Goal: Task Accomplishment & Management: Use online tool/utility

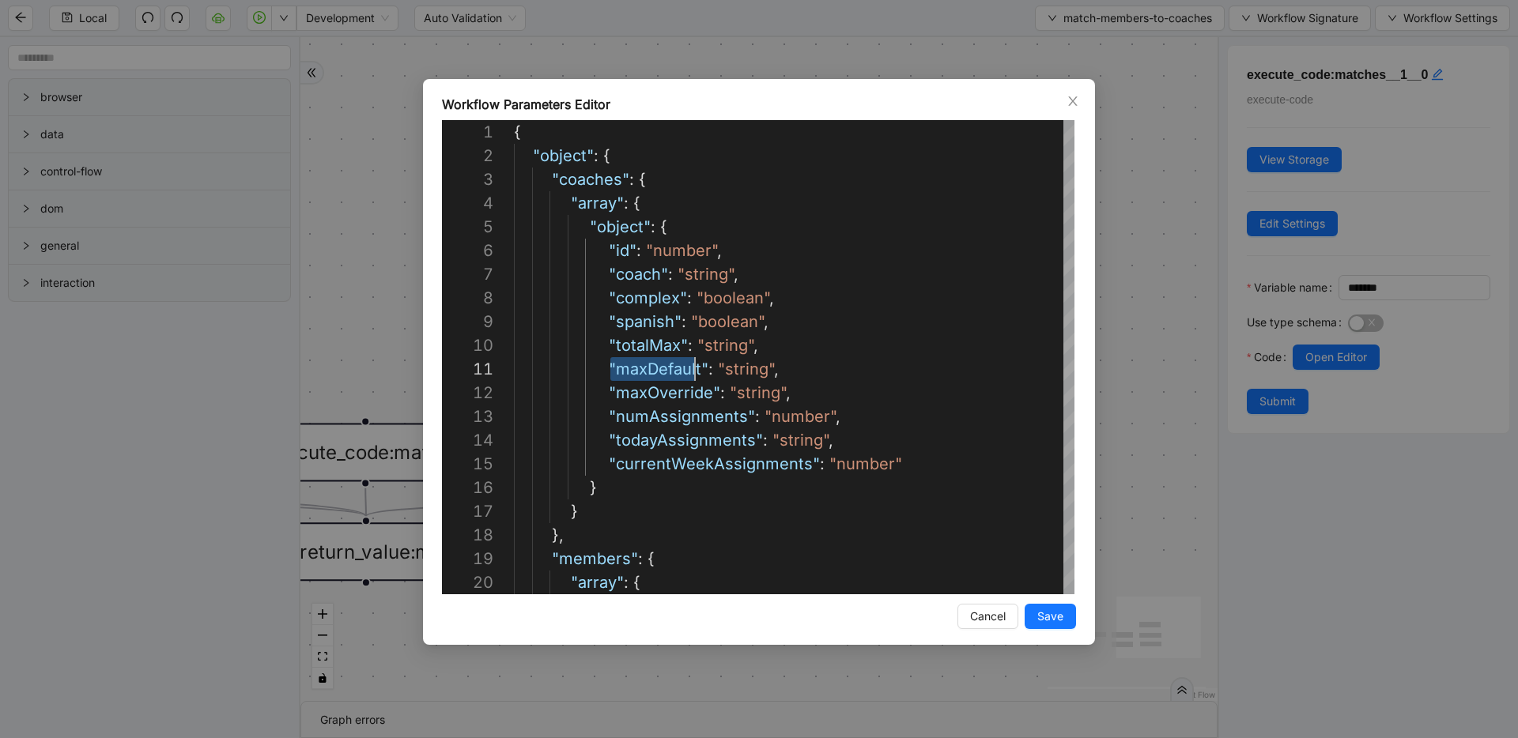
scroll to position [0, 181]
click at [371, 89] on div "Workflow Parameters Editor 1 2 3 4 5 6 7 8 9 10 11 12 13 14 15 16 17 18 19 20 {…" at bounding box center [759, 369] width 1518 height 738
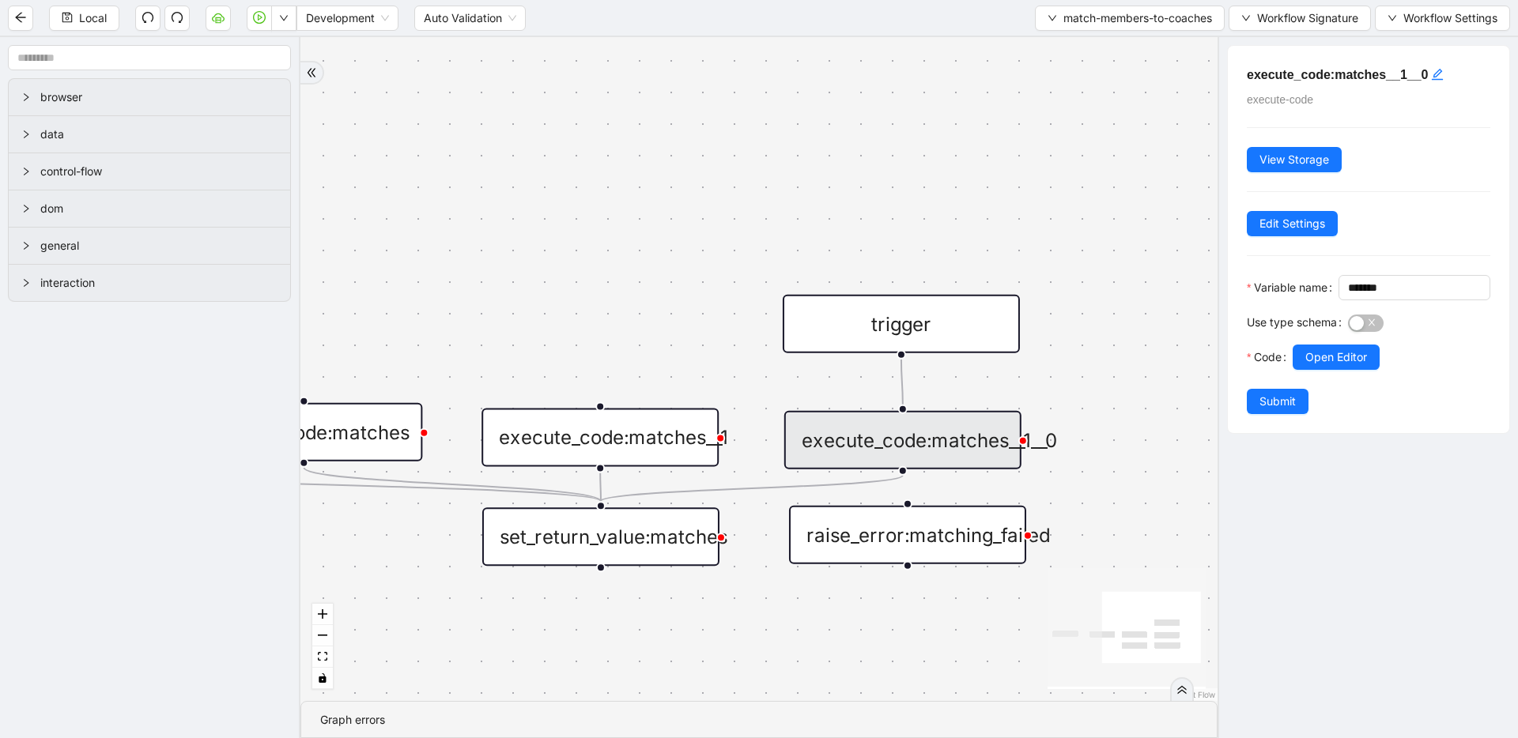
drag, startPoint x: 497, startPoint y: 163, endPoint x: 722, endPoint y: 150, distance: 224.8
click at [1069, 24] on span "match-members-to-coaches" at bounding box center [1137, 17] width 149 height 17
click at [1066, 39] on li "Select" at bounding box center [1125, 48] width 186 height 25
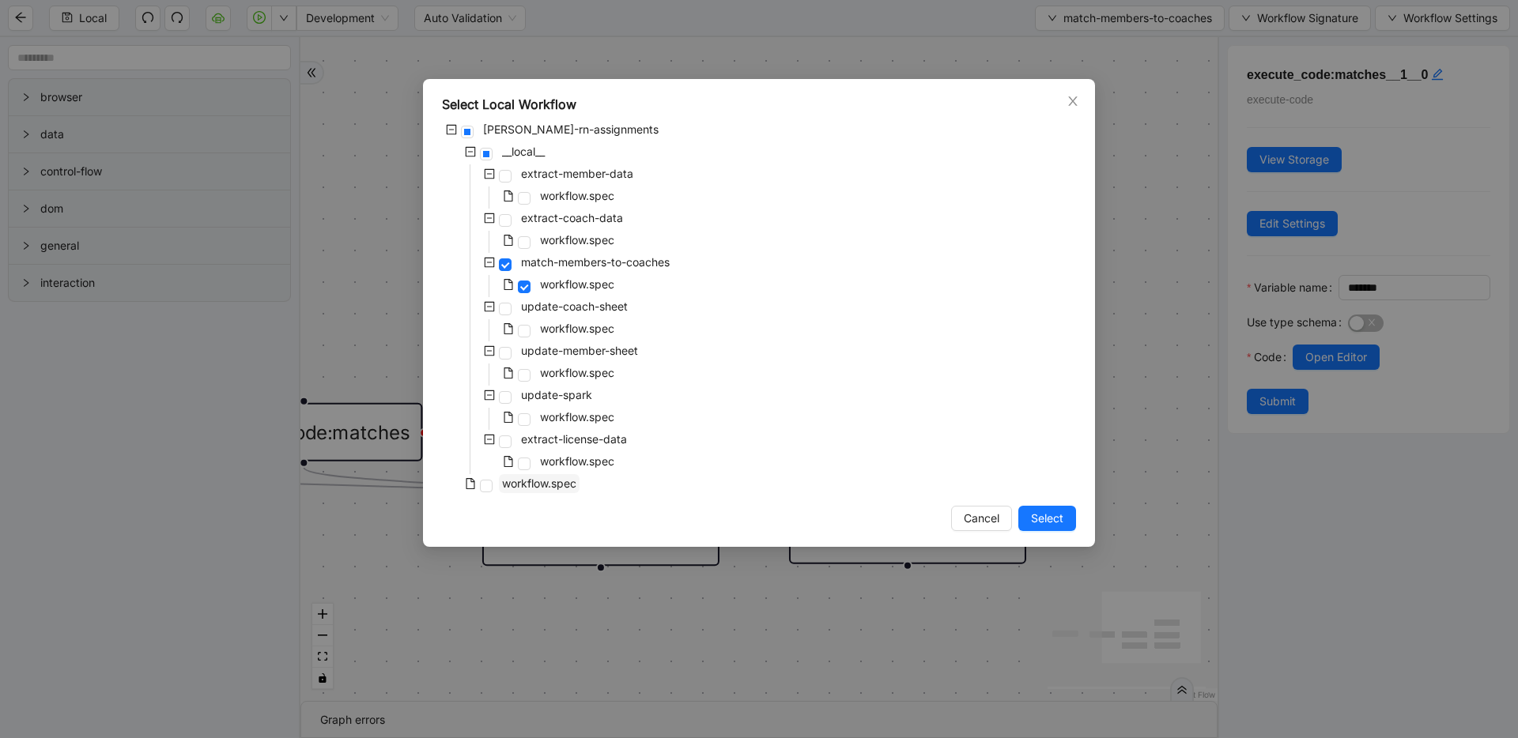
click at [504, 488] on span "workflow.spec" at bounding box center [539, 483] width 74 height 13
click at [1039, 513] on span "Select" at bounding box center [1047, 518] width 32 height 17
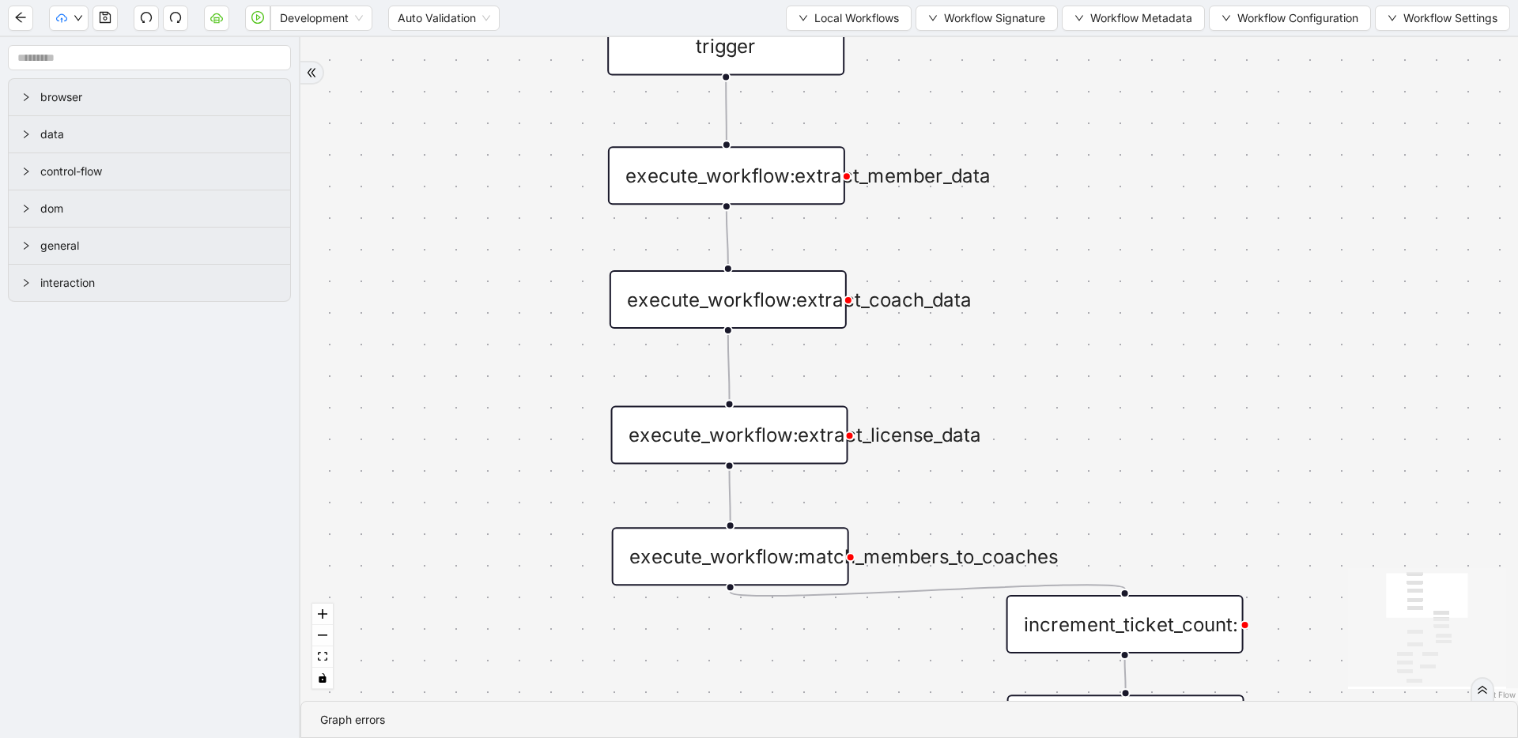
drag, startPoint x: 930, startPoint y: 307, endPoint x: 1058, endPoint y: 194, distance: 171.4
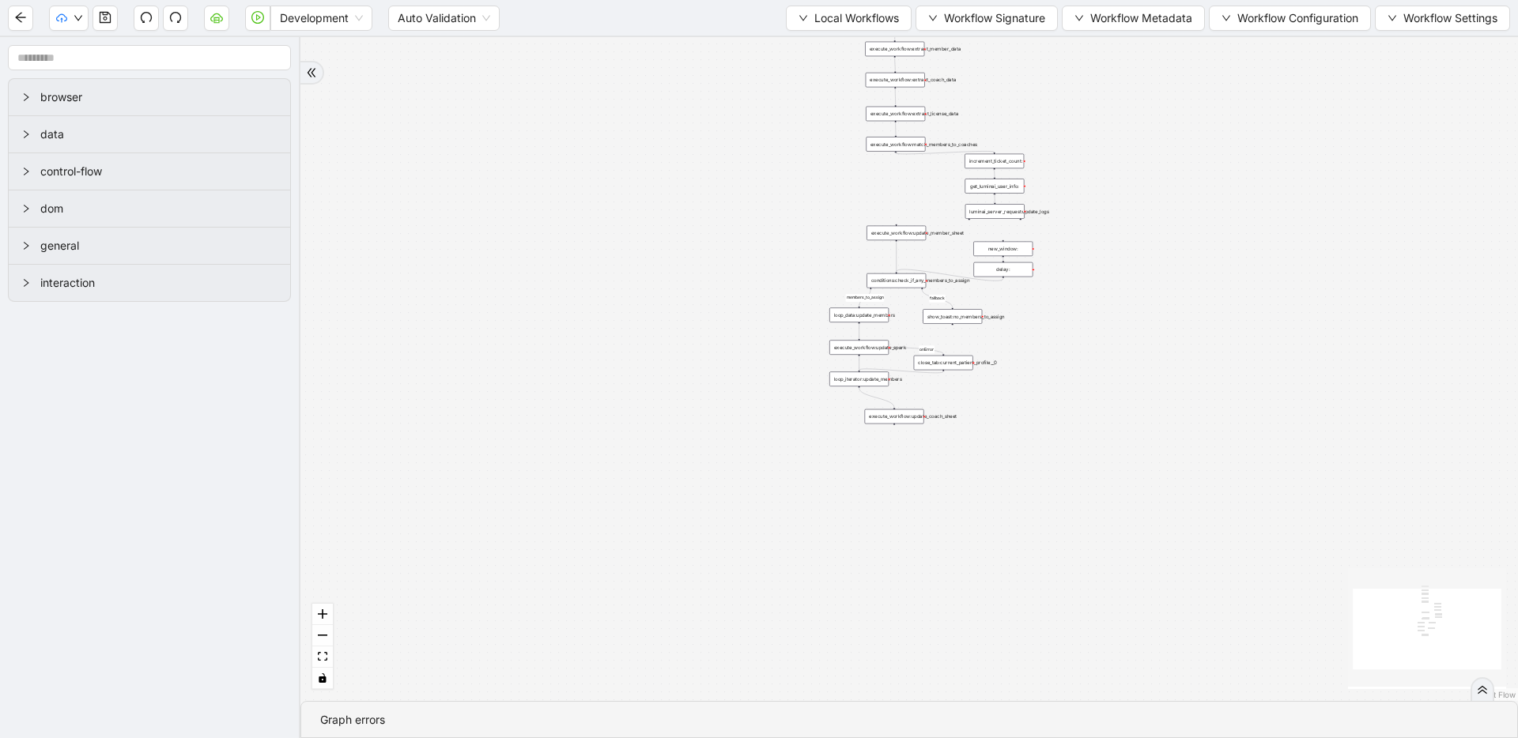
drag, startPoint x: 986, startPoint y: 369, endPoint x: 930, endPoint y: 157, distance: 219.1
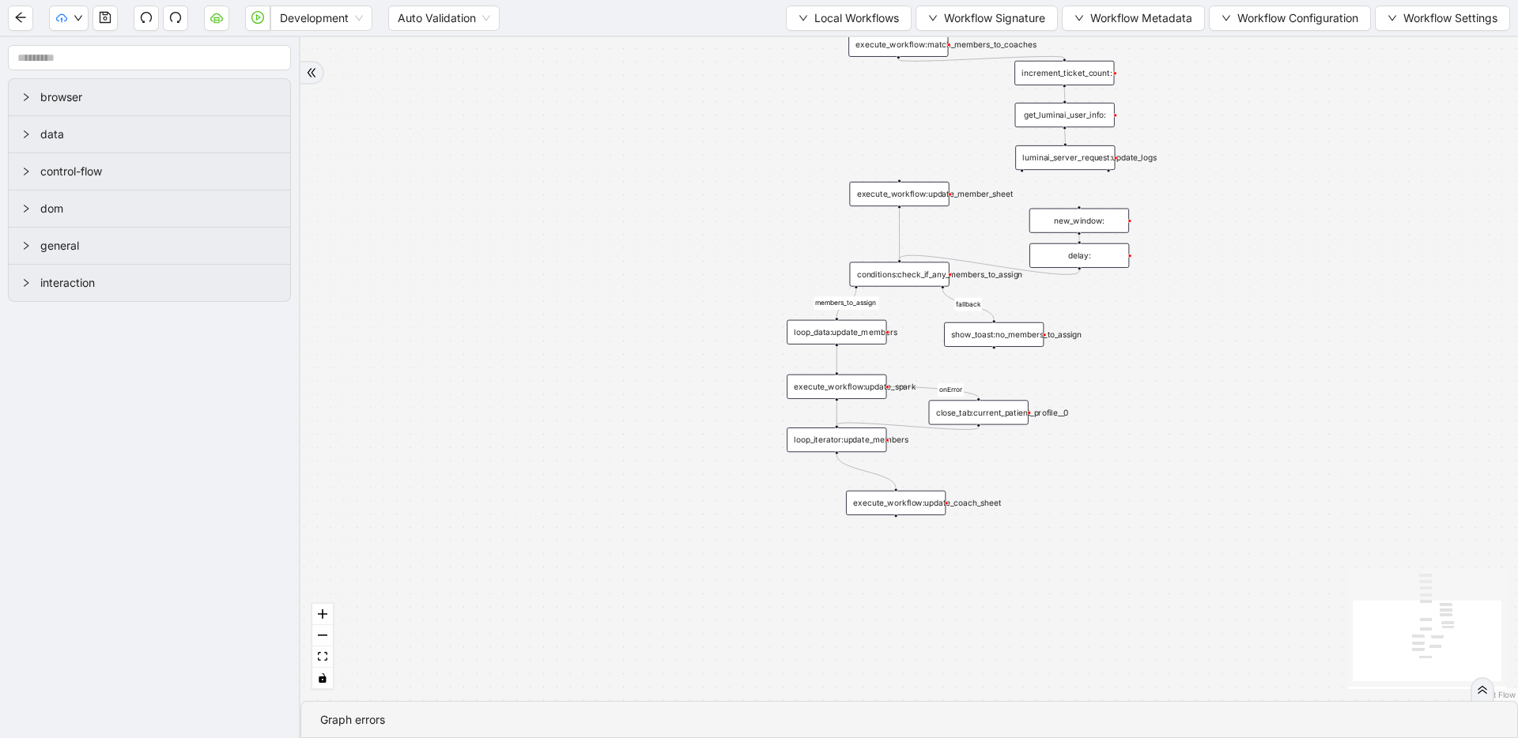
drag, startPoint x: 904, startPoint y: 157, endPoint x: 824, endPoint y: 266, distance: 135.6
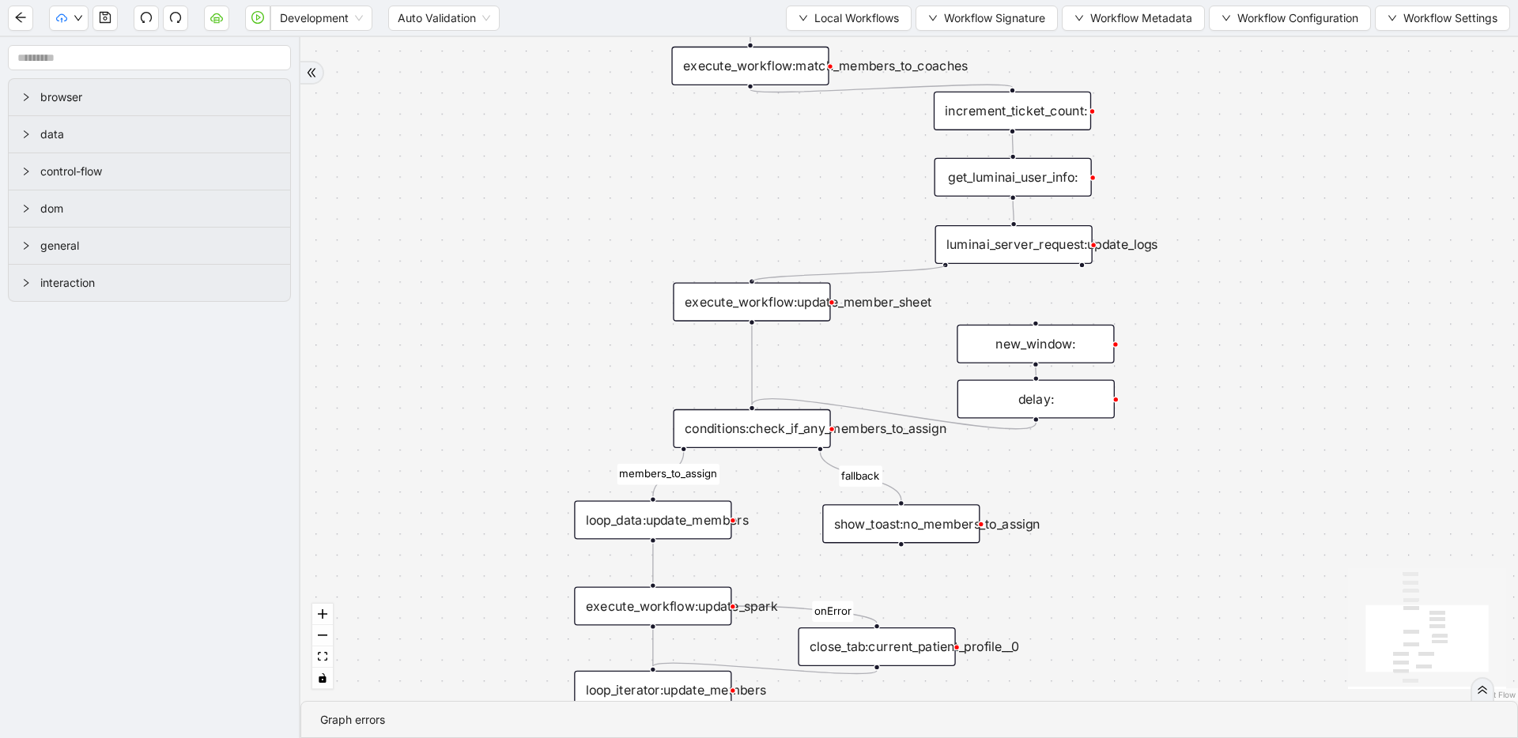
drag, startPoint x: 945, startPoint y: 264, endPoint x: 118, endPoint y: 41, distance: 857.1
click at [754, 279] on div "members_to_assign fallback onError trigger execute_workflow:extract_member_data…" at bounding box center [908, 369] width 1217 height 664
click at [104, 24] on button "button" at bounding box center [104, 18] width 25 height 25
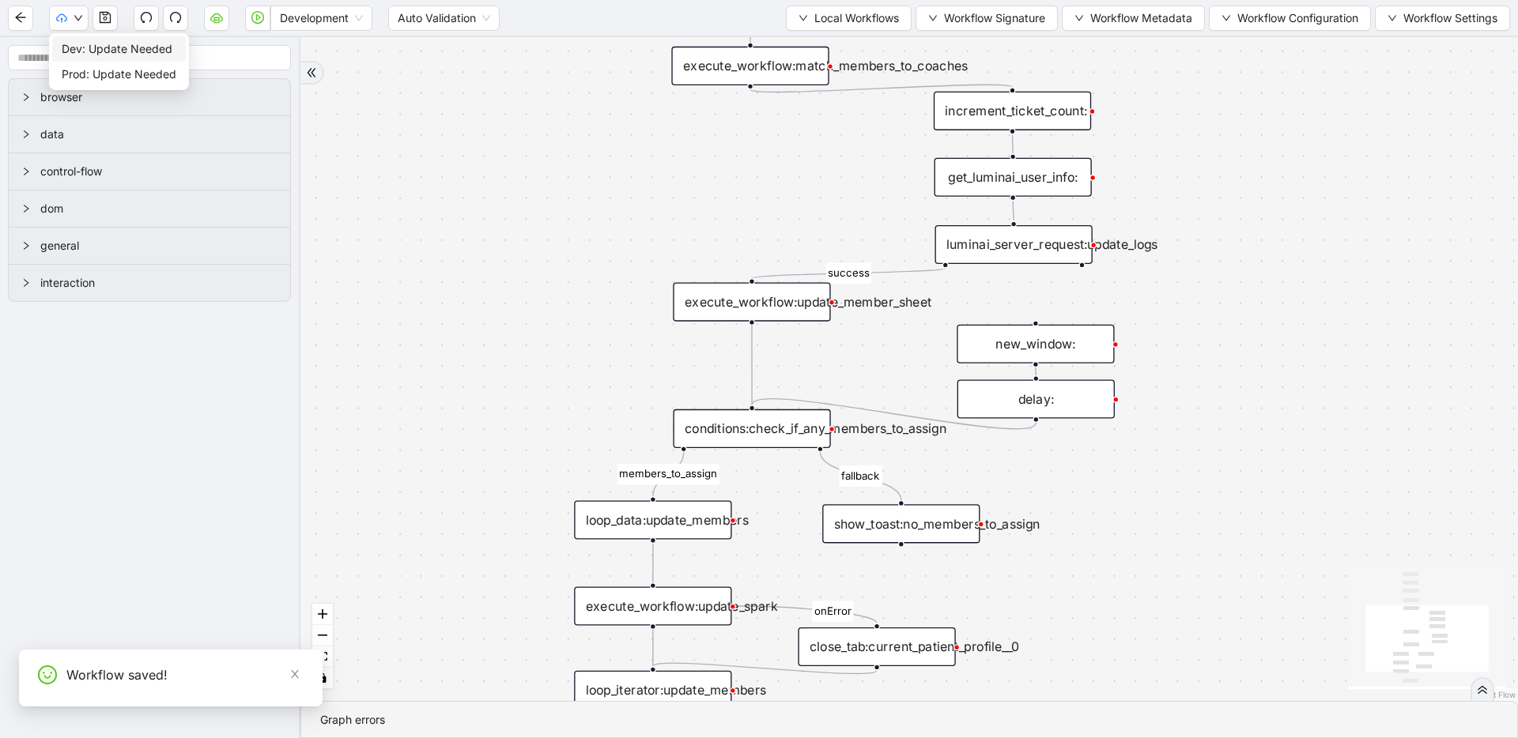
click at [74, 44] on span "Dev: Update Needed" at bounding box center [119, 48] width 115 height 17
click at [832, 23] on span "Local Workflows" at bounding box center [856, 17] width 85 height 17
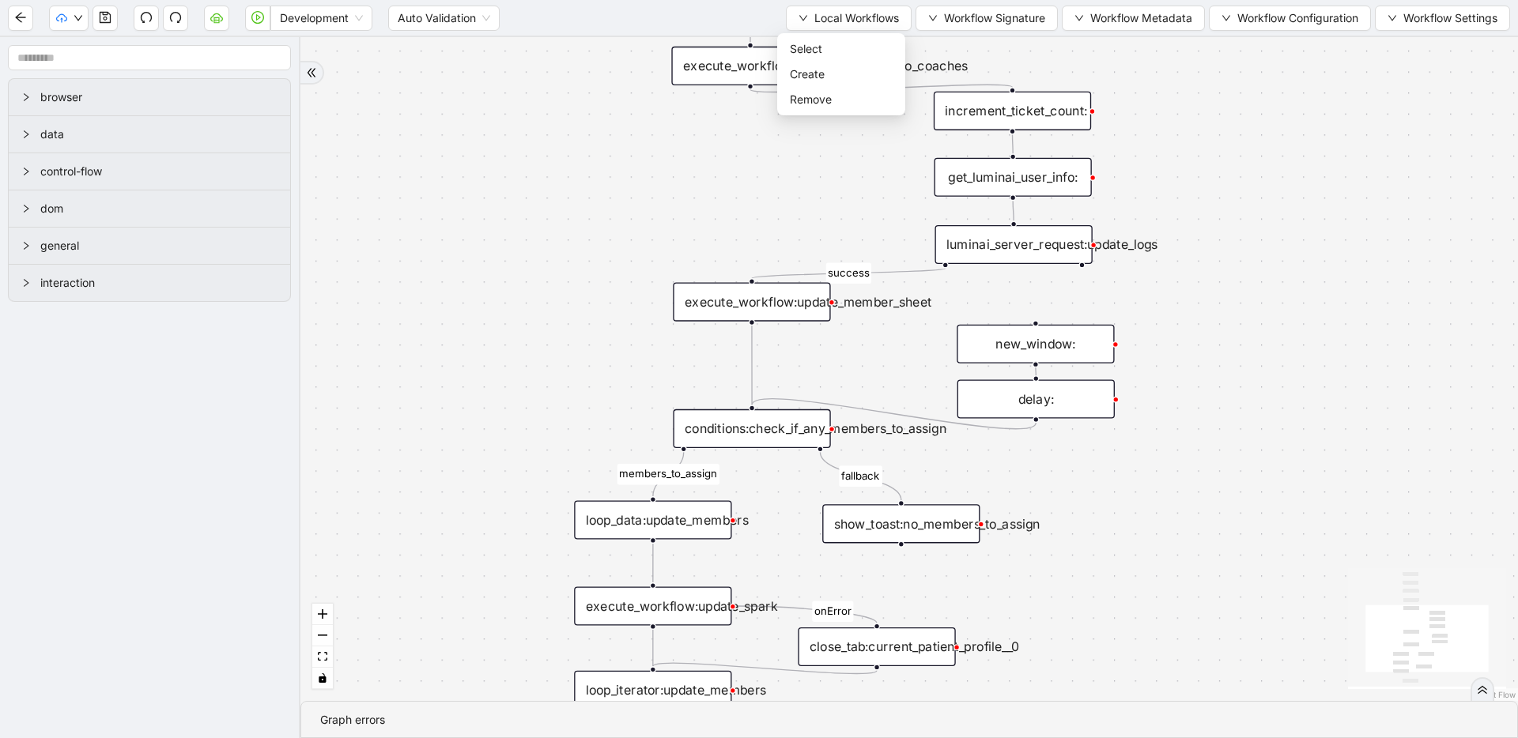
click at [497, 147] on div "members_to_assign fallback onError success trigger execute_workflow:extract_mem…" at bounding box center [908, 369] width 1217 height 664
click at [28, 22] on button "button" at bounding box center [20, 18] width 25 height 25
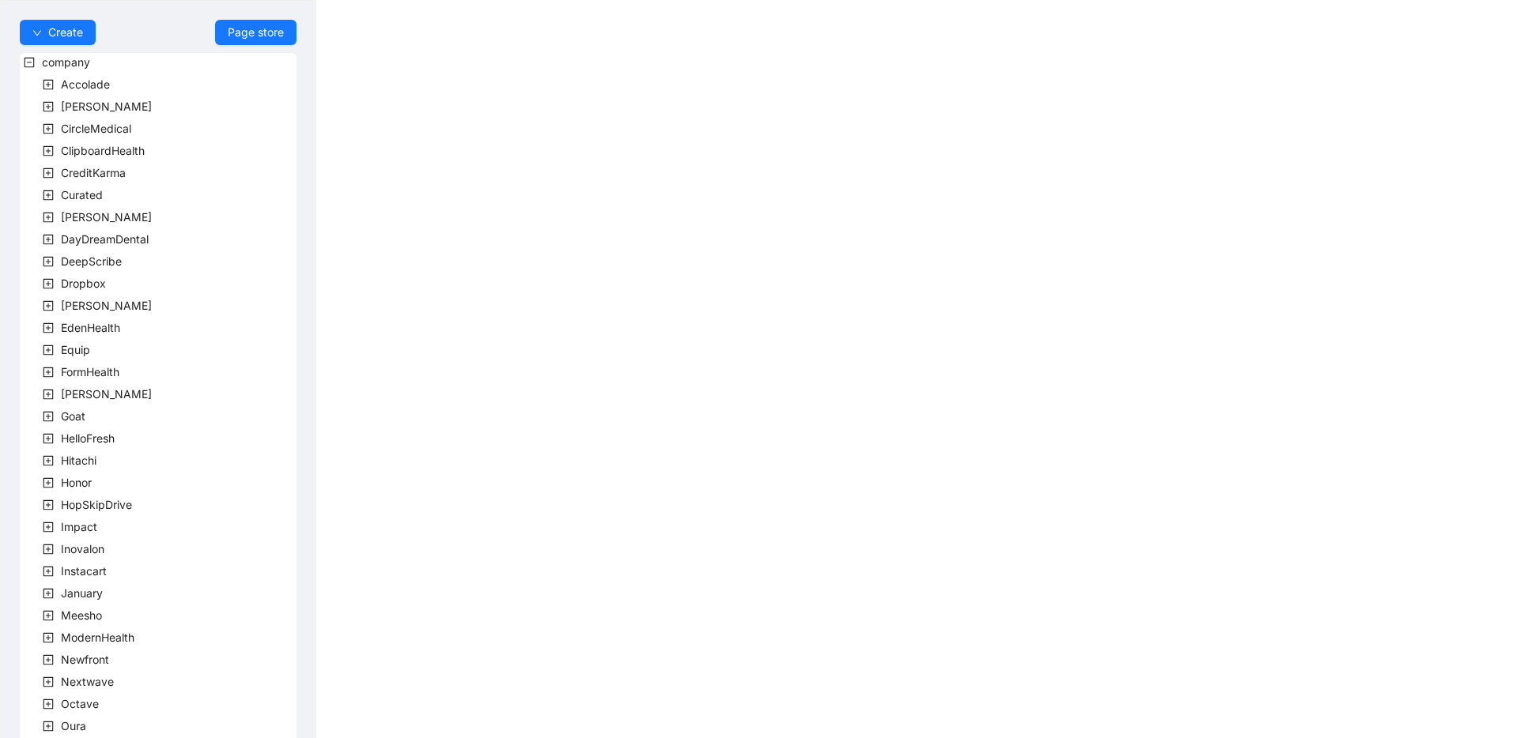
scroll to position [286, 0]
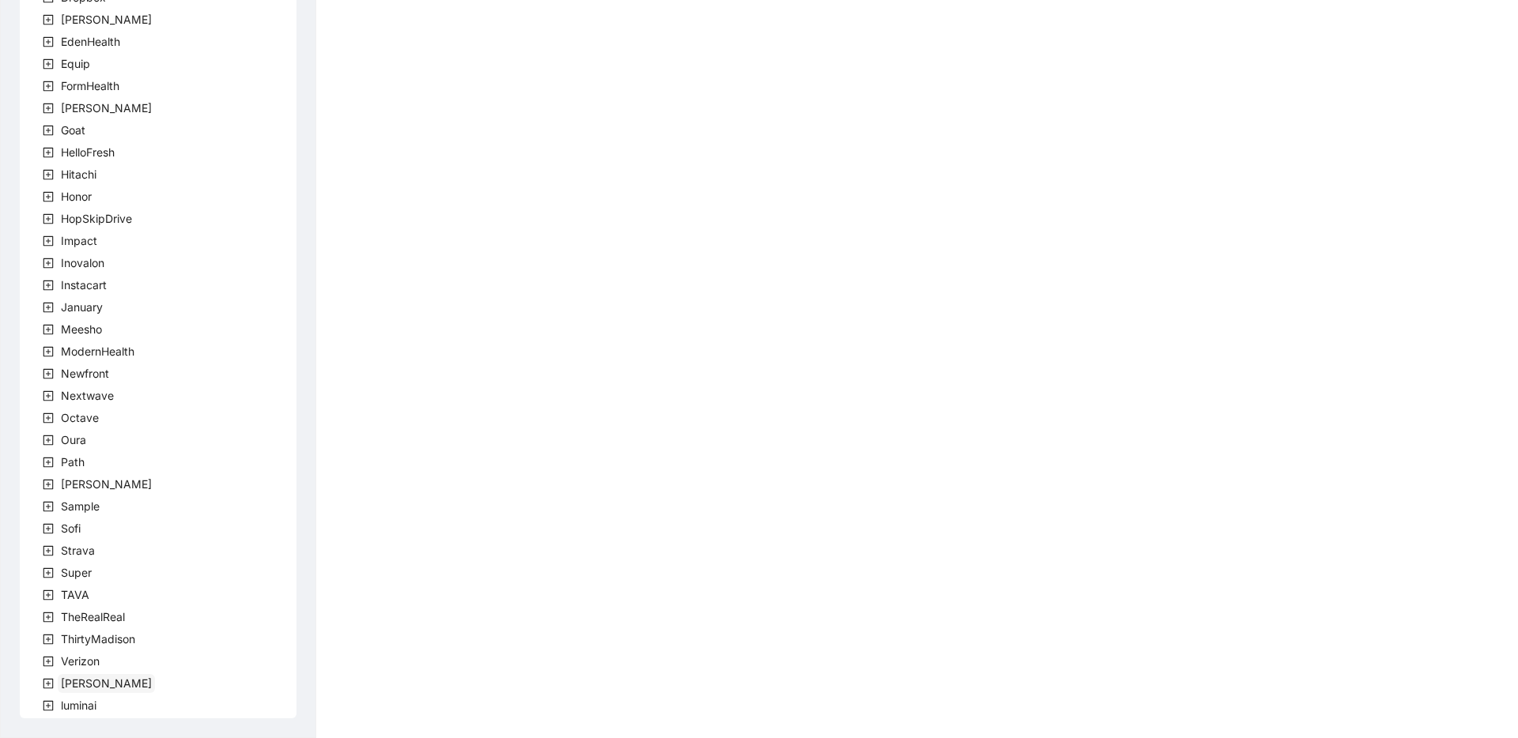
click at [62, 679] on span "[PERSON_NAME]" at bounding box center [106, 683] width 91 height 13
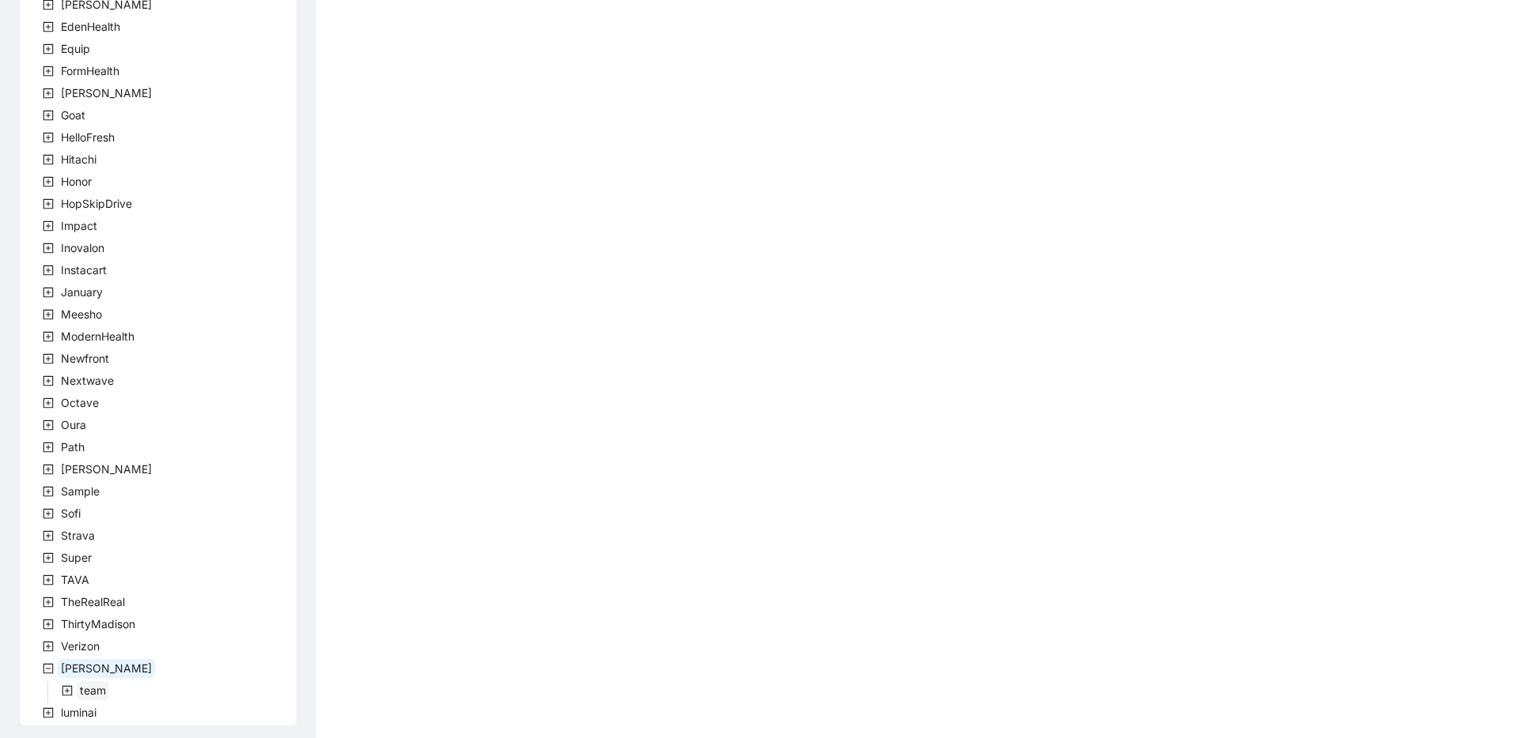
scroll to position [308, 0]
click at [80, 677] on span "team" at bounding box center [93, 683] width 26 height 13
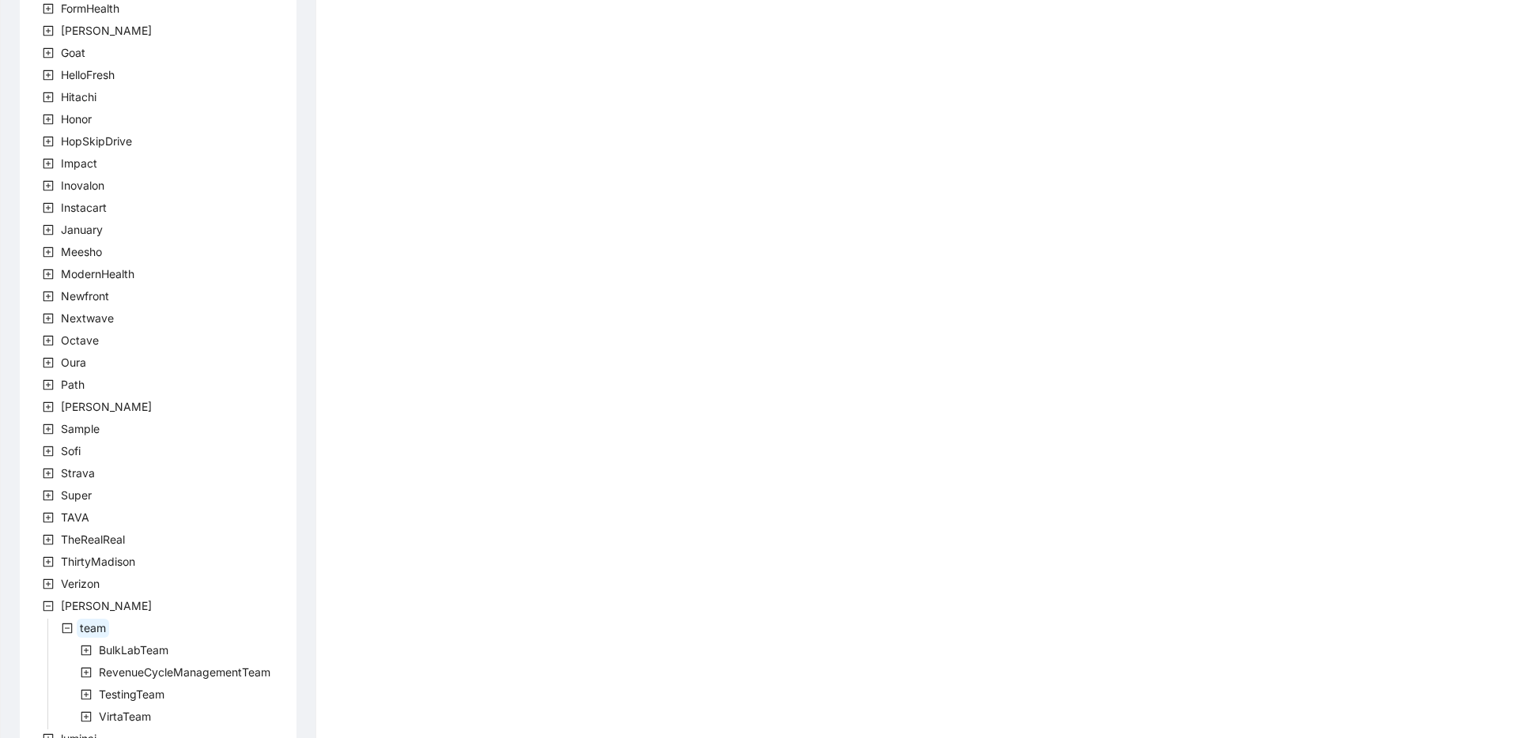
scroll to position [397, 0]
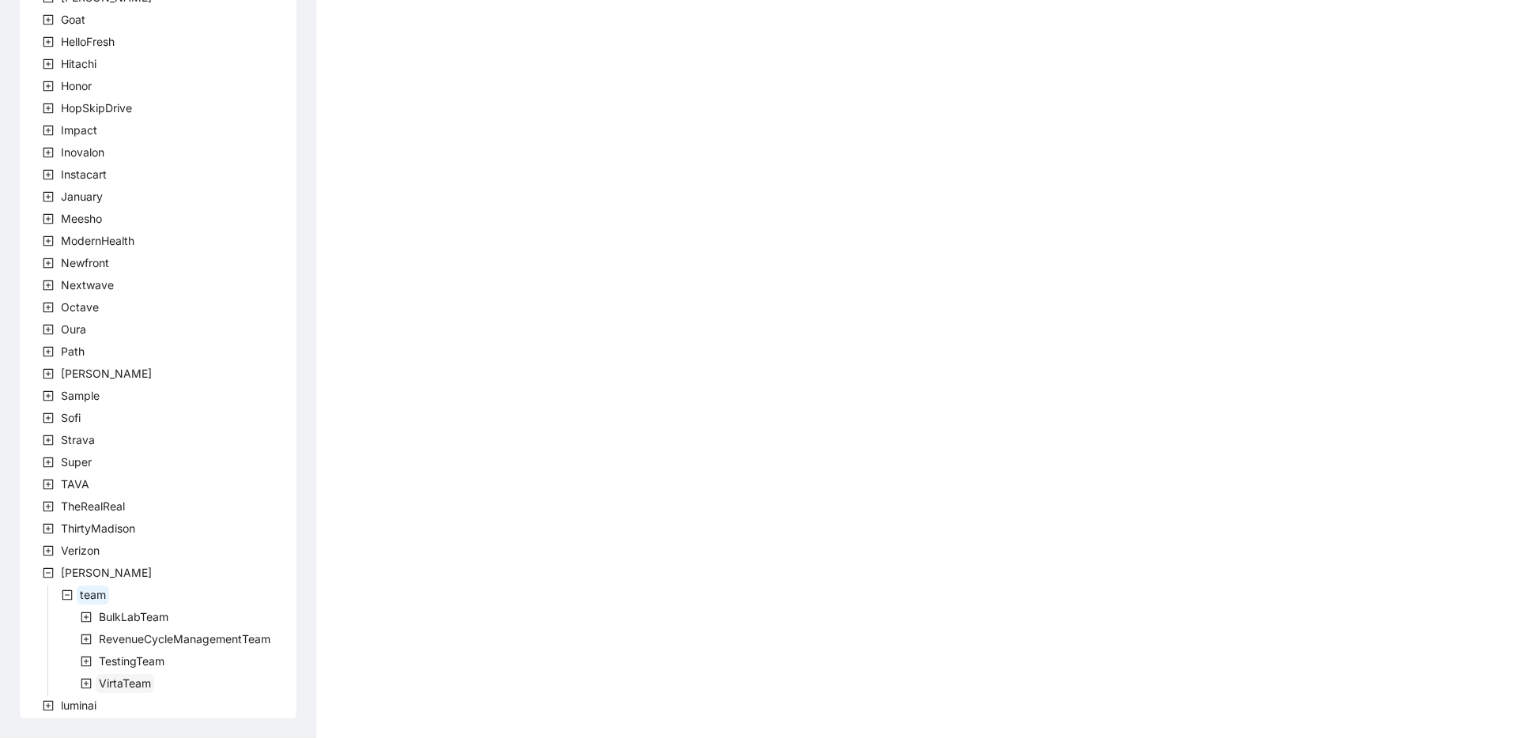
click at [104, 681] on span "VirtaTeam" at bounding box center [125, 683] width 52 height 13
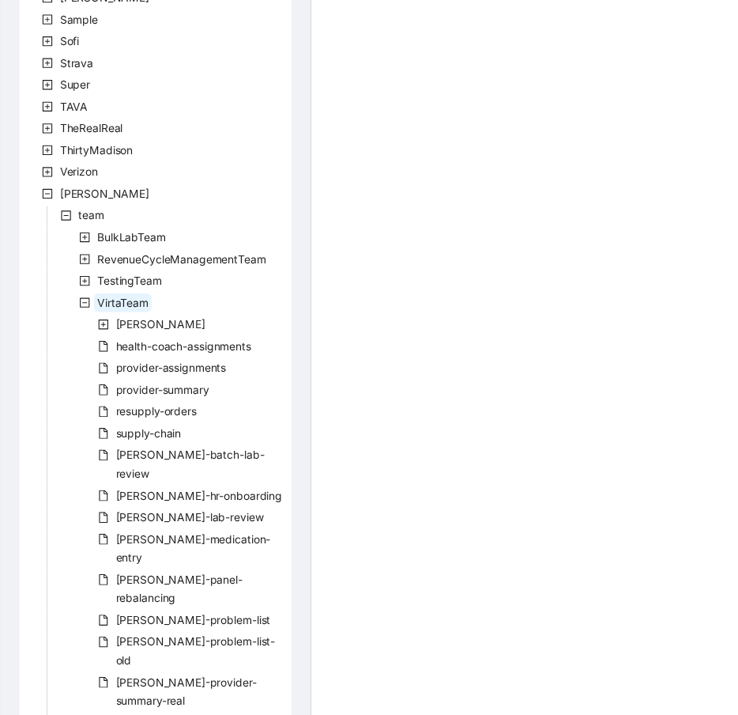
scroll to position [785, 0]
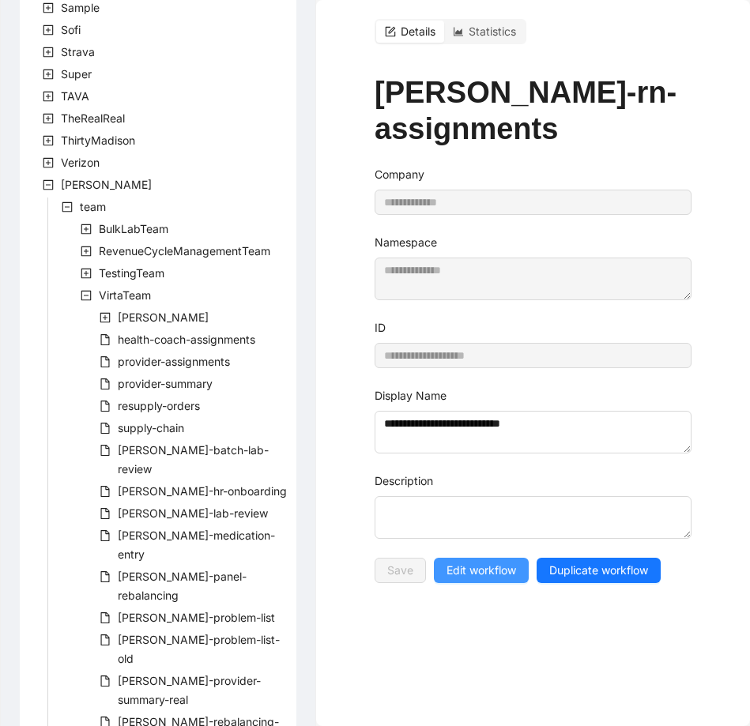
click at [475, 562] on span "Edit workflow" at bounding box center [482, 570] width 70 height 17
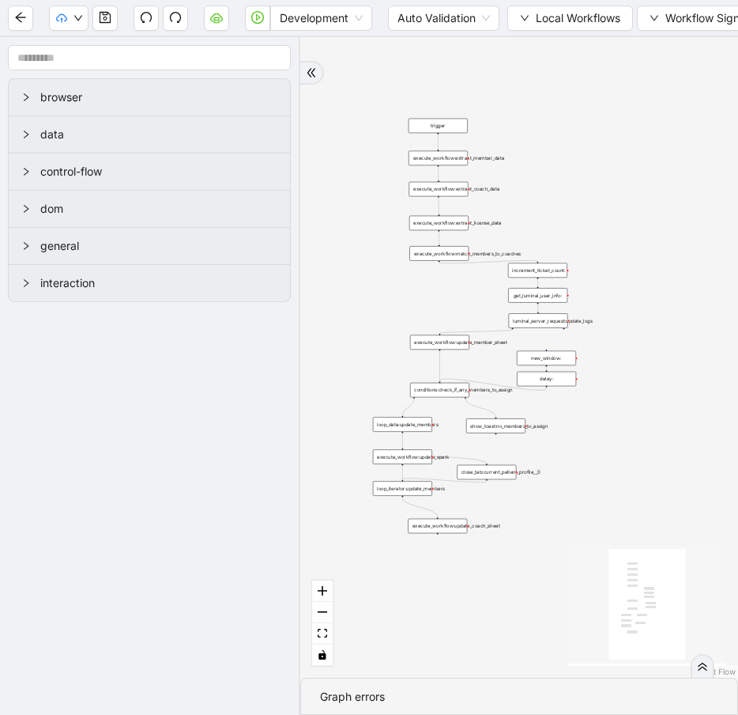
drag, startPoint x: 395, startPoint y: 279, endPoint x: 272, endPoint y: 342, distance: 138.6
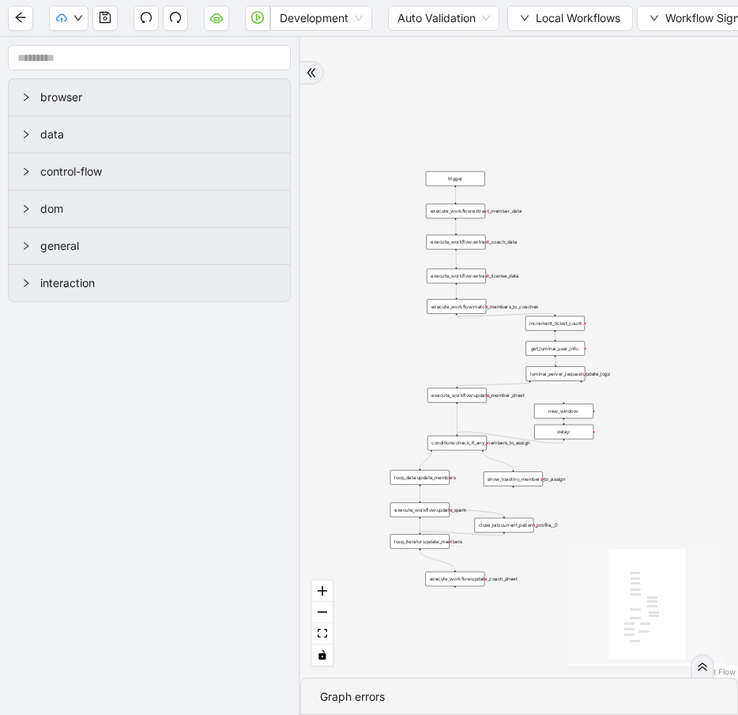
drag, startPoint x: 542, startPoint y: 142, endPoint x: 628, endPoint y: 111, distance: 91.8
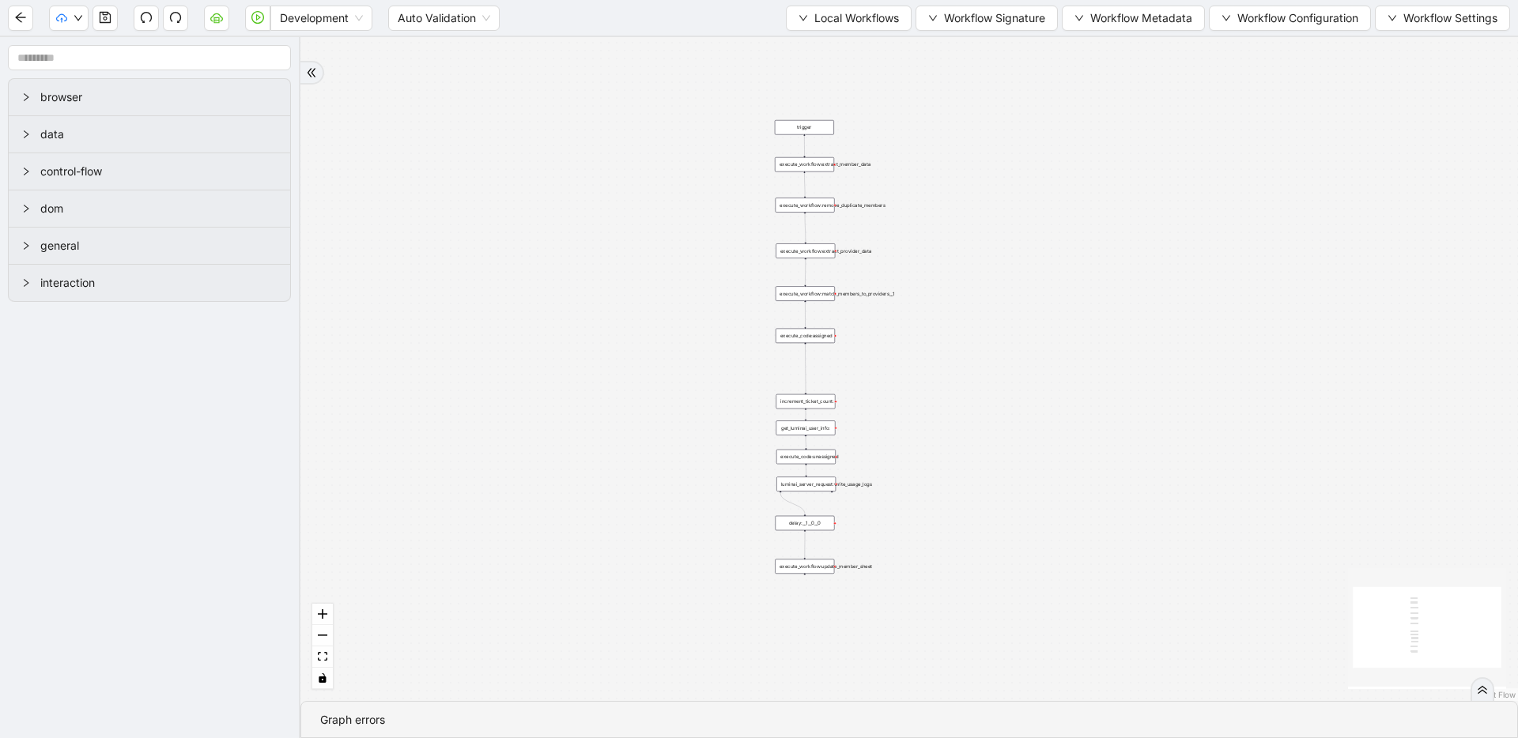
drag, startPoint x: 873, startPoint y: 197, endPoint x: 863, endPoint y: 247, distance: 51.6
click at [749, 15] on span "Local Workflows" at bounding box center [856, 17] width 85 height 17
click at [749, 44] on span "Select" at bounding box center [841, 48] width 103 height 17
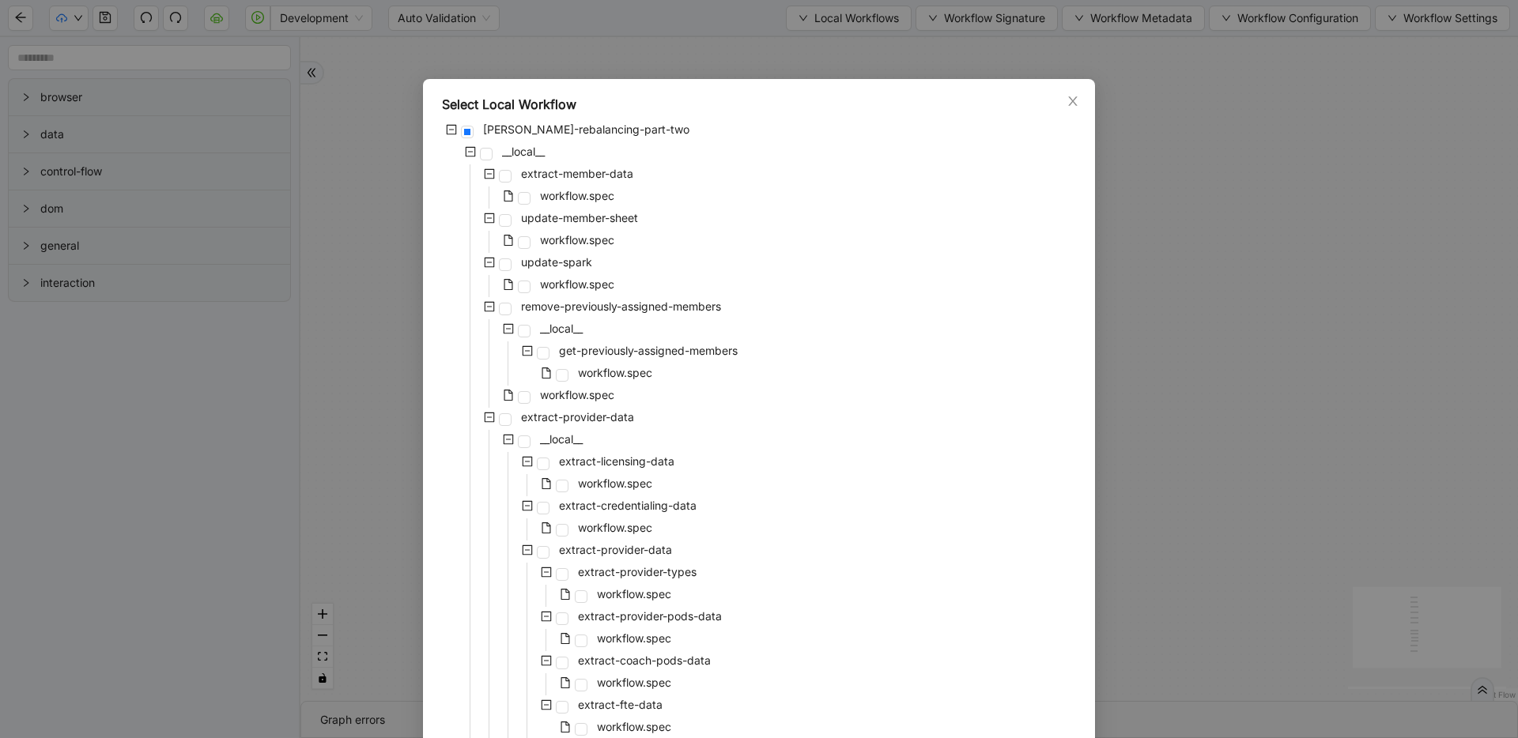
scroll to position [248, 0]
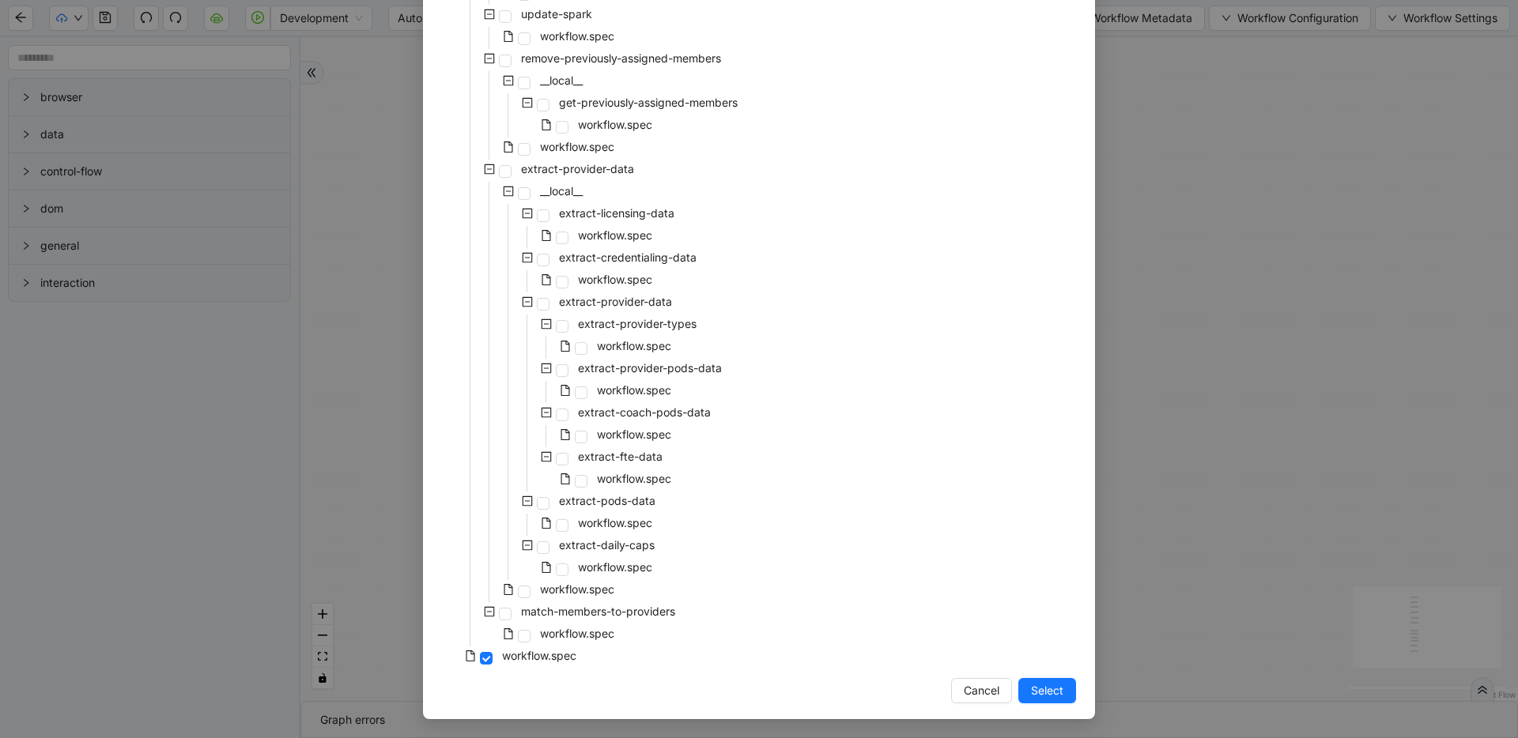
click at [749, 259] on div "Select Local Workflow virta-rebalancing-part-two __local__ extract-member-data …" at bounding box center [759, 369] width 1518 height 738
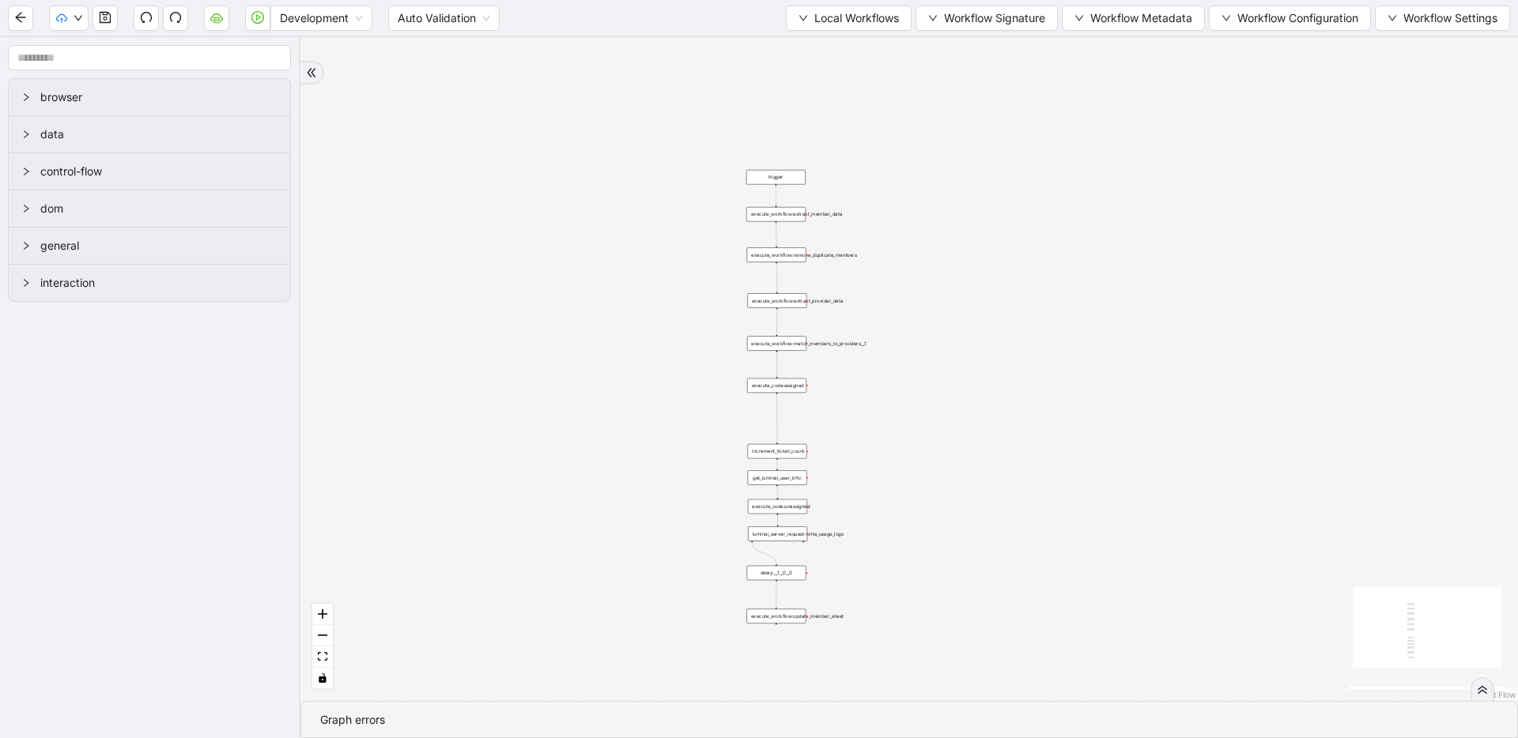
drag, startPoint x: 722, startPoint y: 228, endPoint x: 694, endPoint y: 282, distance: 61.2
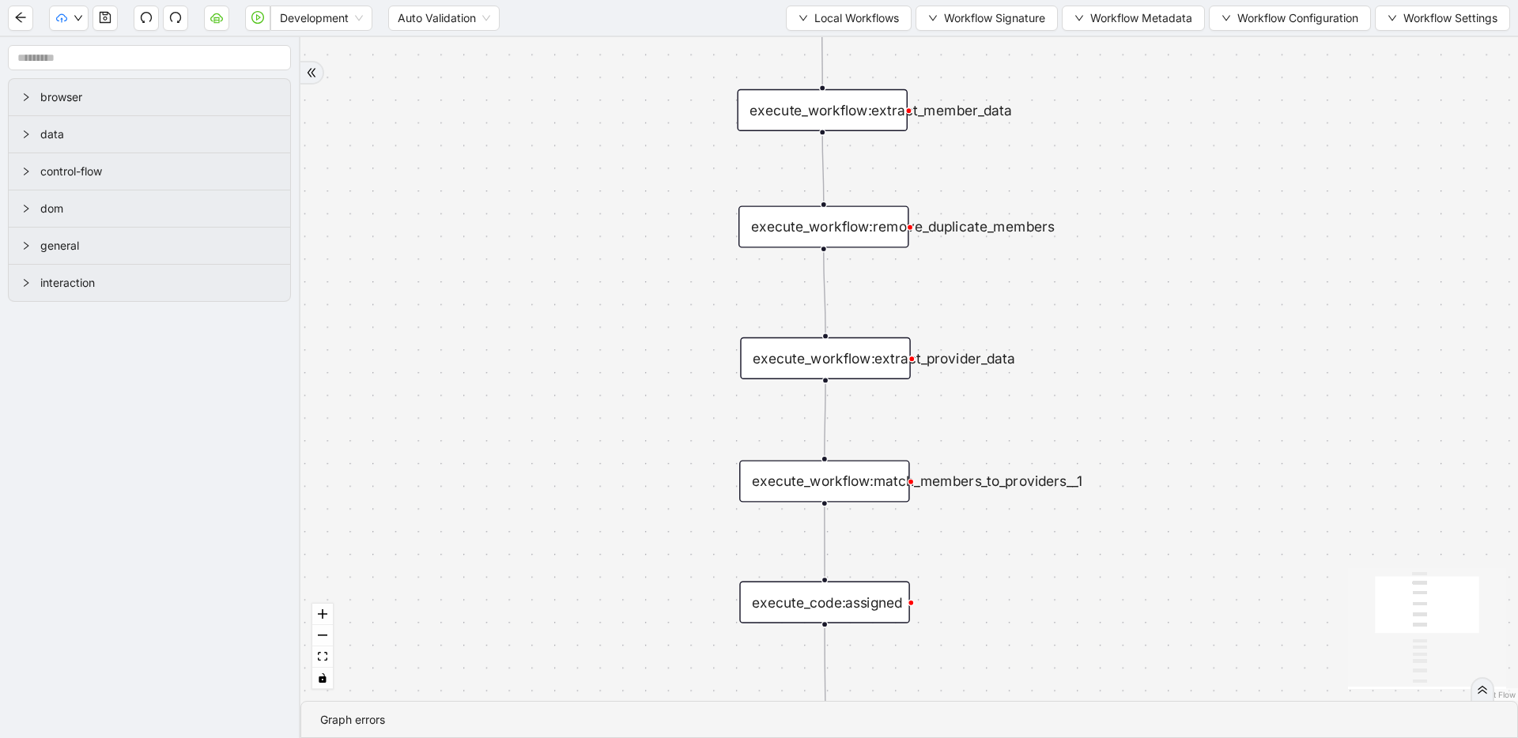
drag, startPoint x: 664, startPoint y: 312, endPoint x: 605, endPoint y: 157, distance: 166.6
click at [605, 157] on div "trigger execute_workflow:extract_member_data execute_workflow:remove_duplicate_…" at bounding box center [908, 369] width 1217 height 664
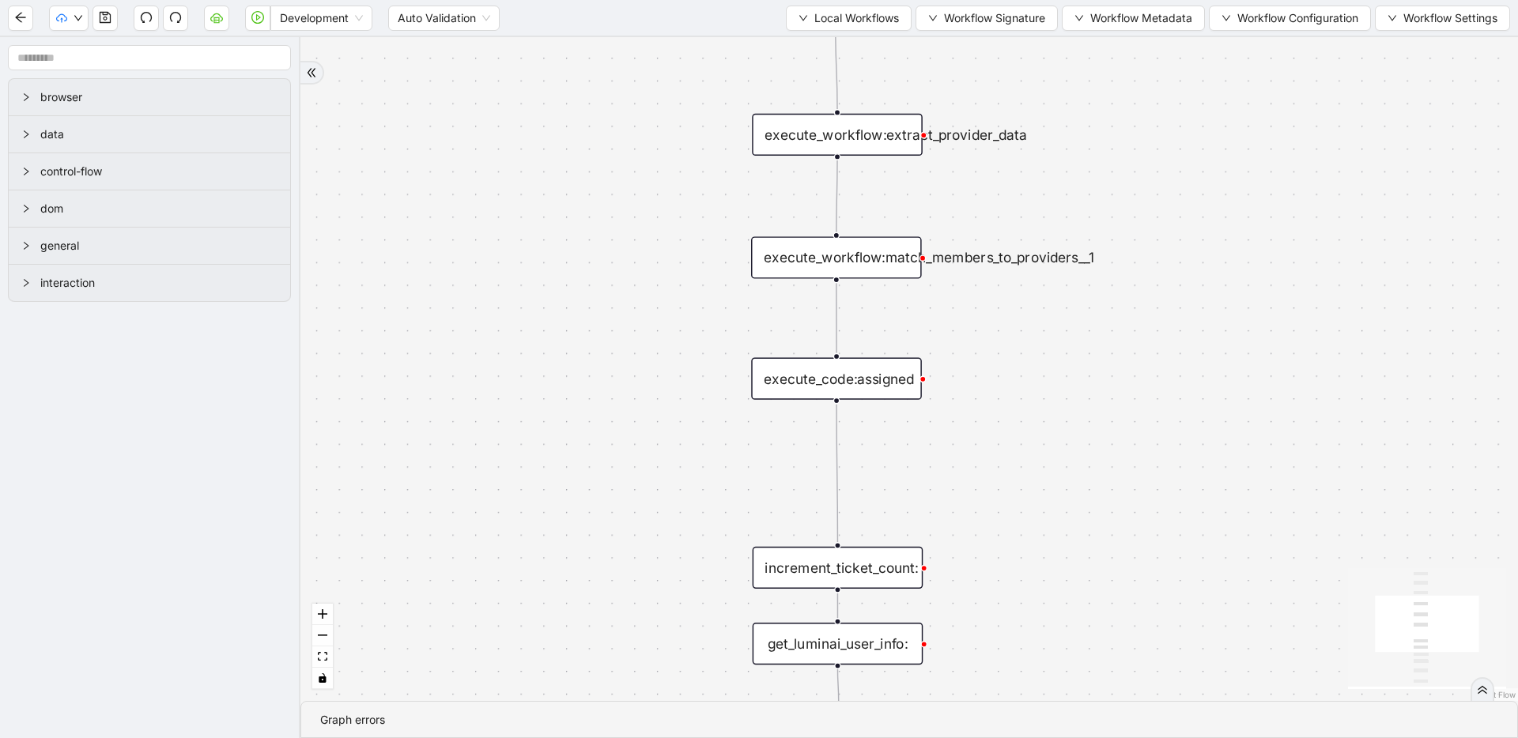
drag, startPoint x: 565, startPoint y: 416, endPoint x: 600, endPoint y: 227, distance: 192.1
click at [600, 227] on div "trigger execute_workflow:extract_member_data execute_workflow:remove_duplicate_…" at bounding box center [908, 369] width 1217 height 664
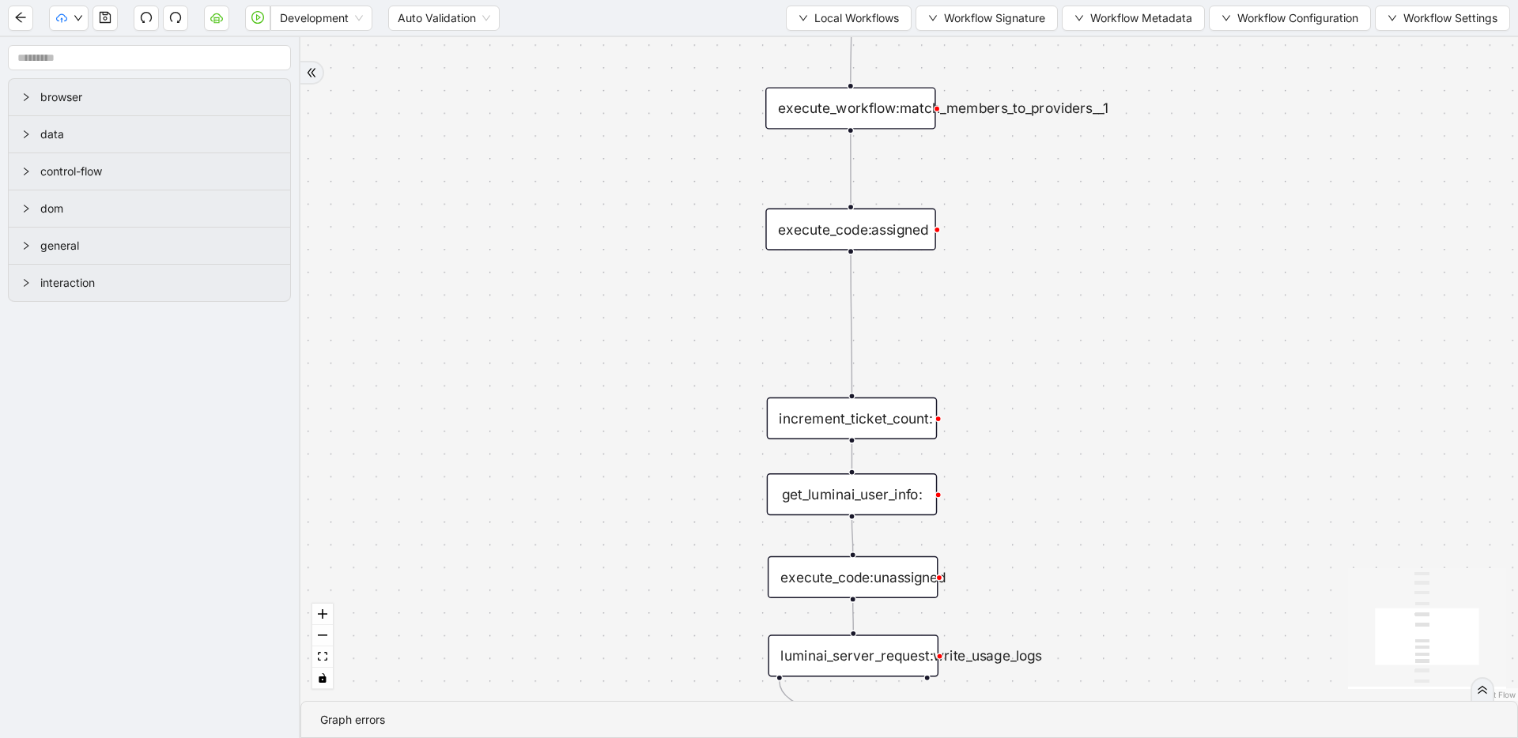
drag, startPoint x: 579, startPoint y: 334, endPoint x: 585, endPoint y: 265, distance: 69.1
click at [585, 265] on div "trigger execute_workflow:extract_member_data execute_workflow:remove_duplicate_…" at bounding box center [908, 369] width 1217 height 664
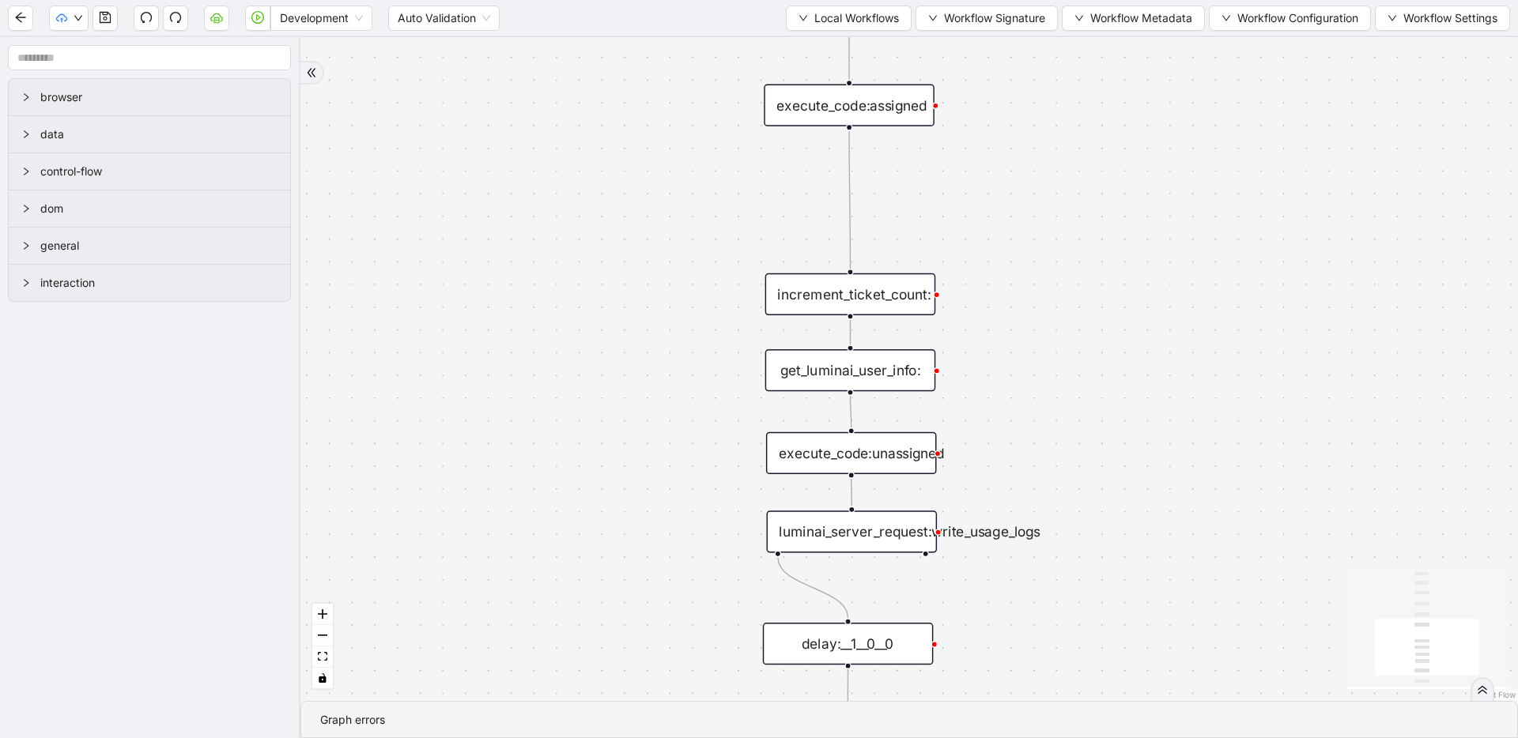
drag, startPoint x: 545, startPoint y: 506, endPoint x: 527, endPoint y: 263, distance: 243.3
click at [527, 263] on div "trigger execute_workflow:extract_member_data execute_workflow:remove_duplicate_…" at bounding box center [908, 369] width 1217 height 664
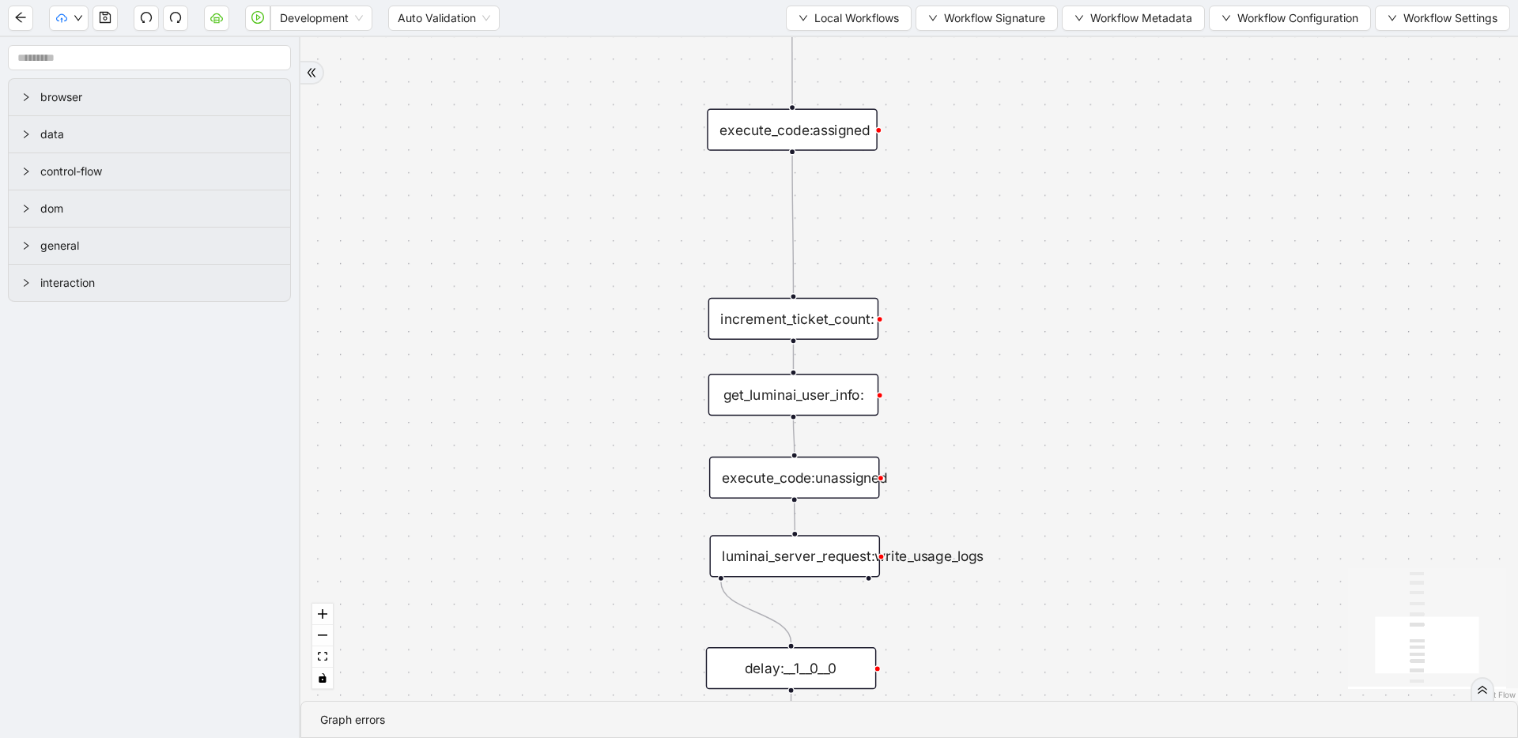
drag, startPoint x: 533, startPoint y: 383, endPoint x: 485, endPoint y: 537, distance: 162.0
click at [485, 537] on div "trigger execute_workflow:extract_member_data execute_workflow:remove_duplicate_…" at bounding box center [908, 369] width 1217 height 664
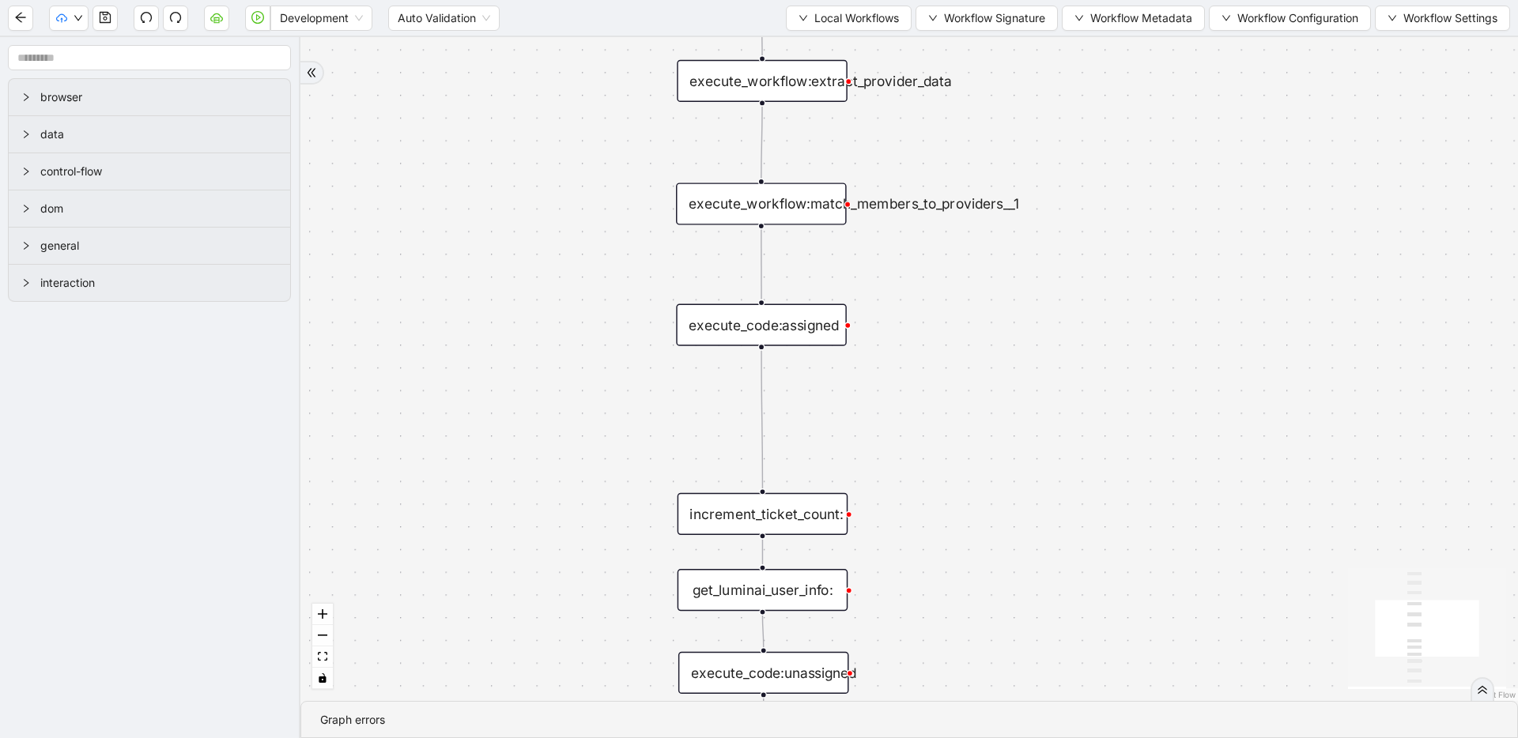
drag, startPoint x: 498, startPoint y: 353, endPoint x: 473, endPoint y: 535, distance: 183.4
click at [473, 535] on div "trigger execute_workflow:extract_member_data execute_workflow:remove_duplicate_…" at bounding box center [908, 369] width 1217 height 664
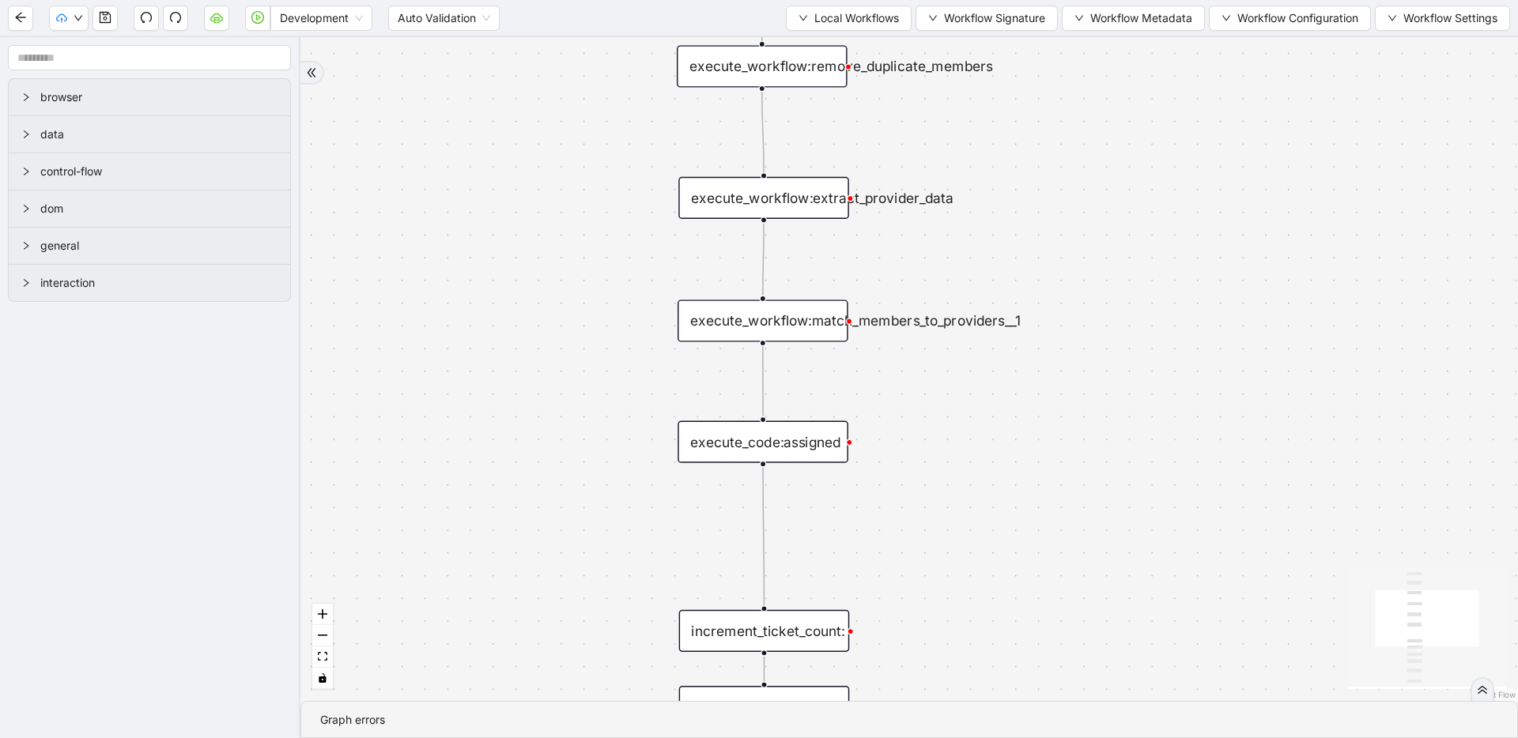
drag, startPoint x: 479, startPoint y: 362, endPoint x: 481, endPoint y: 479, distance: 117.0
click at [481, 479] on div "trigger execute_workflow:extract_member_data execute_workflow:remove_duplicate_…" at bounding box center [908, 369] width 1217 height 664
click at [735, 435] on div "execute_code:assigned" at bounding box center [762, 442] width 171 height 42
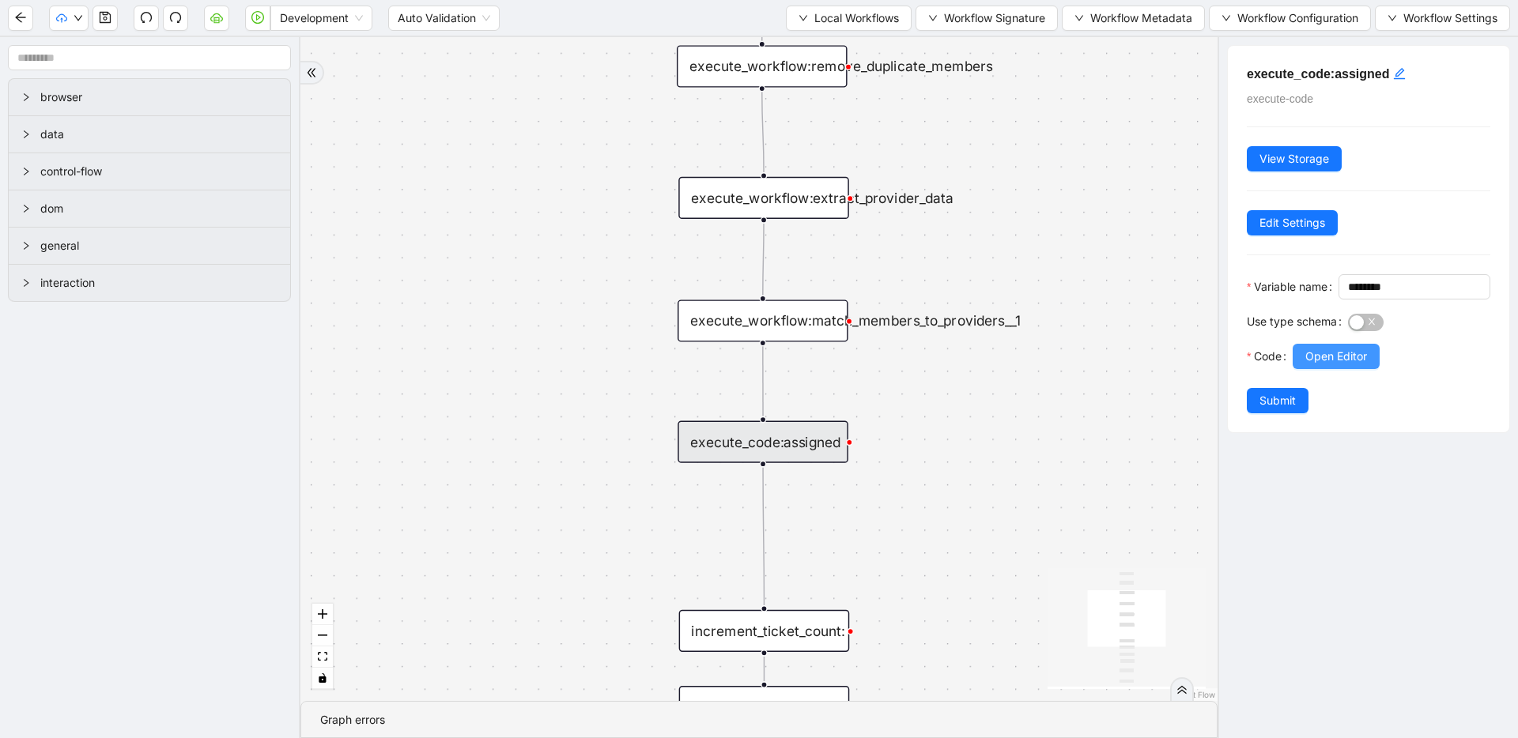
click at [749, 365] on span "Open Editor" at bounding box center [1336, 356] width 62 height 17
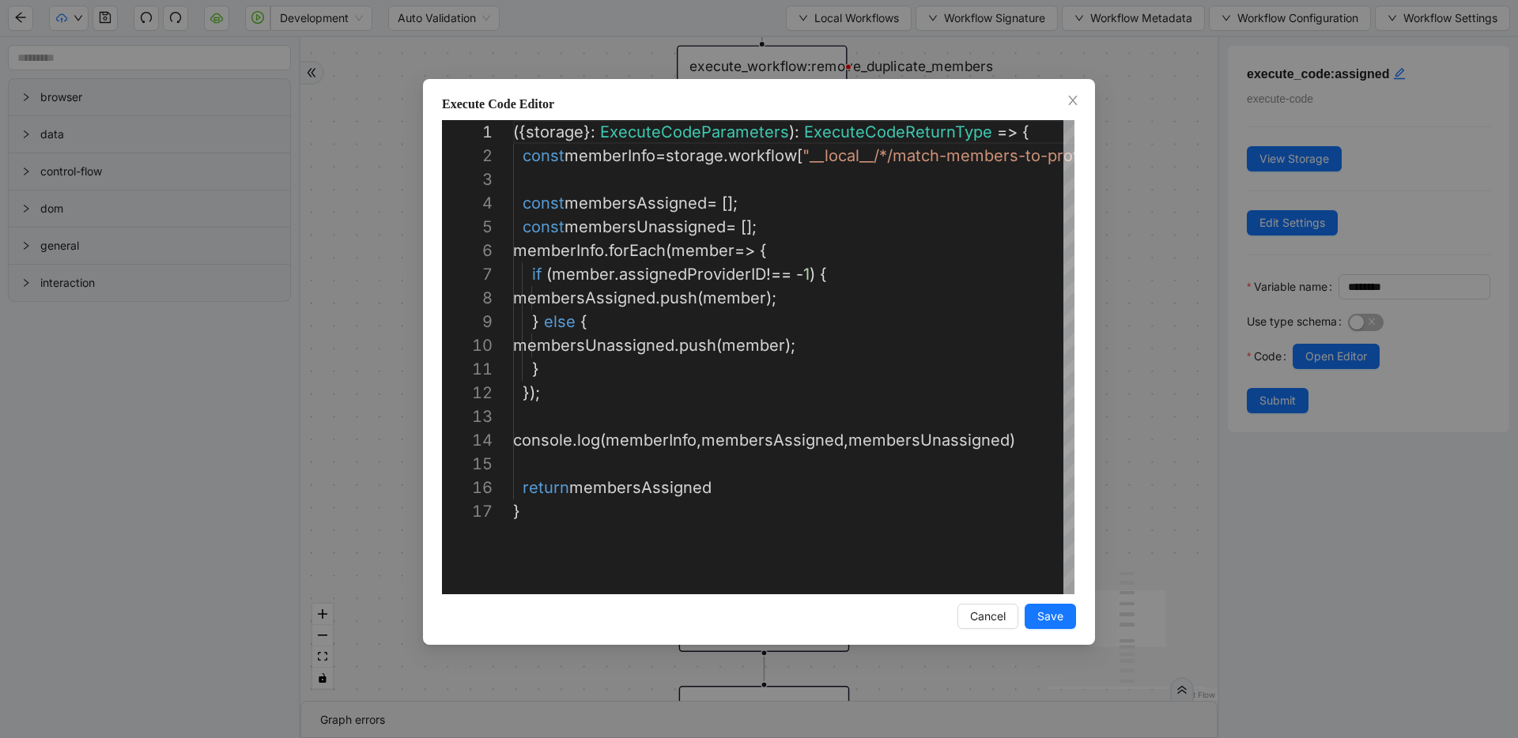
scroll to position [237, 0]
click at [749, 315] on div "Execute Code Editor 1 2 3 4 5 6 7 8 9 10 11 12 13 14 15 16 17 ({ storage }: Exe…" at bounding box center [759, 369] width 1518 height 738
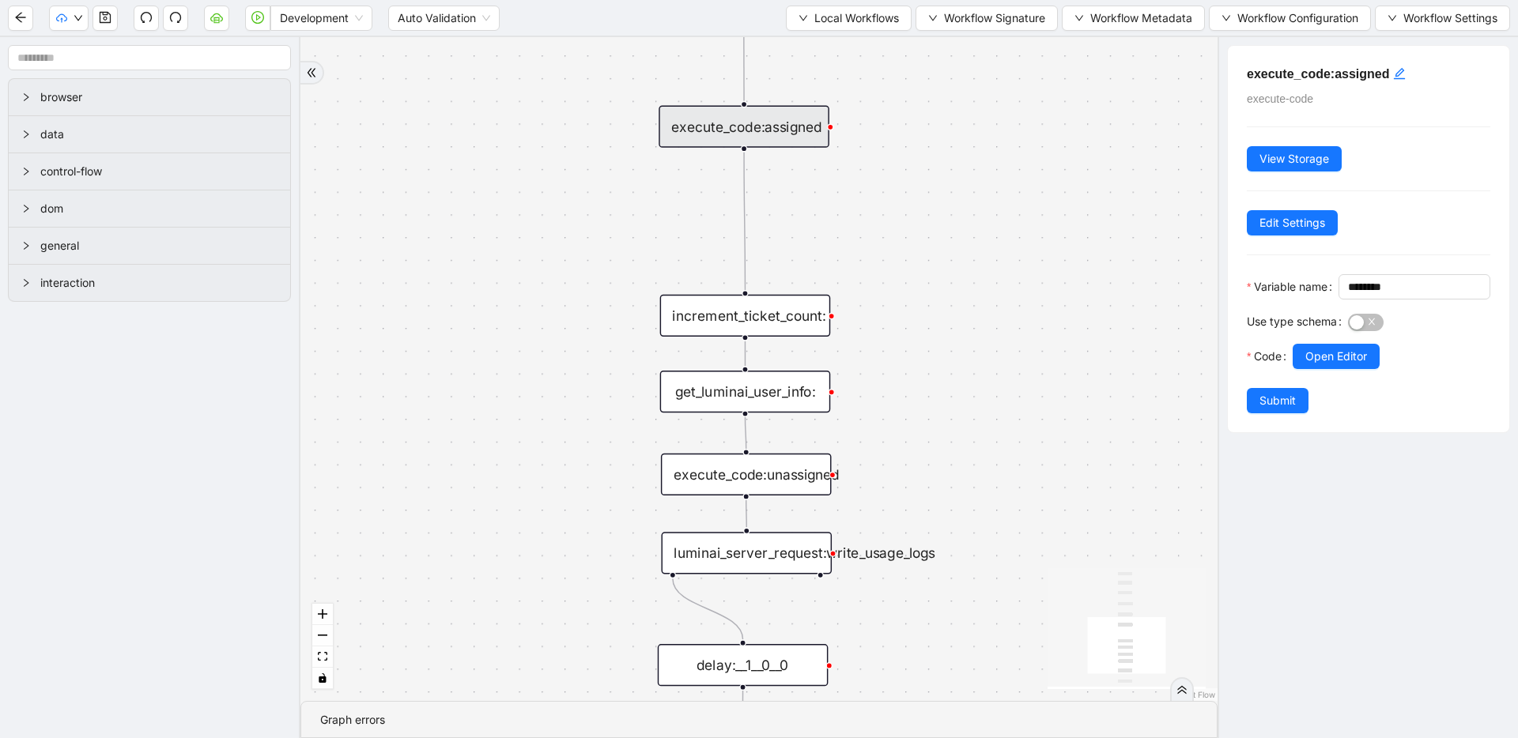
drag, startPoint x: 901, startPoint y: 521, endPoint x: 883, endPoint y: 206, distance: 315.9
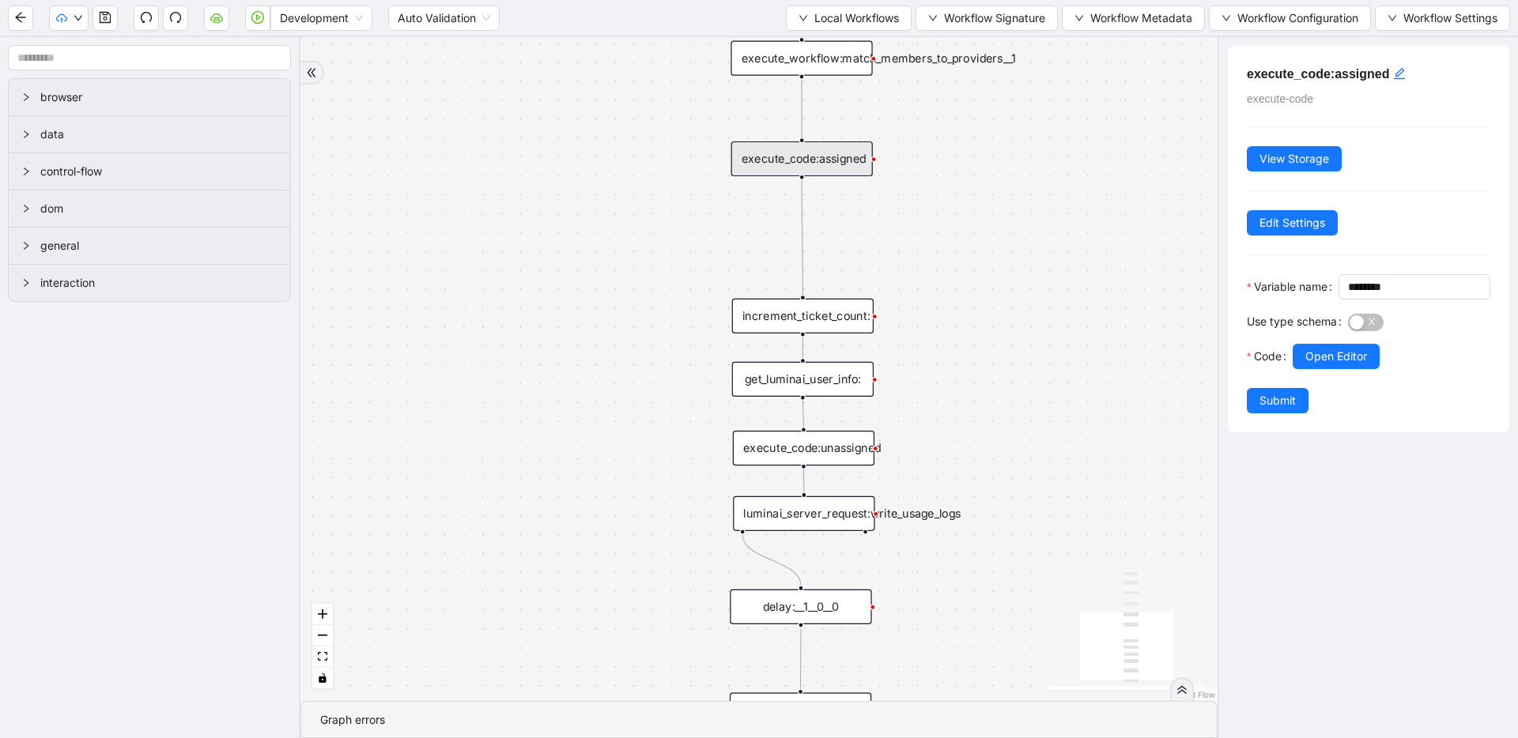
drag, startPoint x: 903, startPoint y: 428, endPoint x: 927, endPoint y: 537, distance: 111.8
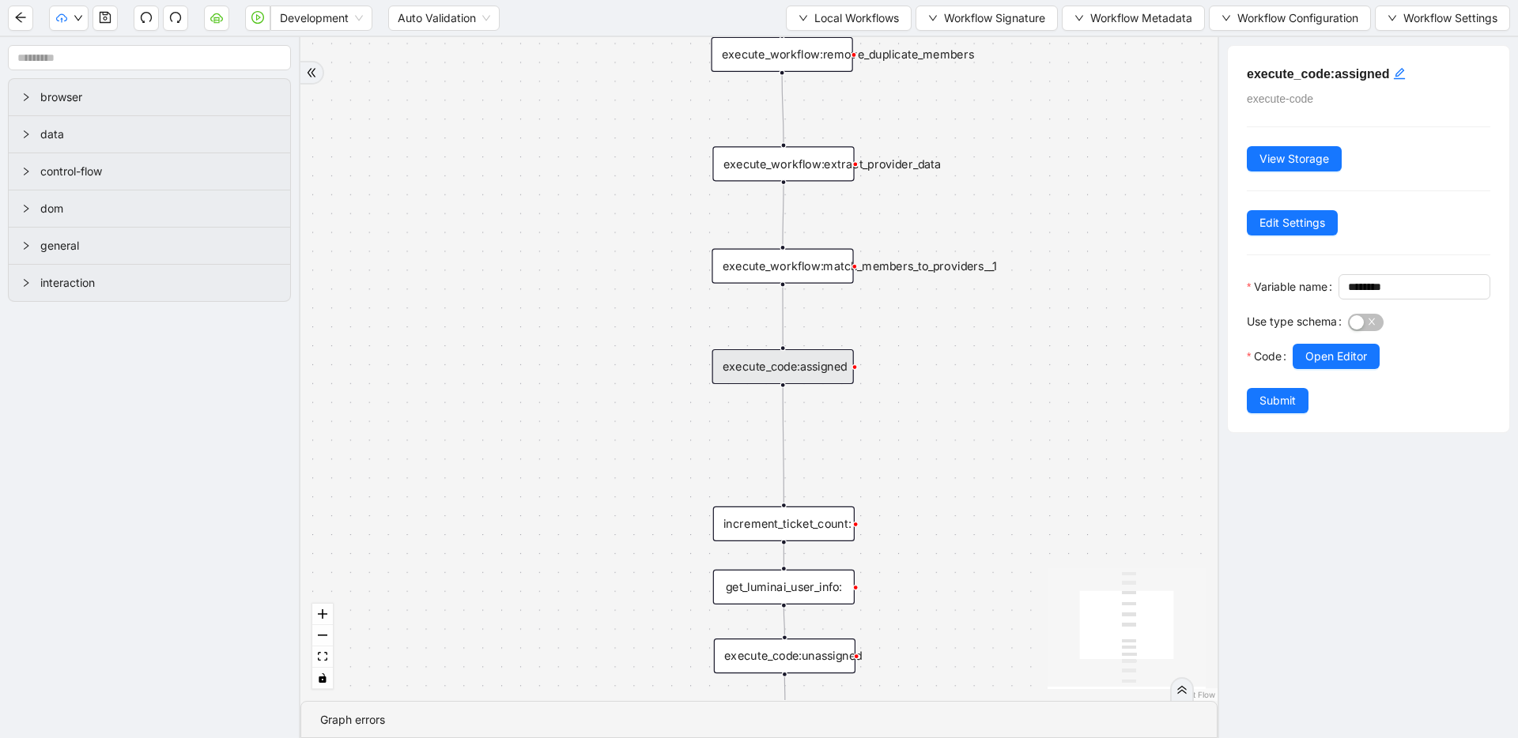
drag, startPoint x: 937, startPoint y: 314, endPoint x: 930, endPoint y: 414, distance: 100.7
click at [749, 435] on icon "Edge from execute_code:assigned to increment_ticket_count:" at bounding box center [783, 445] width 1 height 115
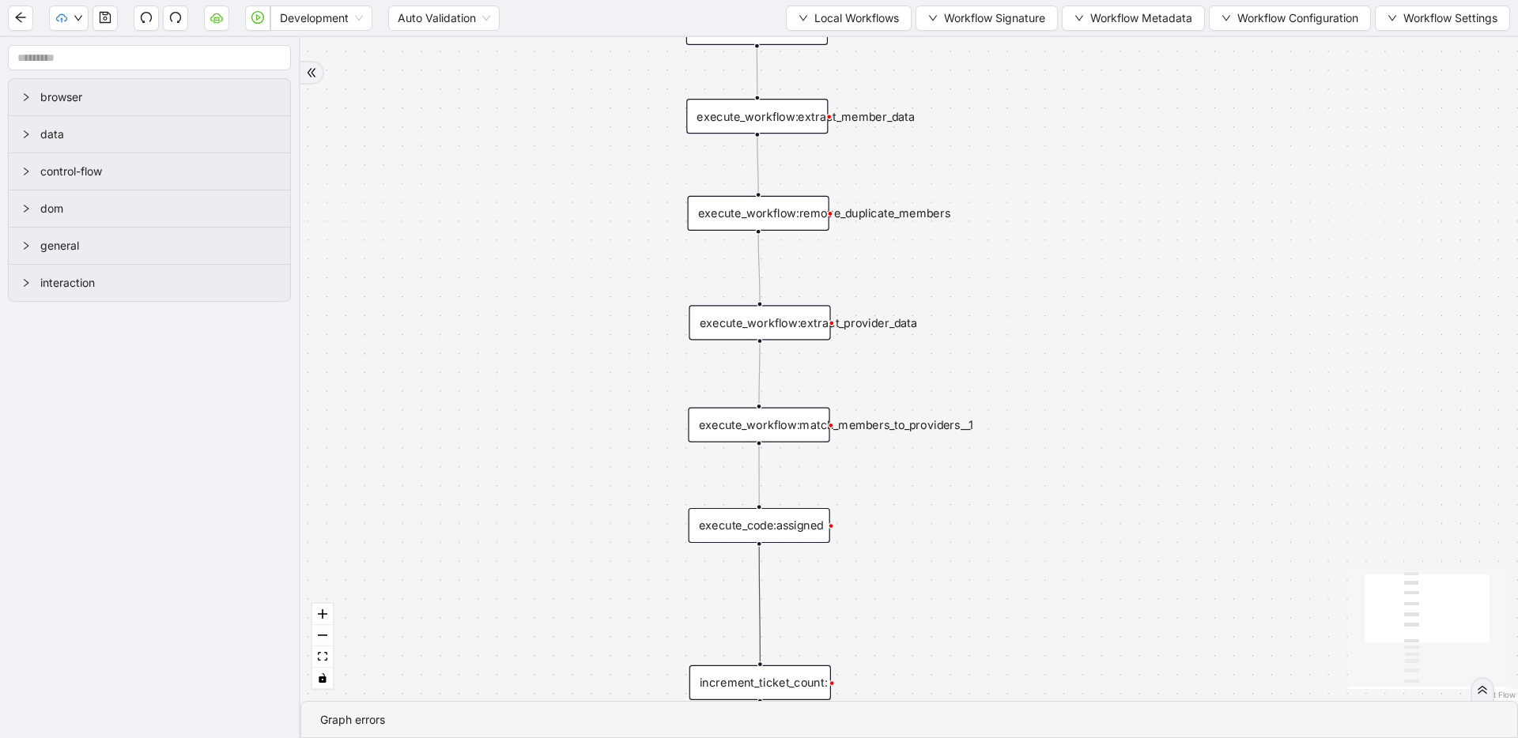
drag, startPoint x: 979, startPoint y: 358, endPoint x: 956, endPoint y: 517, distance: 160.5
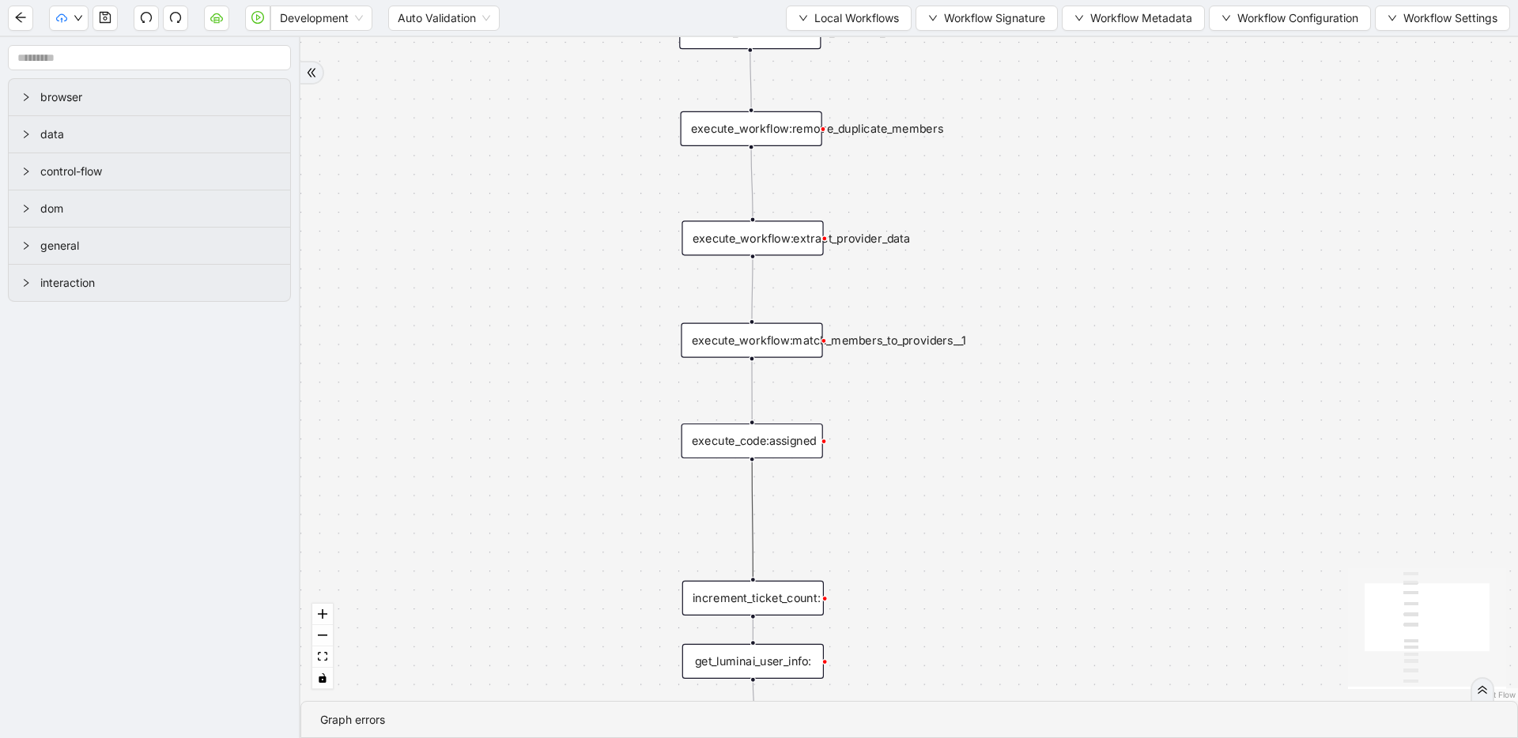
drag, startPoint x: 1024, startPoint y: 281, endPoint x: 1017, endPoint y: 181, distance: 99.8
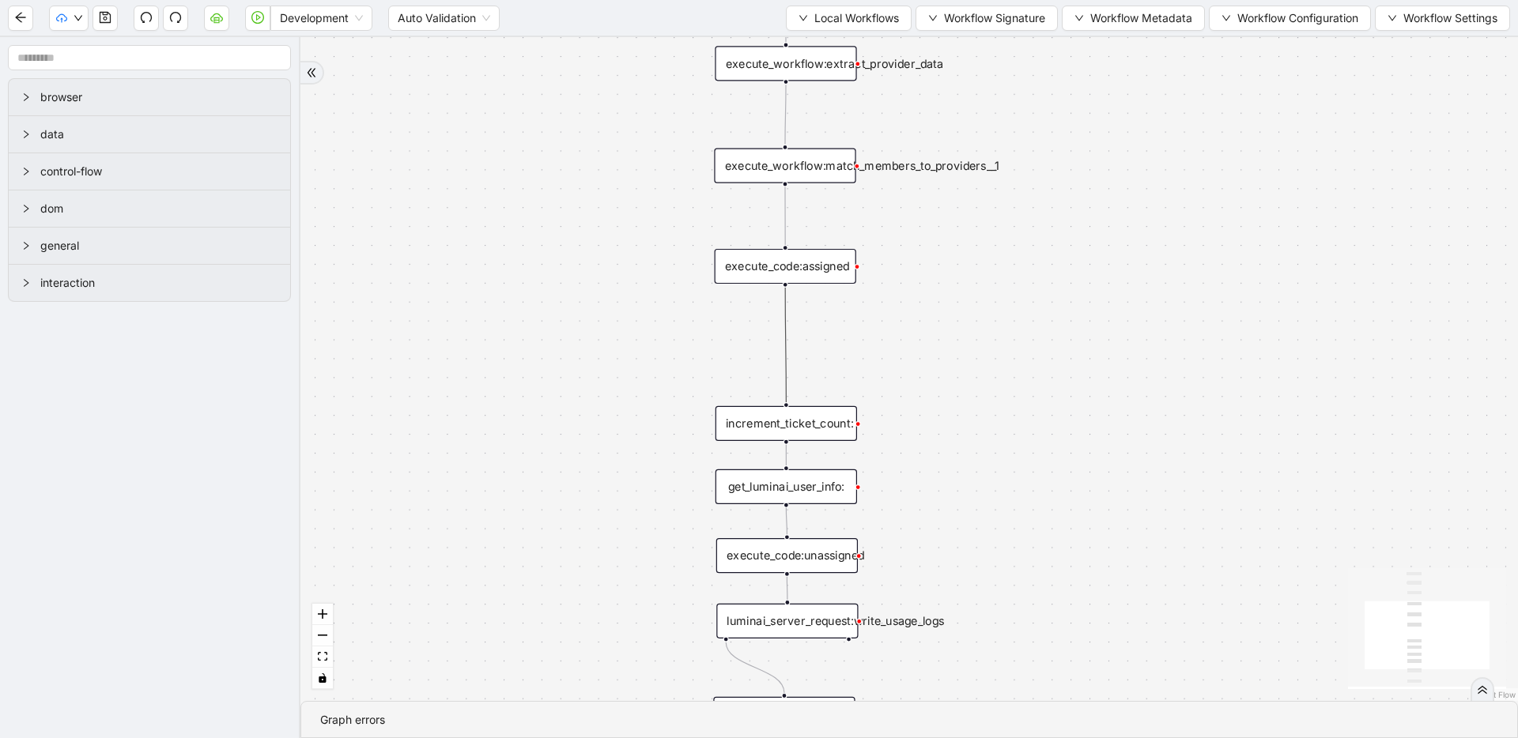
drag, startPoint x: 952, startPoint y: 488, endPoint x: 986, endPoint y: 327, distance: 164.2
click at [749, 346] on icon "Edge from execute_code:assigned to increment_ticket_count:" at bounding box center [785, 344] width 1 height 115
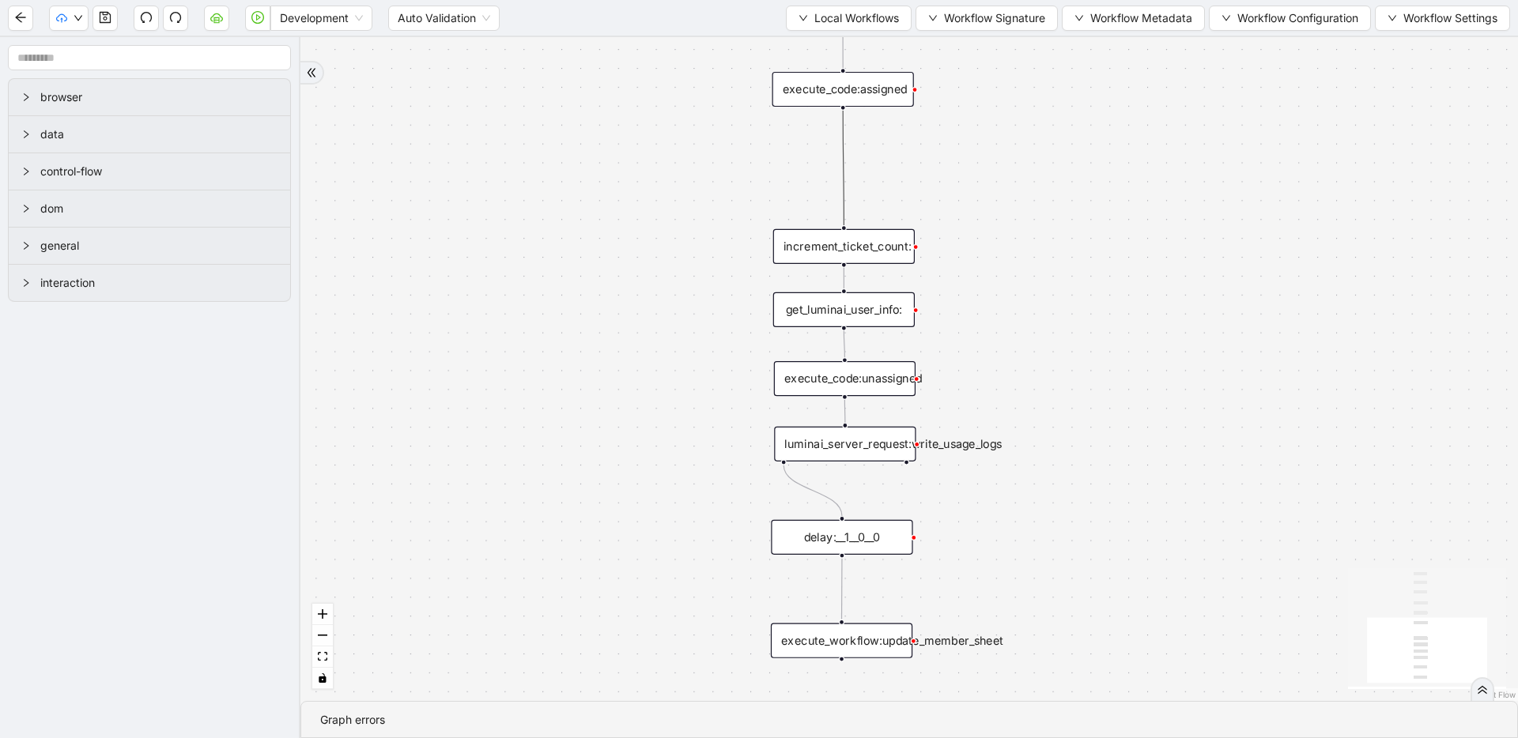
drag, startPoint x: 944, startPoint y: 357, endPoint x: 1002, endPoint y: 181, distance: 185.7
click at [749, 181] on div "trigger execute_workflow:extract_member_data execute_workflow:remove_duplicate_…" at bounding box center [908, 369] width 1217 height 664
click at [749, 583] on icon "Edge from delay:__1__0__0 to execute_workflow:update_member_sheet" at bounding box center [842, 589] width 0 height 61
click at [100, 24] on button "button" at bounding box center [104, 18] width 25 height 25
click at [749, 647] on div "execute_workflow:update_member_sheet" at bounding box center [841, 641] width 141 height 35
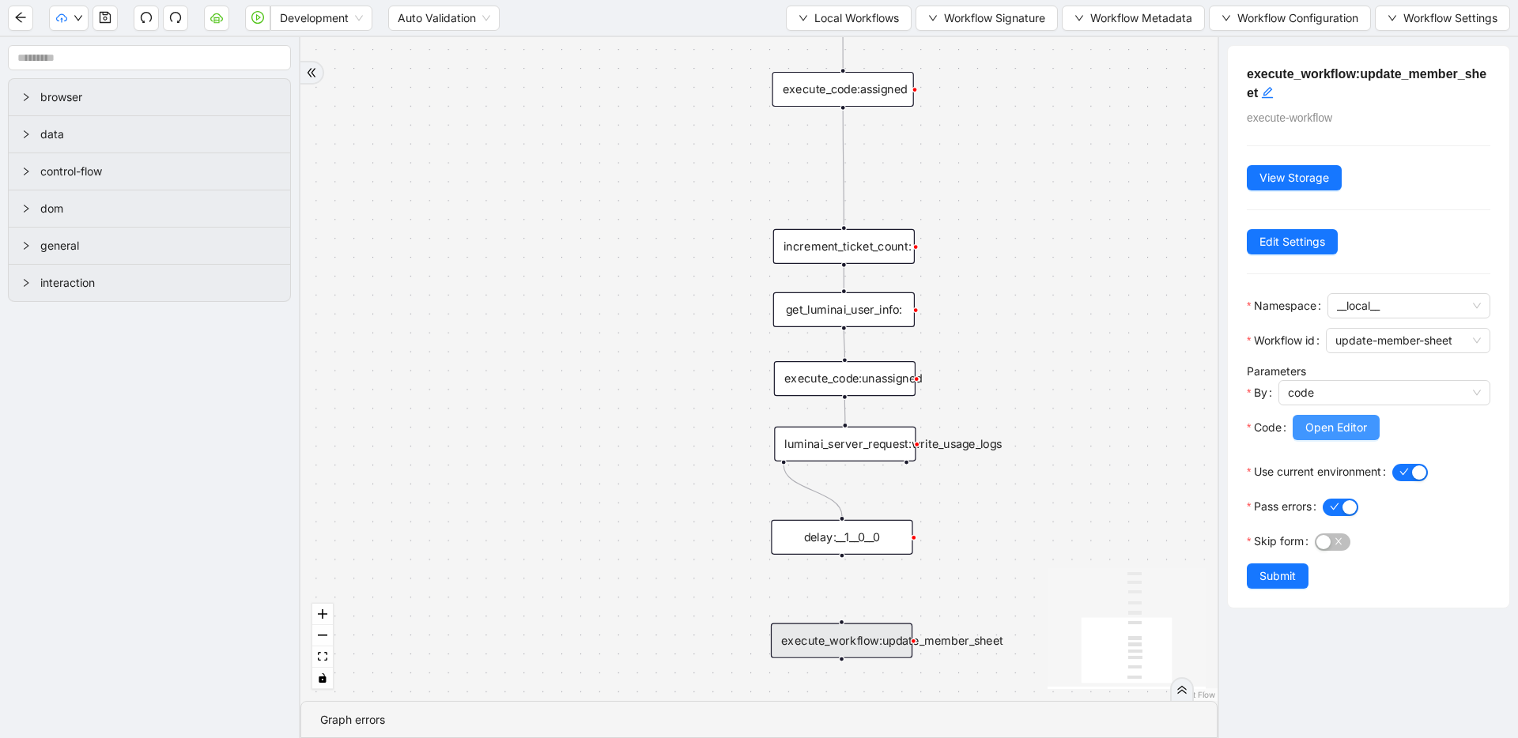
click at [749, 426] on button "Open Editor" at bounding box center [1335, 427] width 87 height 25
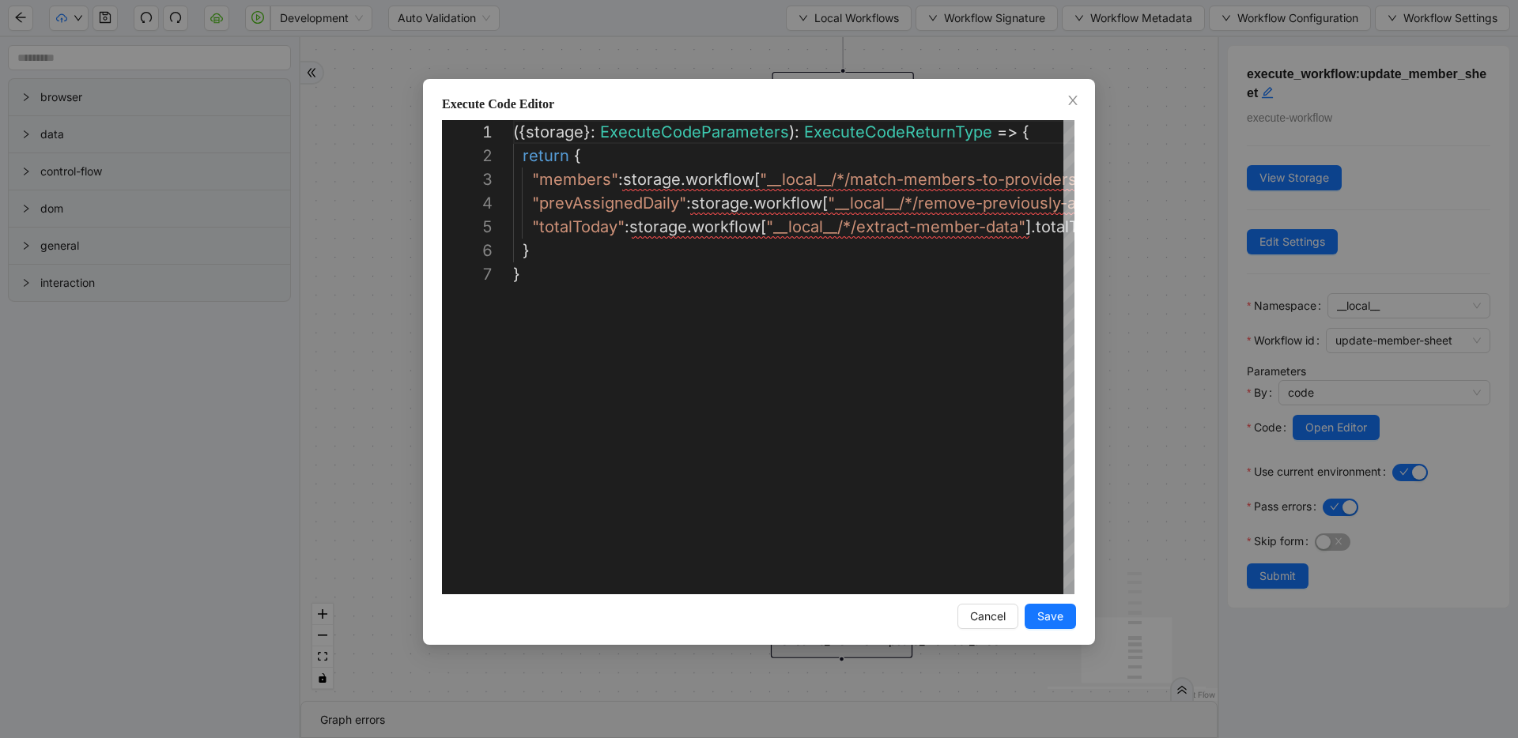
click at [749, 243] on div "**********" at bounding box center [759, 369] width 1518 height 738
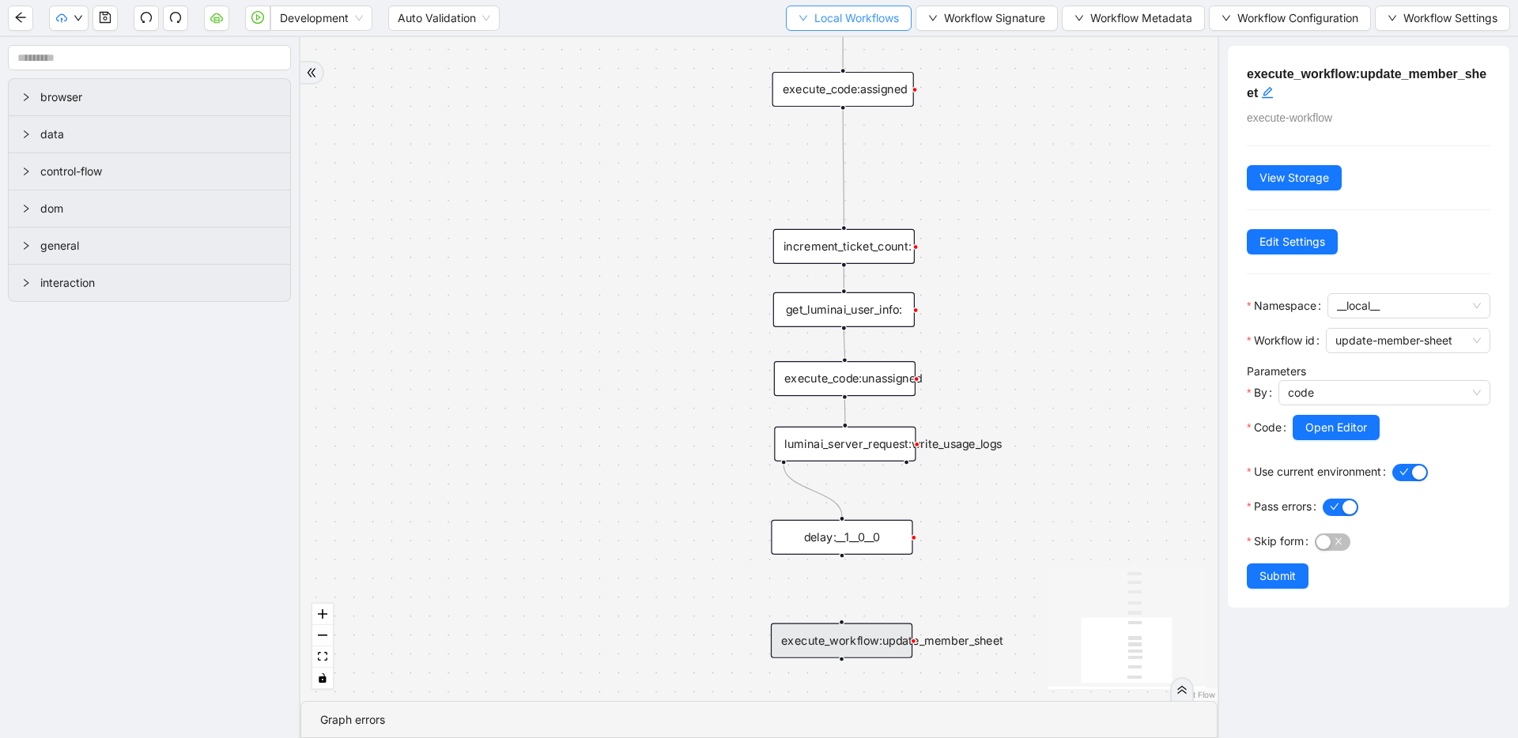
click at [749, 21] on span "Local Workflows" at bounding box center [856, 17] width 85 height 17
click at [749, 42] on span "Select" at bounding box center [844, 48] width 101 height 17
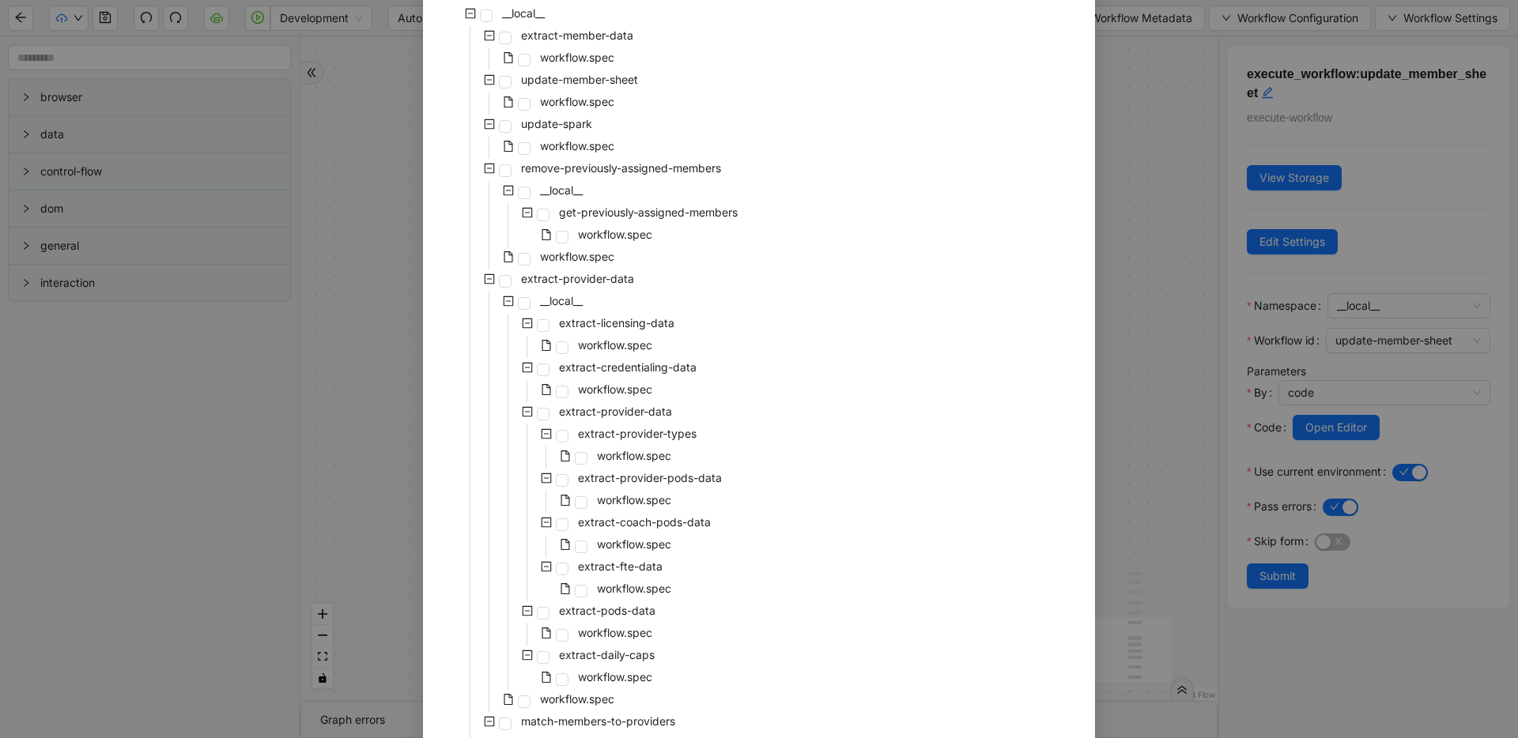
scroll to position [248, 0]
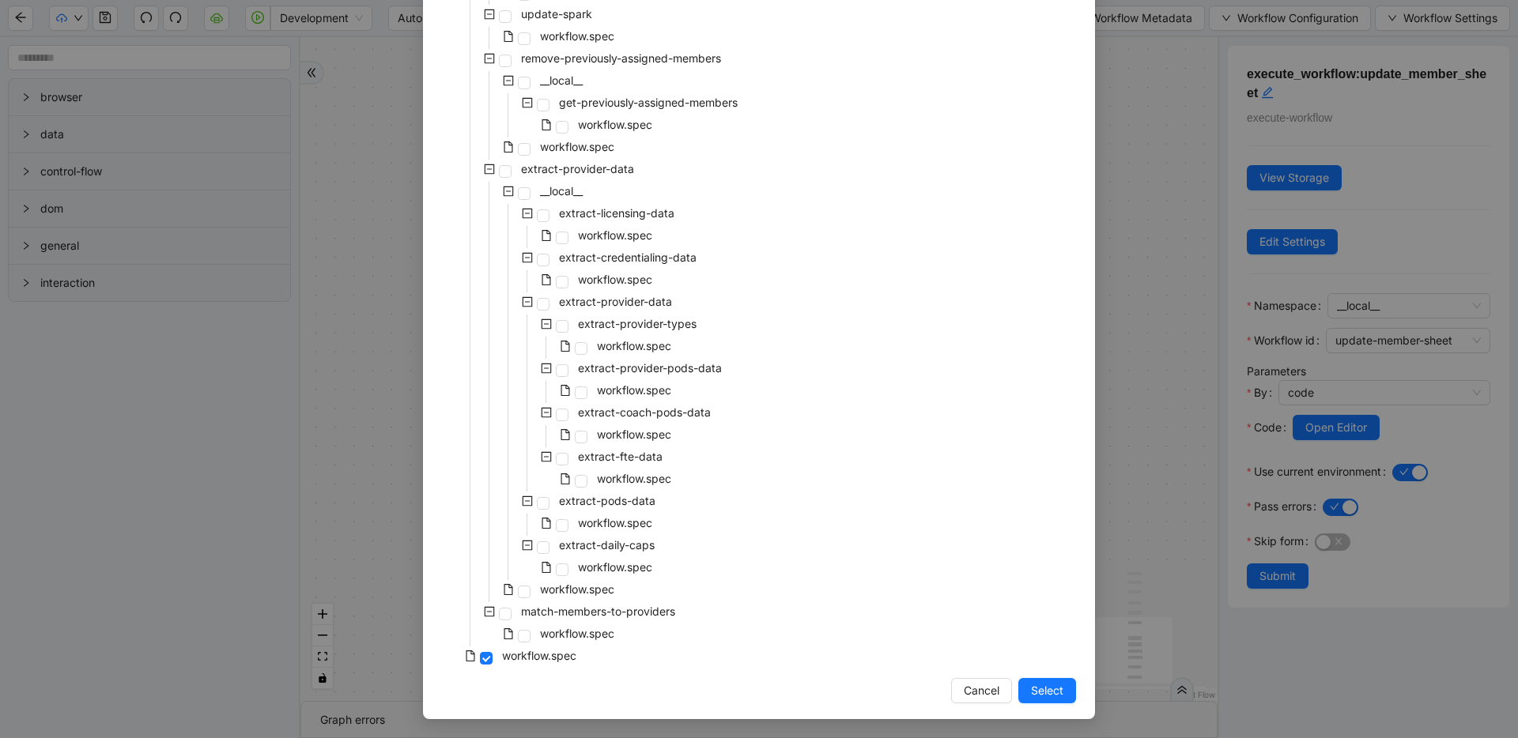
click at [749, 377] on div "Select Local Workflow virta-rebalancing-part-two __local__ extract-member-data …" at bounding box center [759, 369] width 1518 height 738
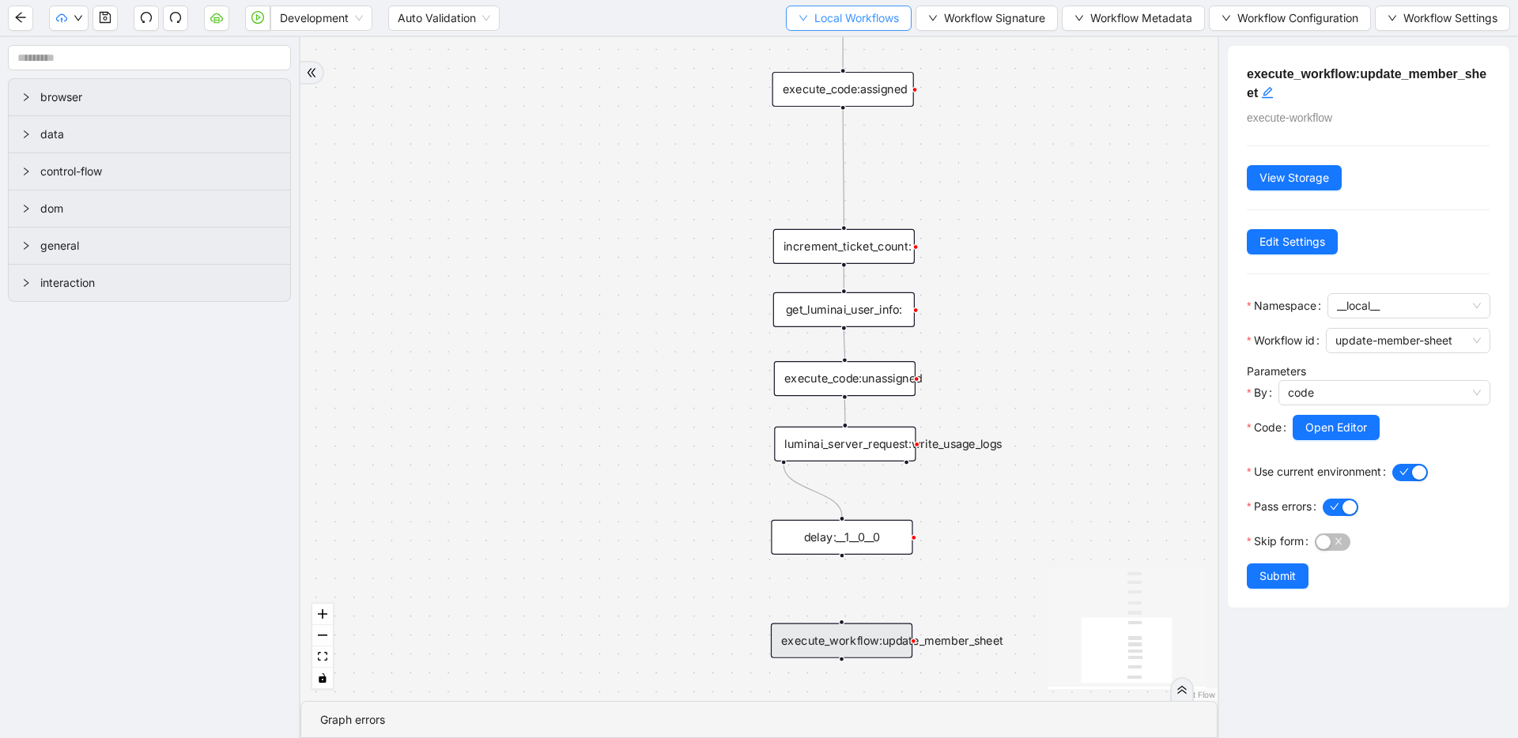
click at [749, 21] on span "Local Workflows" at bounding box center [856, 17] width 85 height 17
click at [749, 41] on span "Select" at bounding box center [844, 48] width 101 height 17
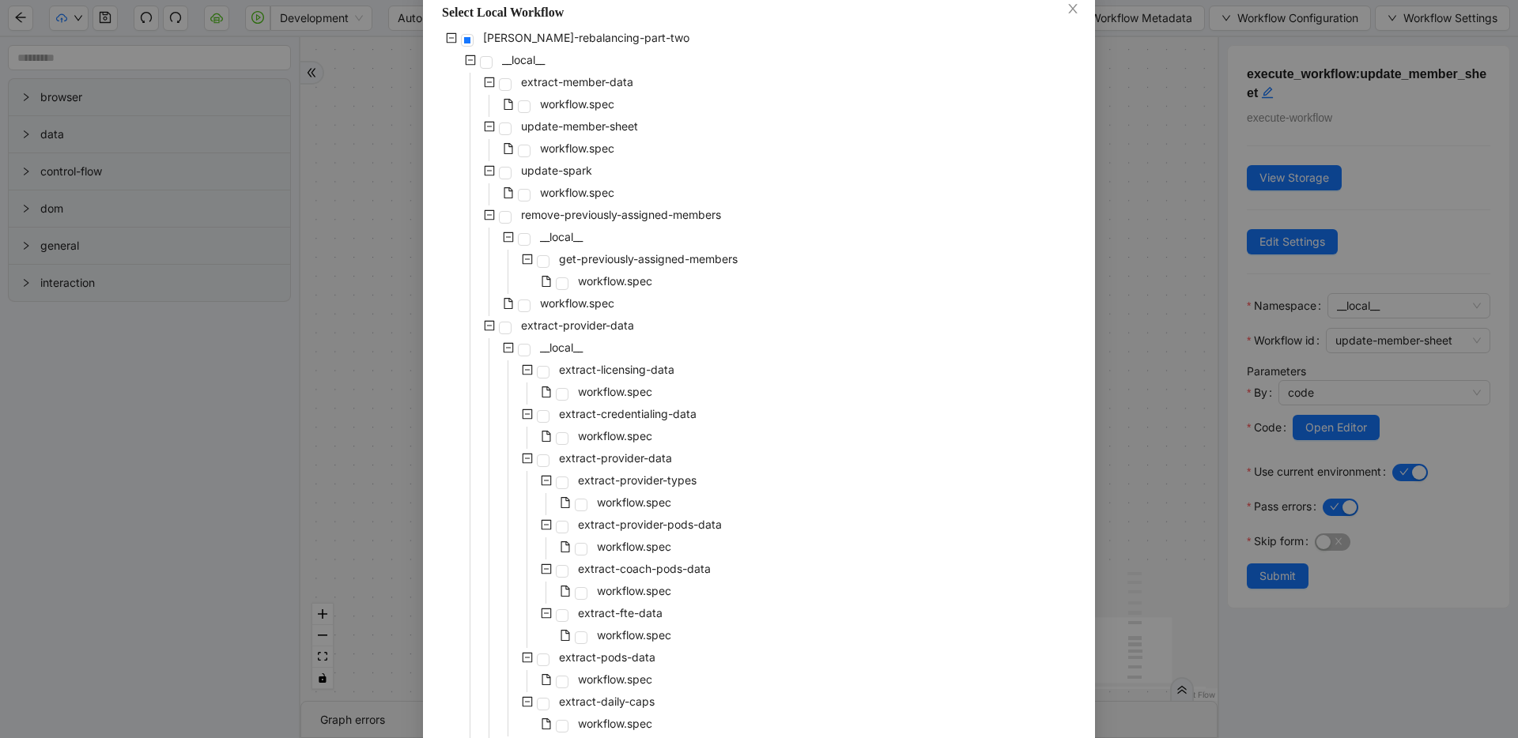
scroll to position [26, 0]
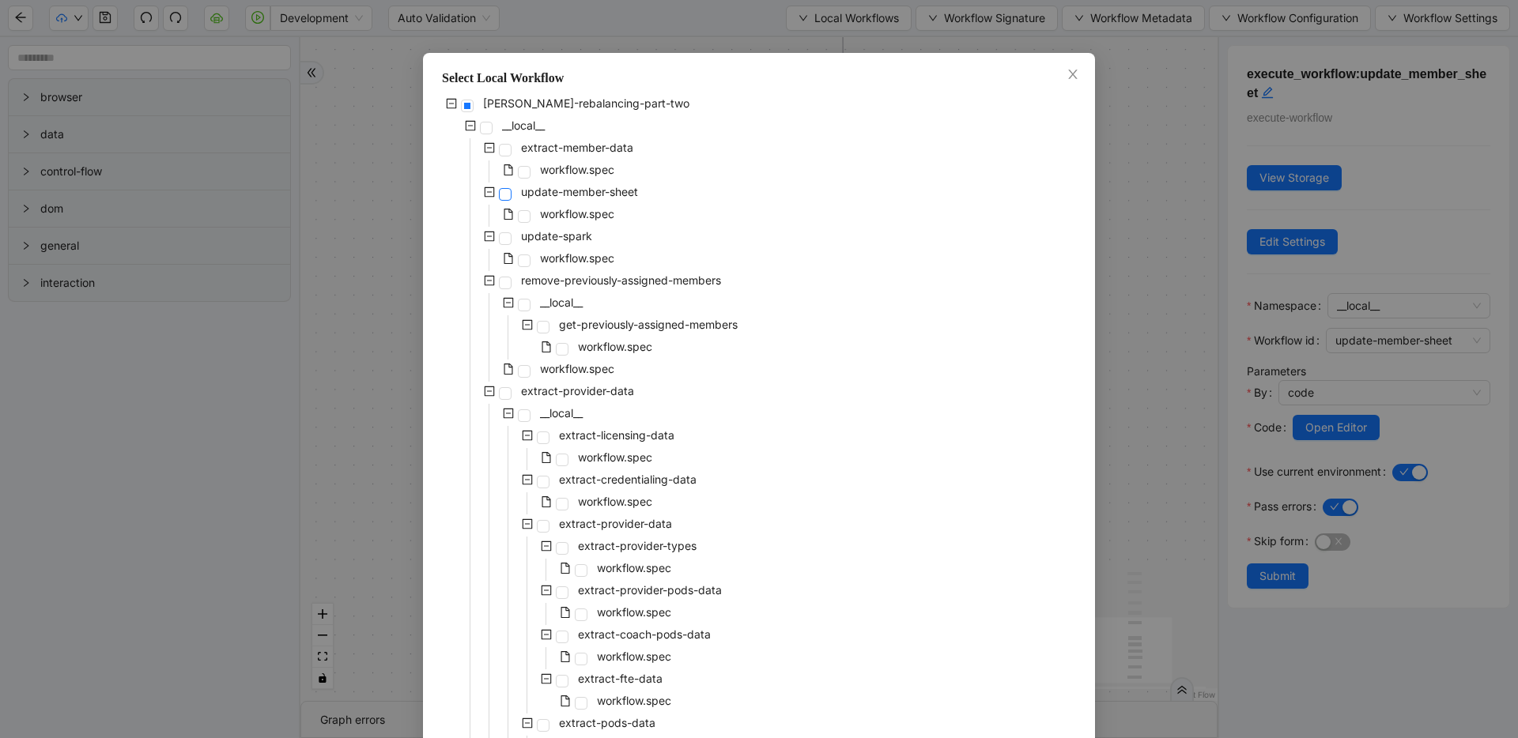
click at [500, 198] on span at bounding box center [505, 194] width 13 height 13
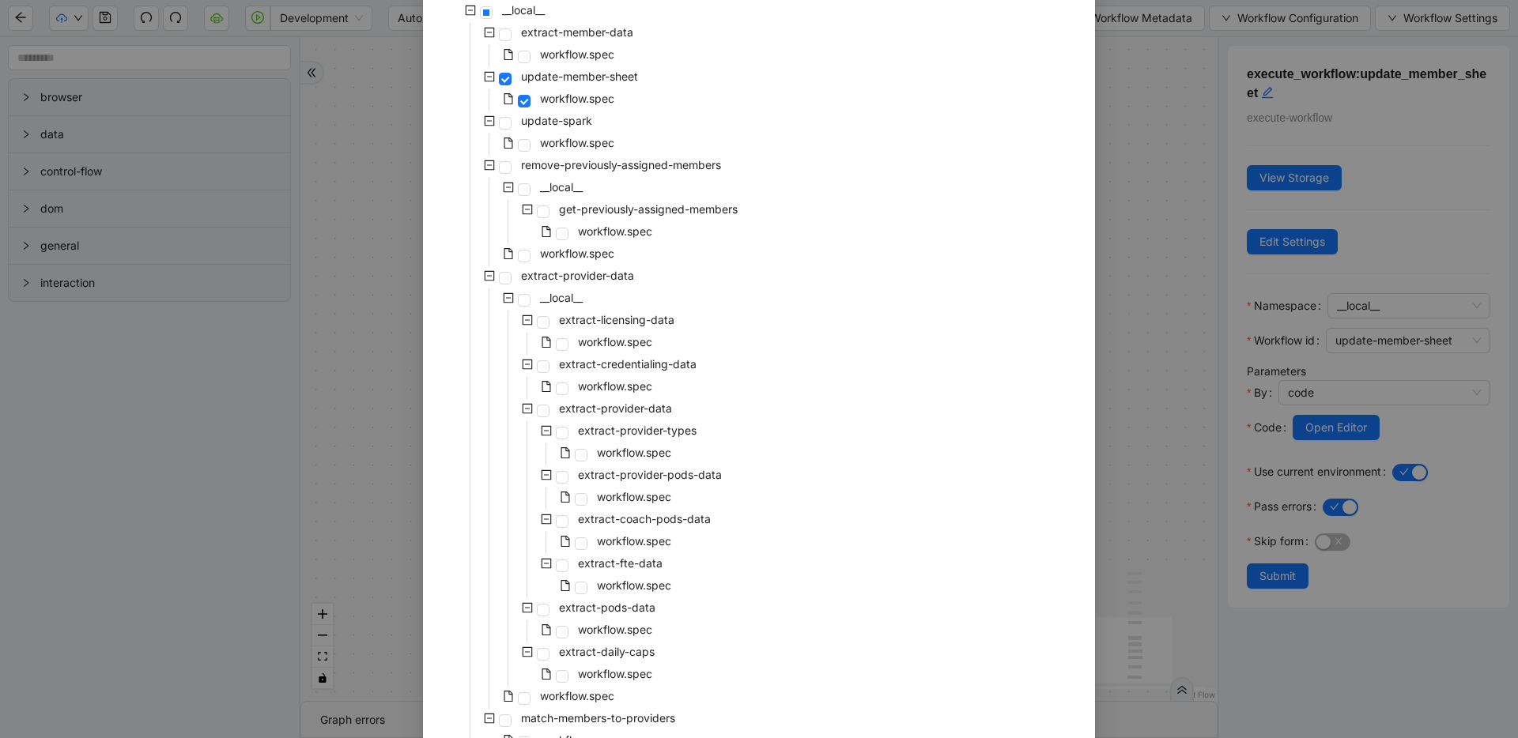
scroll to position [248, 0]
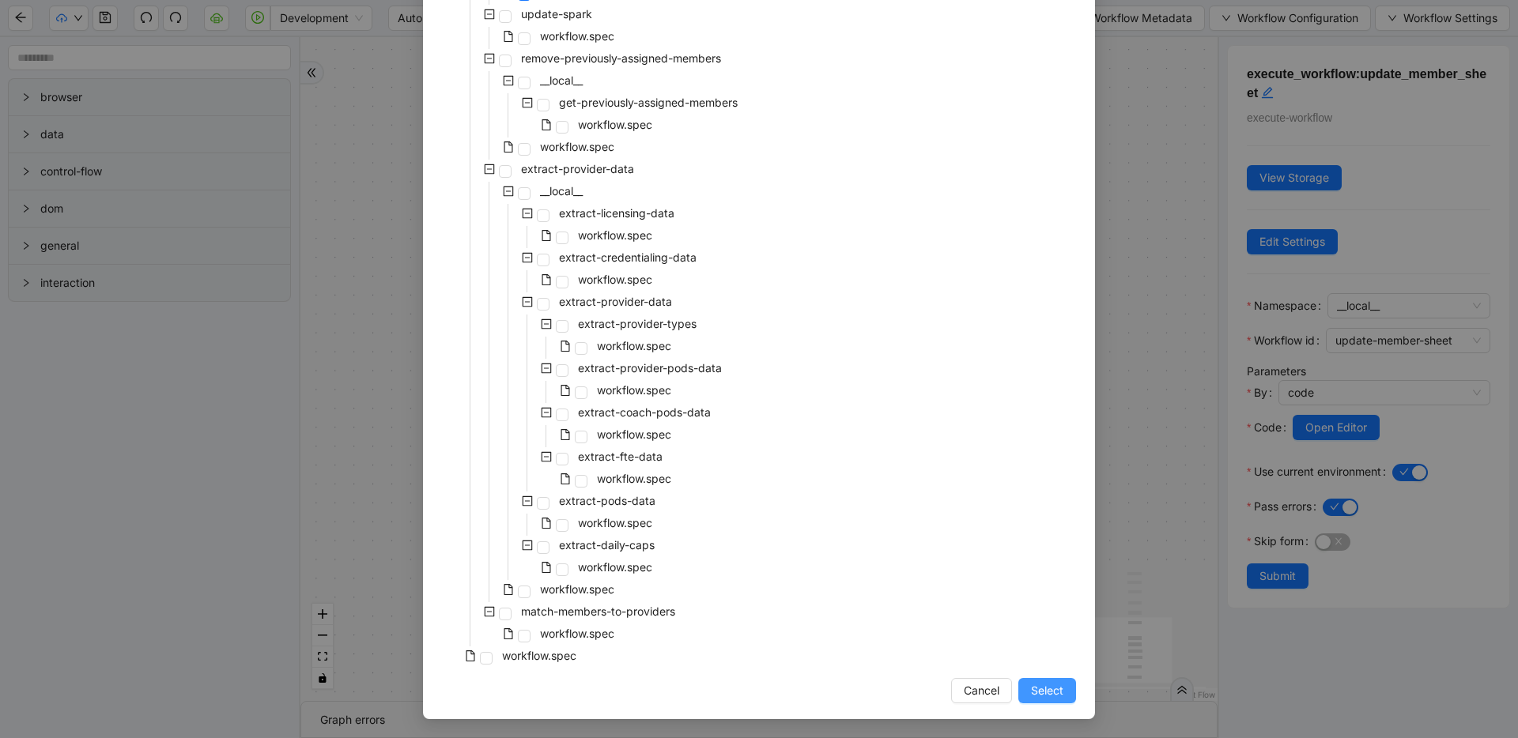
click at [749, 679] on button "Select" at bounding box center [1047, 690] width 58 height 25
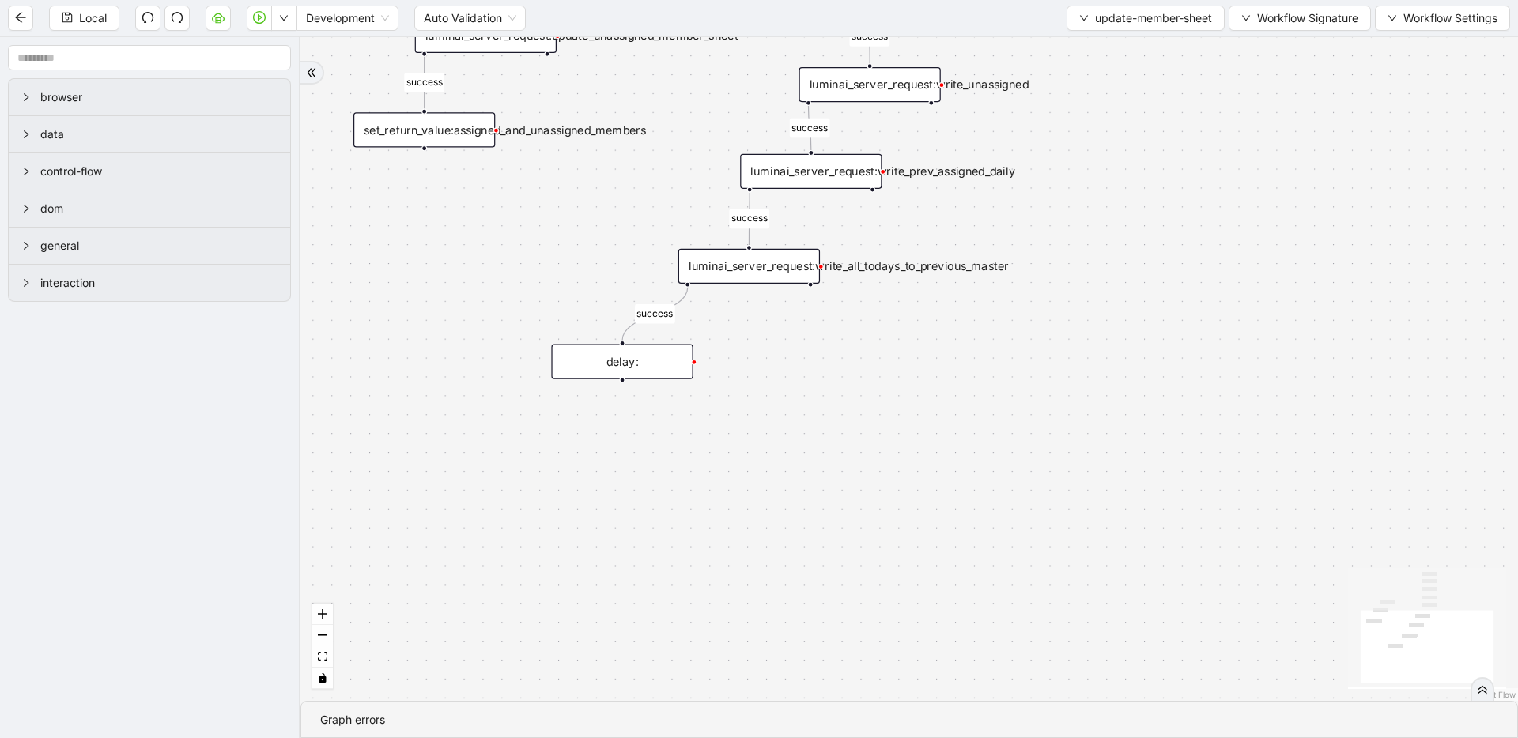
drag, startPoint x: 848, startPoint y: 424, endPoint x: 807, endPoint y: 583, distance: 164.1
click at [749, 584] on div "success success success success success success trigger luminai_server_request:…" at bounding box center [908, 369] width 1217 height 664
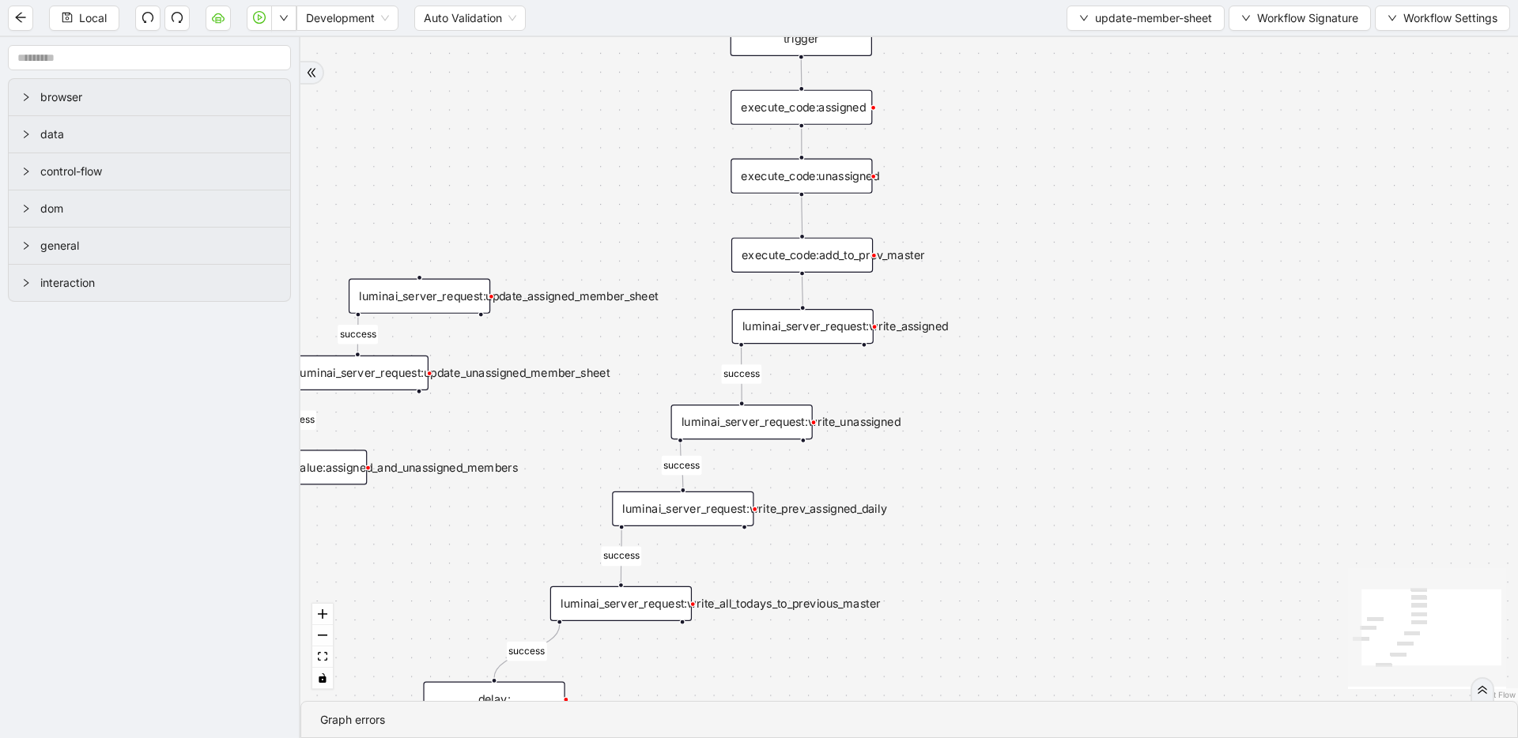
drag, startPoint x: 1058, startPoint y: 485, endPoint x: 1039, endPoint y: 549, distance: 67.0
click at [749, 549] on div "success success success success success success trigger luminai_server_request:…" at bounding box center [908, 369] width 1217 height 664
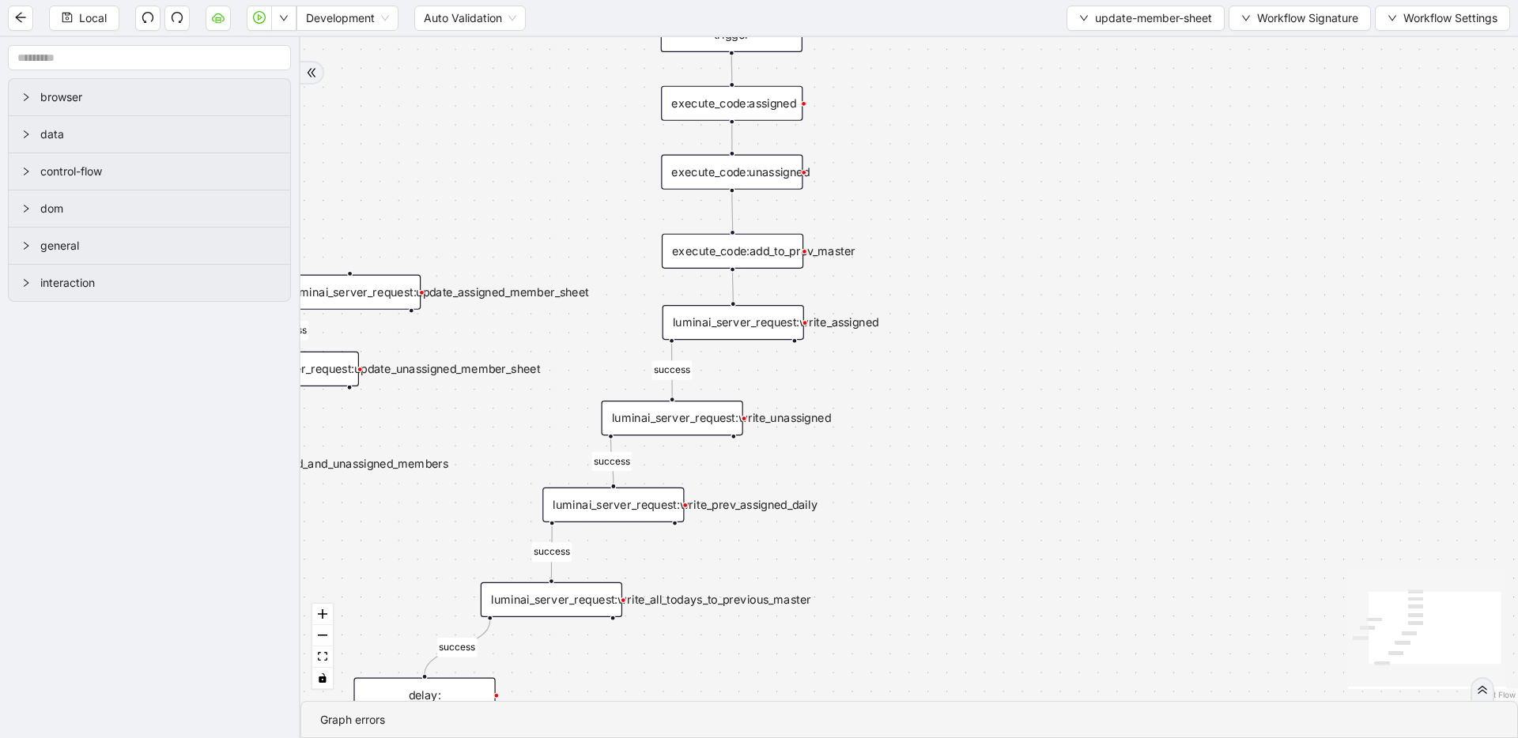
drag, startPoint x: 1037, startPoint y: 315, endPoint x: 967, endPoint y: 311, distance: 69.7
click at [749, 311] on div "success success success success success success trigger luminai_server_request:…" at bounding box center [908, 369] width 1217 height 664
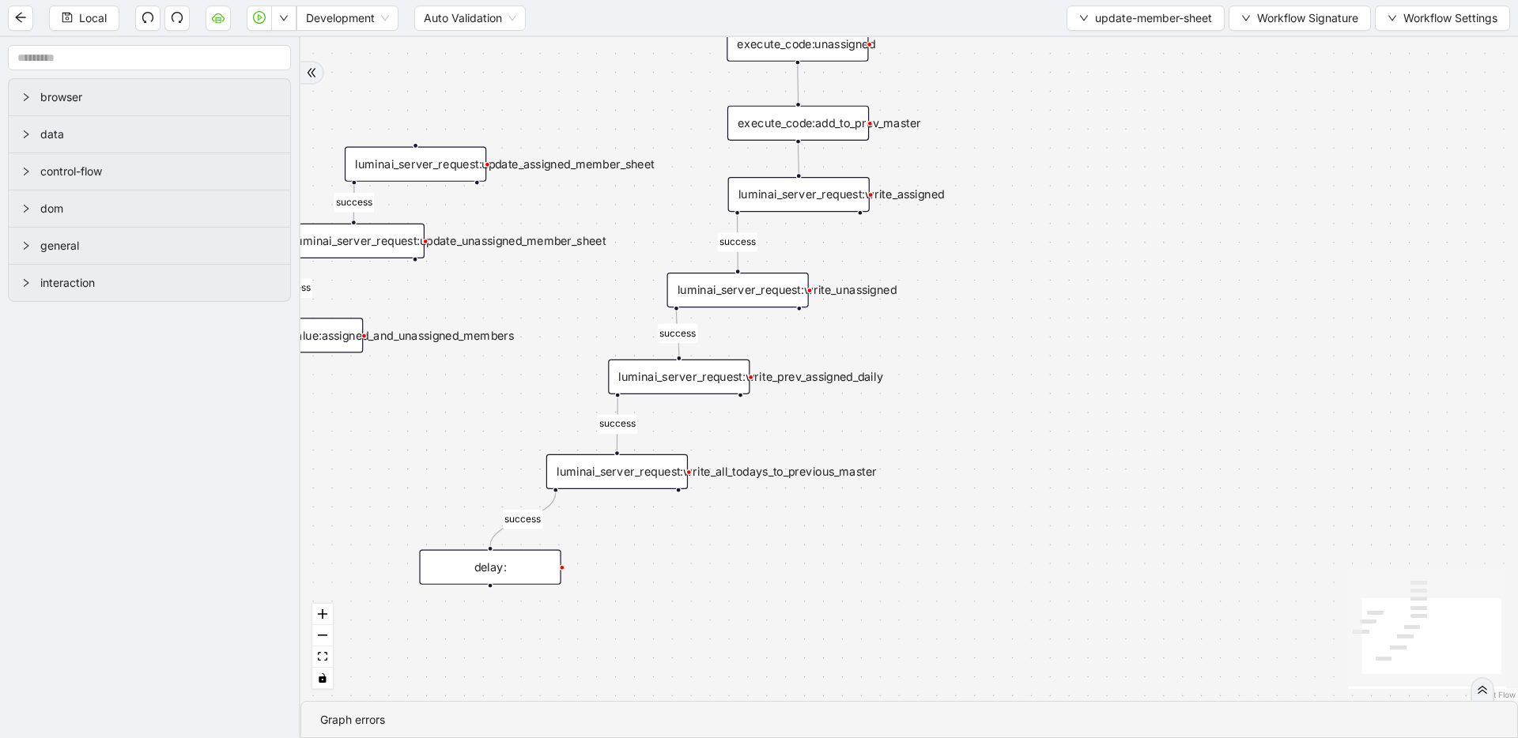
drag, startPoint x: 928, startPoint y: 461, endPoint x: 994, endPoint y: 333, distance: 143.9
click at [749, 333] on div "success success success success success success trigger luminai_server_request:…" at bounding box center [908, 369] width 1217 height 664
click at [749, 197] on div "luminai_server_request:write_assigned" at bounding box center [798, 194] width 141 height 35
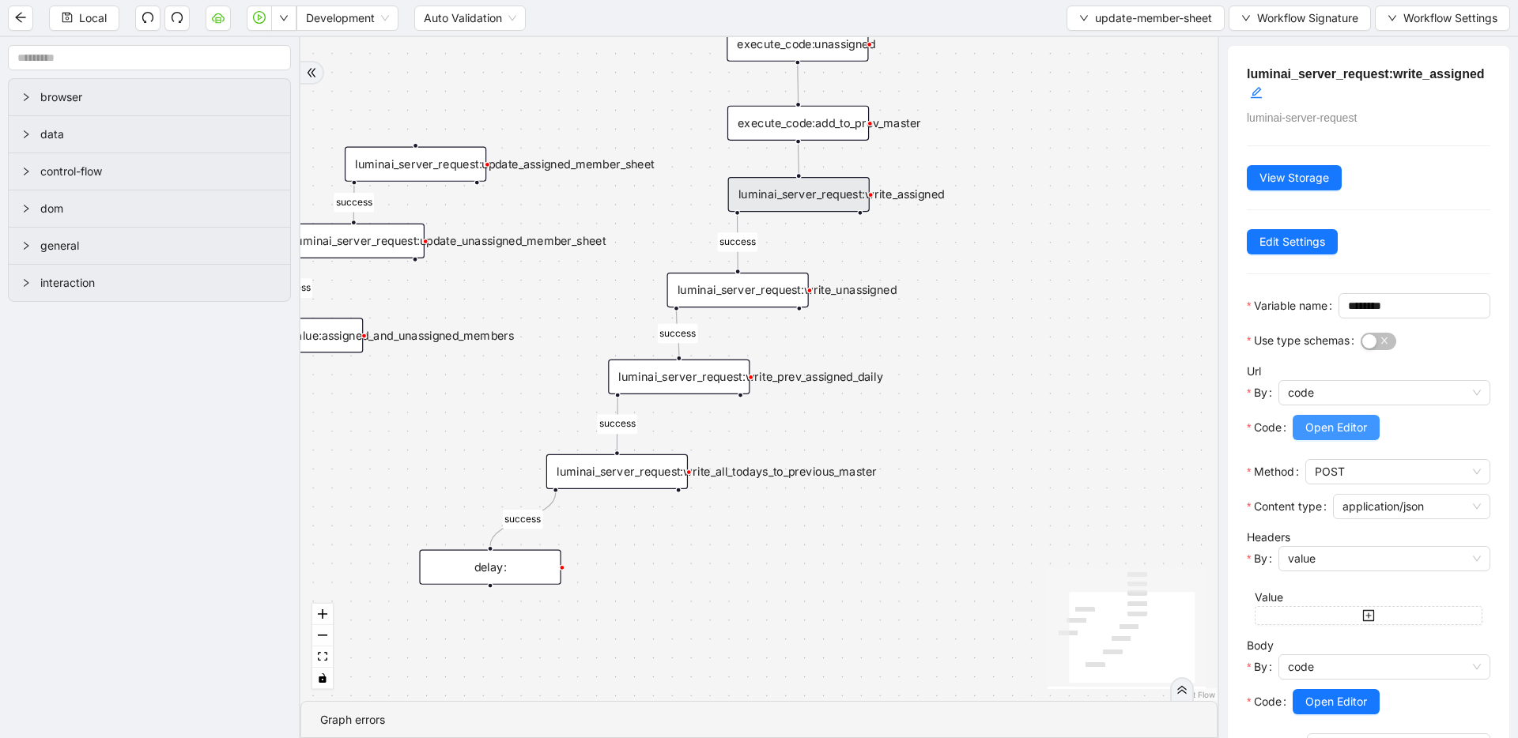
click at [749, 436] on span "Open Editor" at bounding box center [1336, 427] width 62 height 17
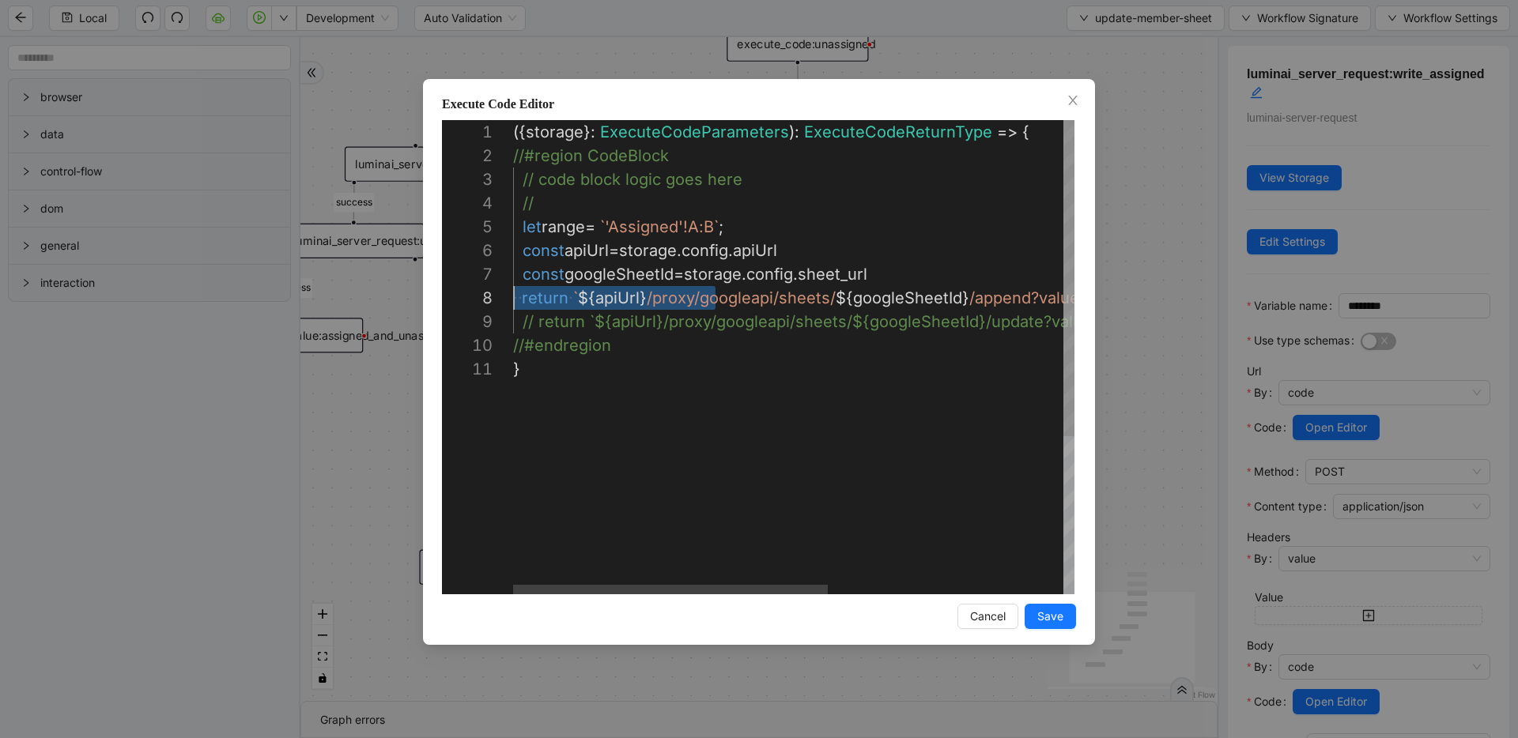
scroll to position [166, 0]
drag, startPoint x: 712, startPoint y: 298, endPoint x: 456, endPoint y: 287, distance: 256.3
click at [749, 236] on div "Execute Code Editor 1 2 3 4 5 6 7 8 9 10 11 ({ storage }: ExecuteCodeParameters…" at bounding box center [759, 369] width 1518 height 738
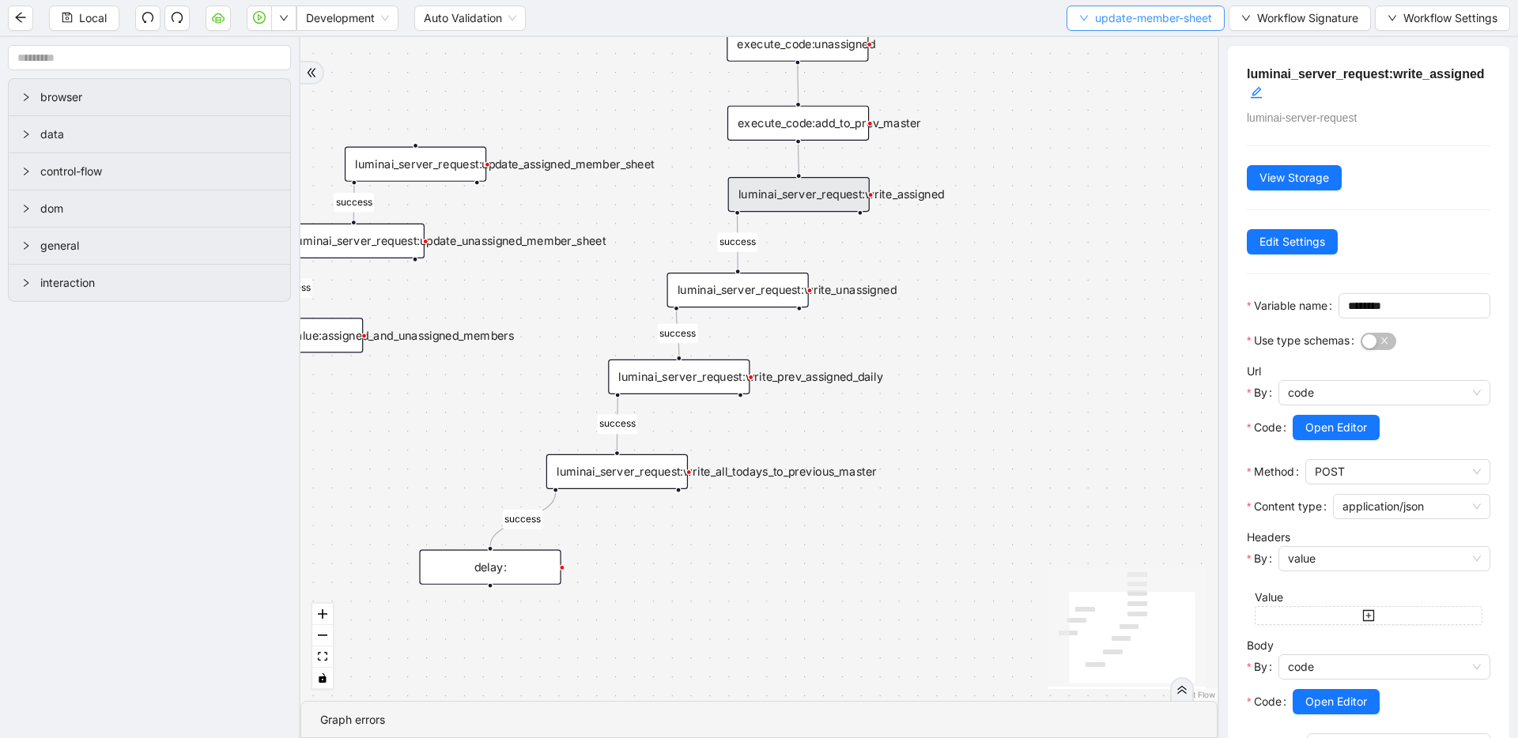
click at [749, 13] on span "update-member-sheet" at bounding box center [1153, 17] width 117 height 17
click at [749, 40] on span "Select" at bounding box center [1142, 48] width 134 height 17
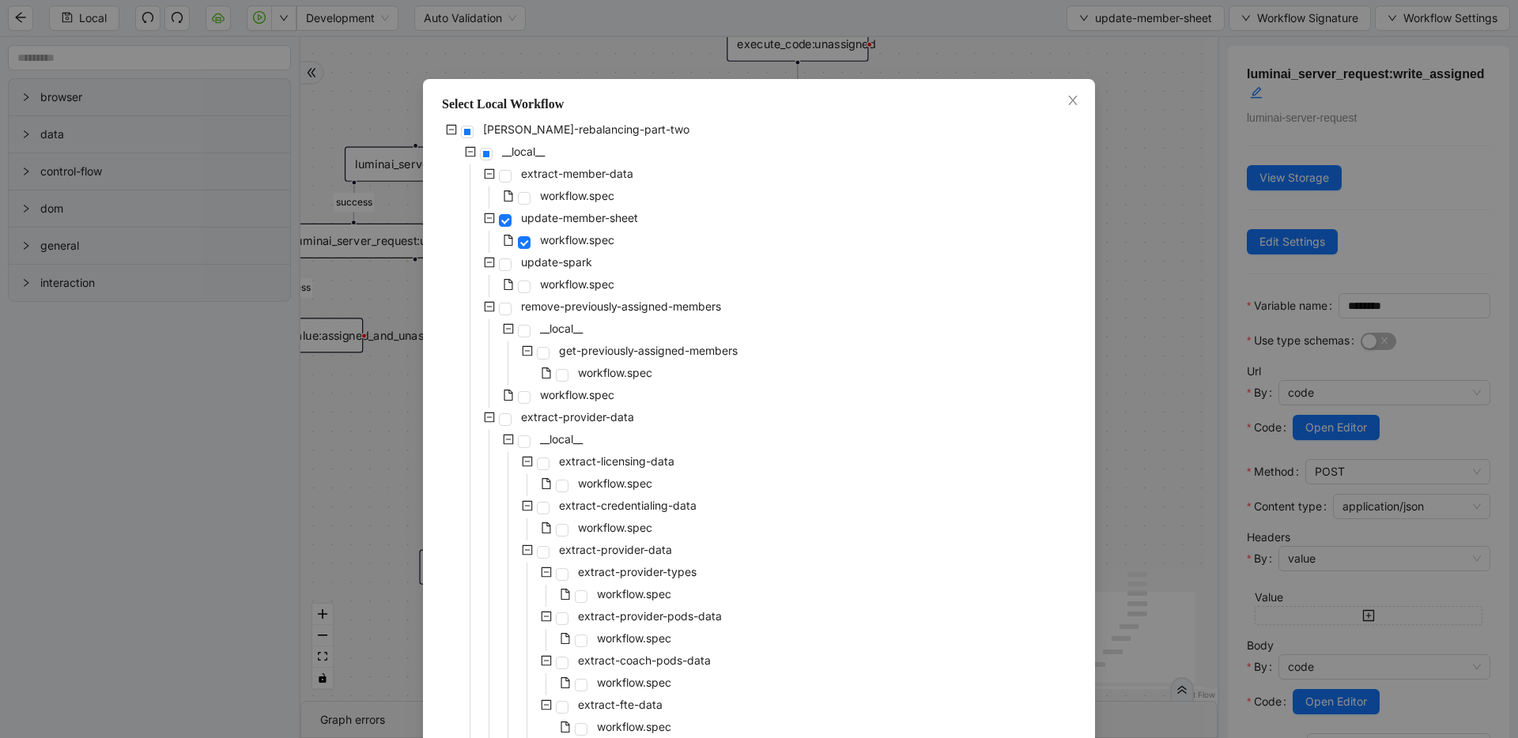
scroll to position [248, 0]
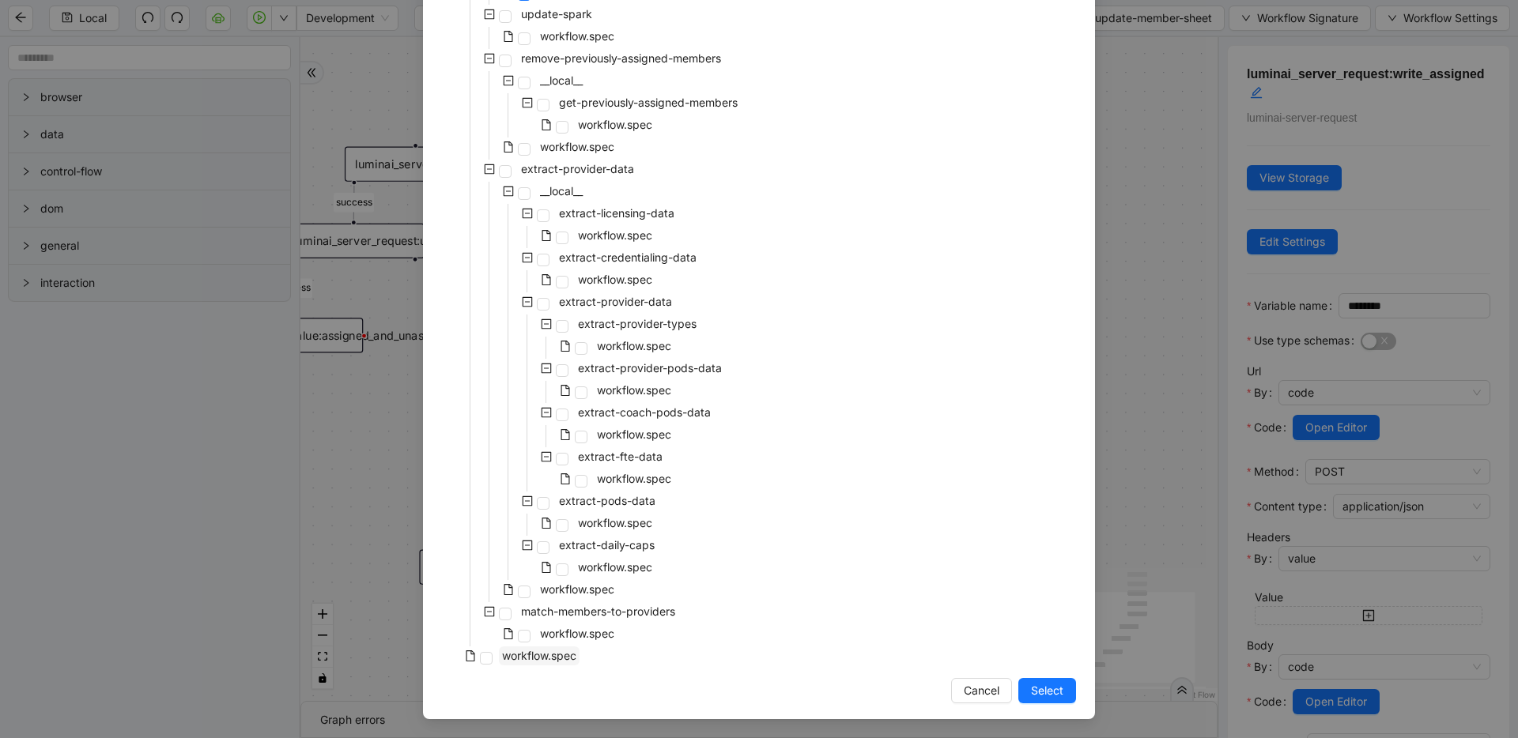
click at [502, 659] on span "workflow.spec" at bounding box center [539, 655] width 74 height 13
drag, startPoint x: 1034, startPoint y: 687, endPoint x: 1261, endPoint y: 140, distance: 592.1
click at [749, 685] on span "Select" at bounding box center [1047, 690] width 32 height 17
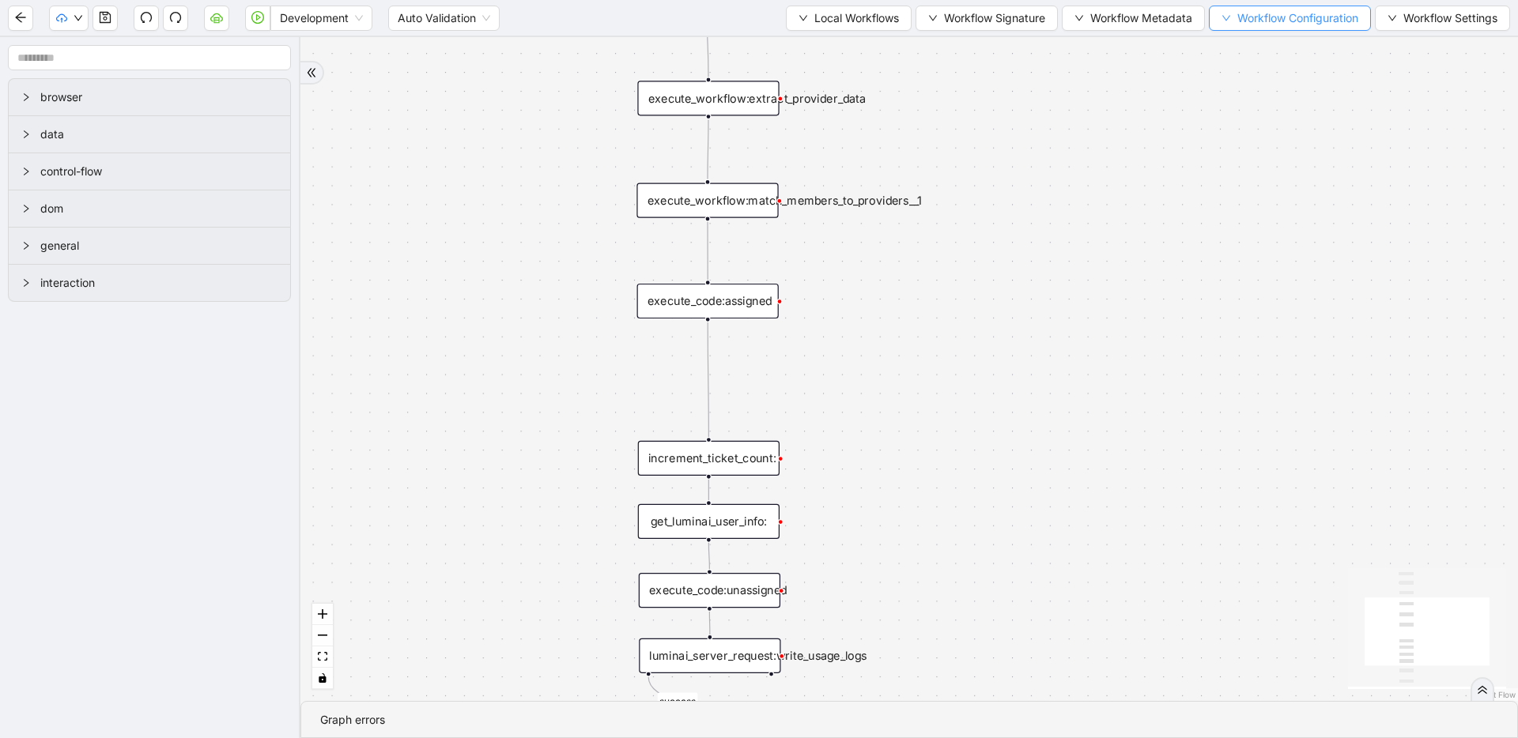
click at [749, 27] on button "Workflow Configuration" at bounding box center [1290, 18] width 162 height 25
click at [749, 70] on span "Value" at bounding box center [1287, 74] width 138 height 17
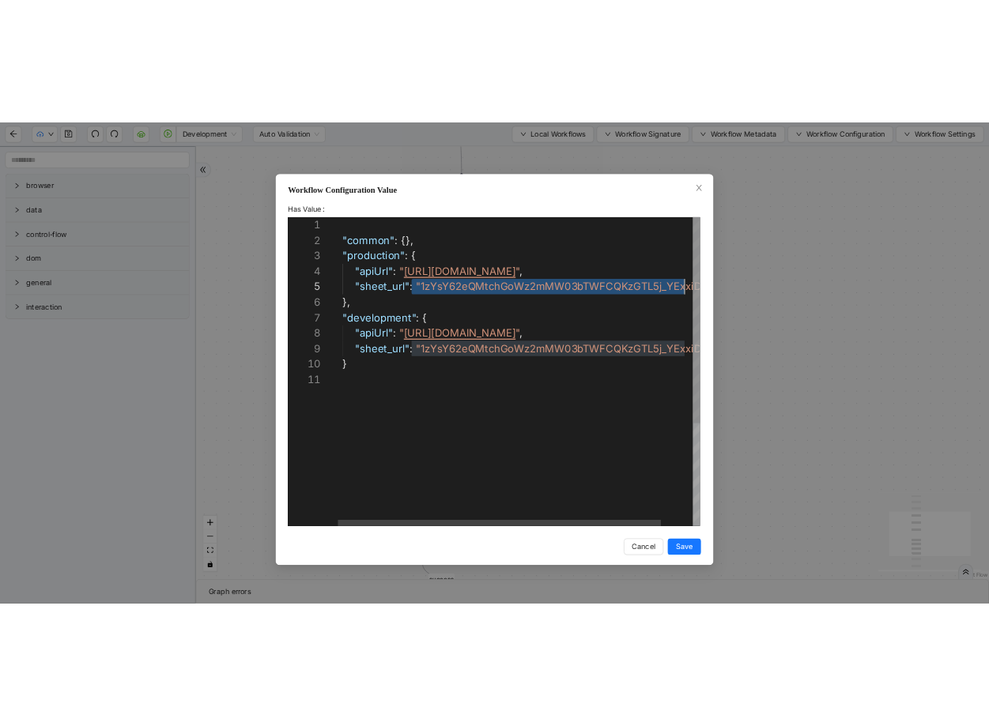
scroll to position [95, 575]
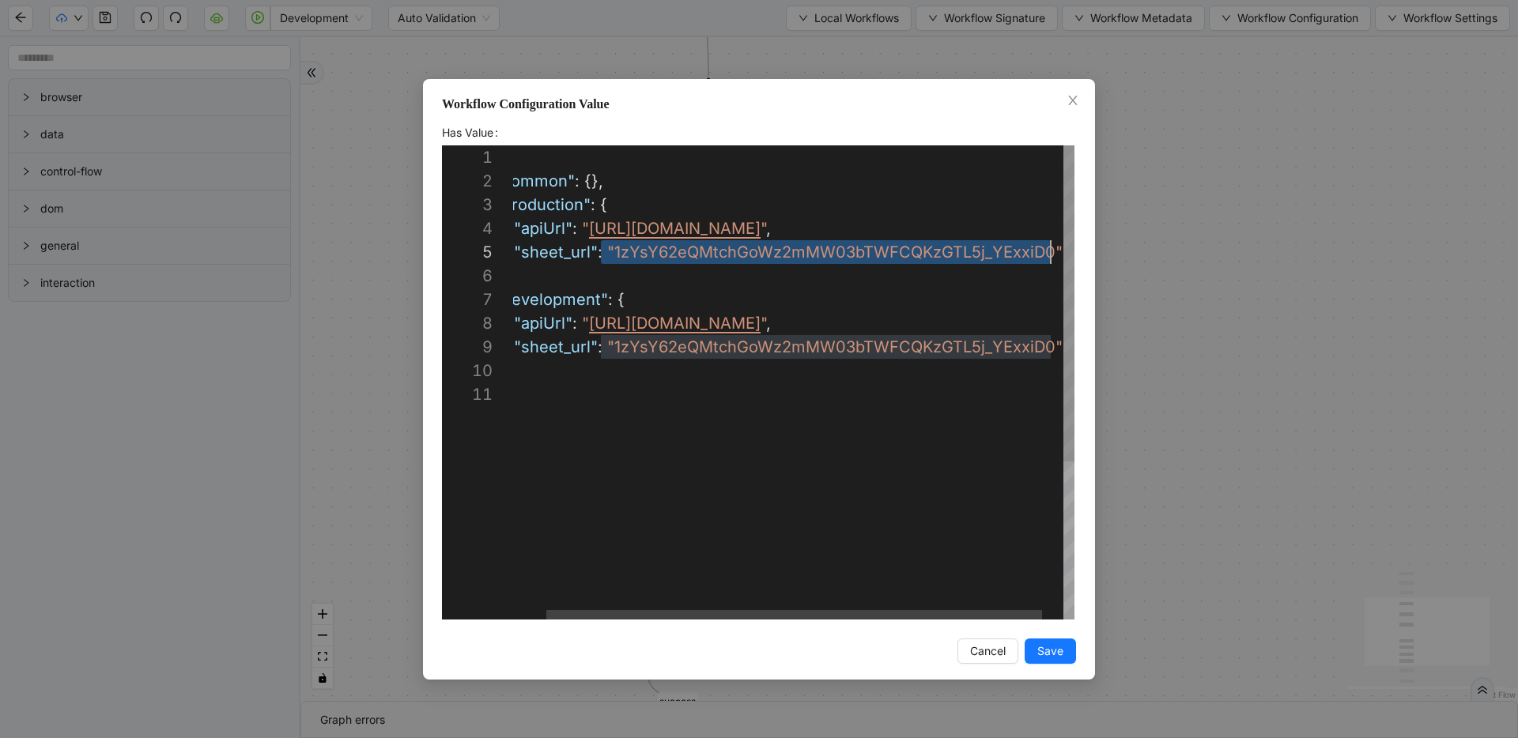
drag, startPoint x: 640, startPoint y: 252, endPoint x: 1076, endPoint y: 230, distance: 436.1
click at [352, 200] on div "**********" at bounding box center [759, 369] width 1518 height 738
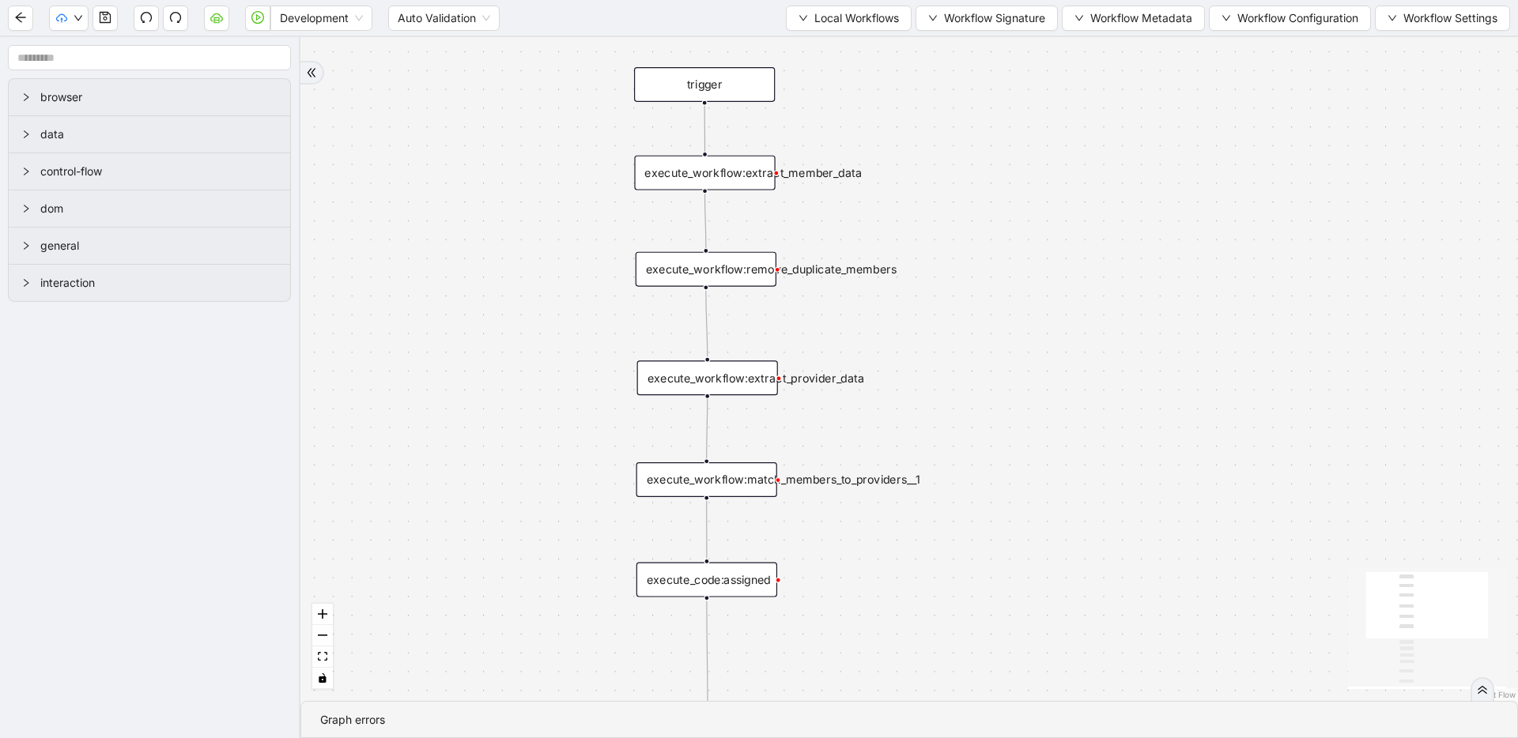
drag, startPoint x: 519, startPoint y: 300, endPoint x: 523, endPoint y: 522, distance: 222.2
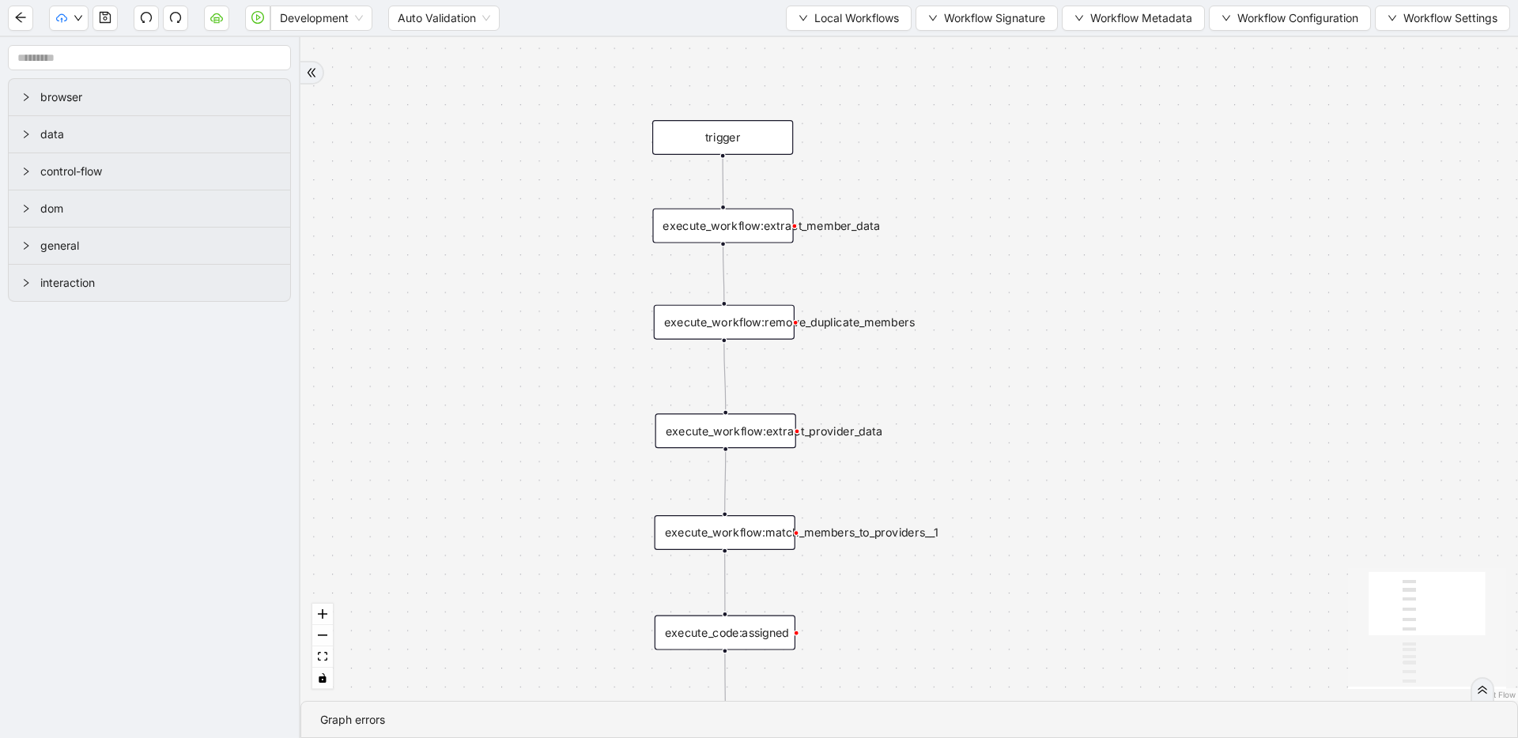
drag, startPoint x: 496, startPoint y: 186, endPoint x: 521, endPoint y: 215, distance: 38.7
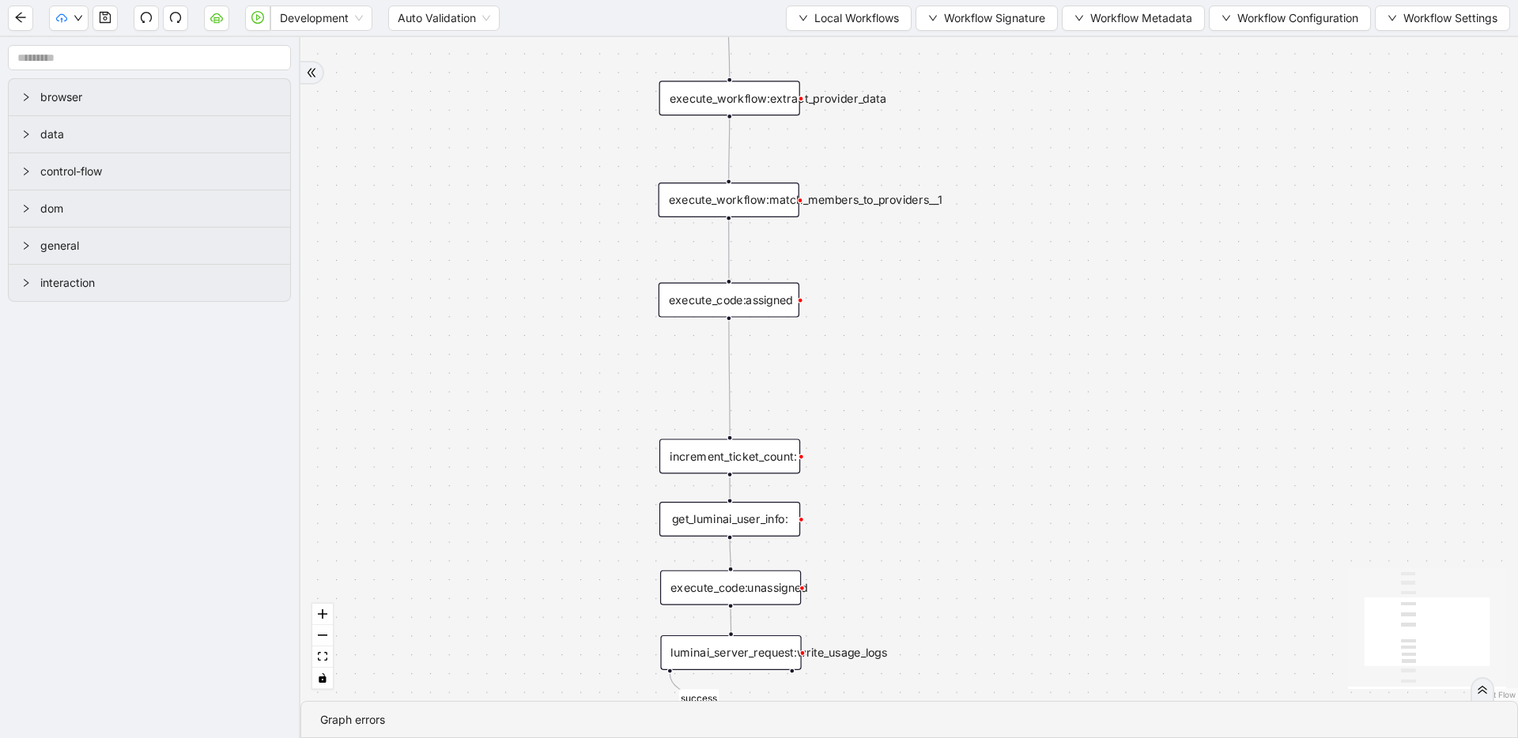
drag, startPoint x: 610, startPoint y: 390, endPoint x: 609, endPoint y: 76, distance: 314.6
click at [609, 76] on div "success trigger execute_workflow:extract_member_data execute_workflow:remove_du…" at bounding box center [908, 369] width 1217 height 664
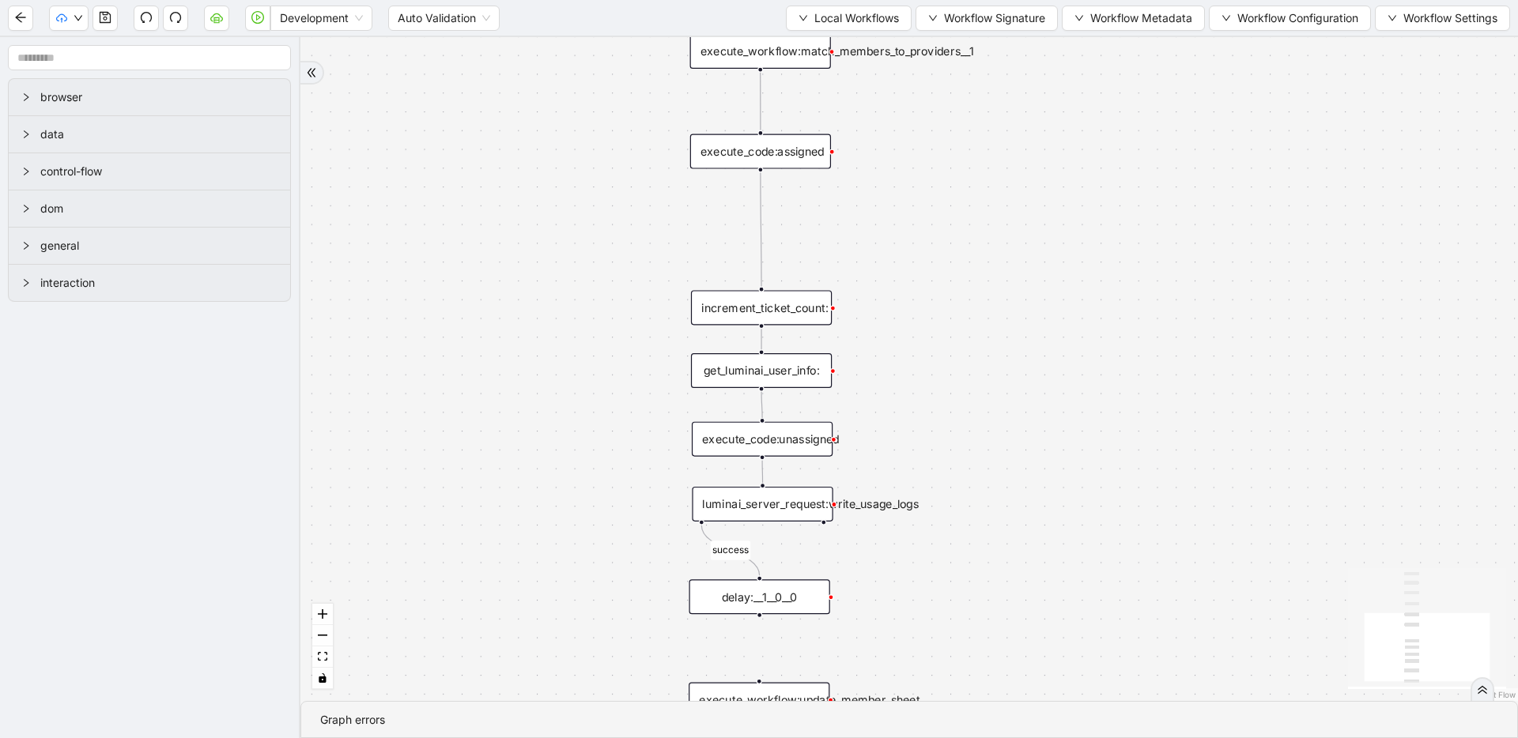
drag, startPoint x: 466, startPoint y: 433, endPoint x: 484, endPoint y: 330, distance: 105.1
click at [484, 330] on div "success trigger execute_workflow:extract_member_data execute_workflow:remove_du…" at bounding box center [908, 369] width 1217 height 664
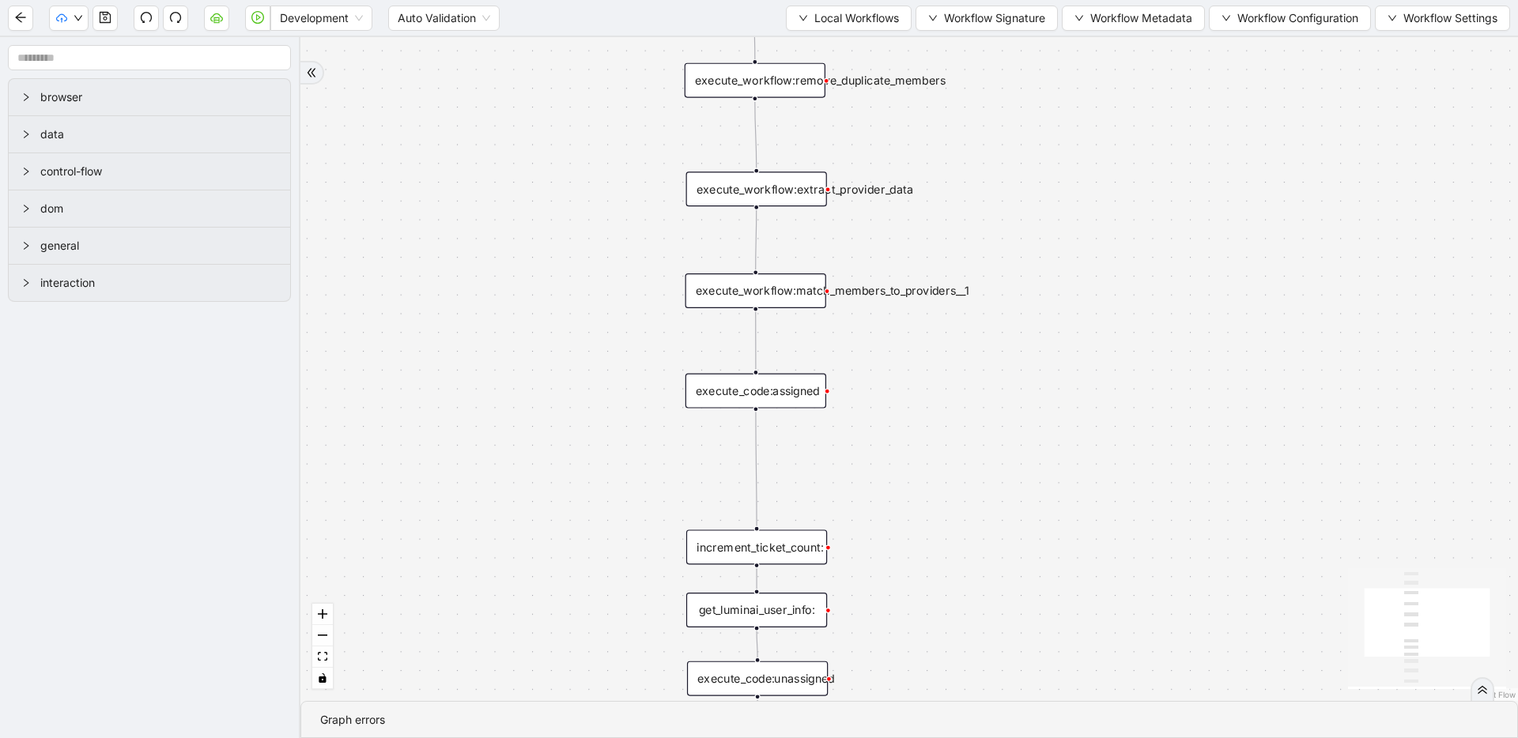
drag, startPoint x: 492, startPoint y: 152, endPoint x: 482, endPoint y: 375, distance: 223.1
click at [482, 375] on div "success trigger execute_workflow:extract_member_data execute_workflow:remove_du…" at bounding box center [908, 369] width 1217 height 664
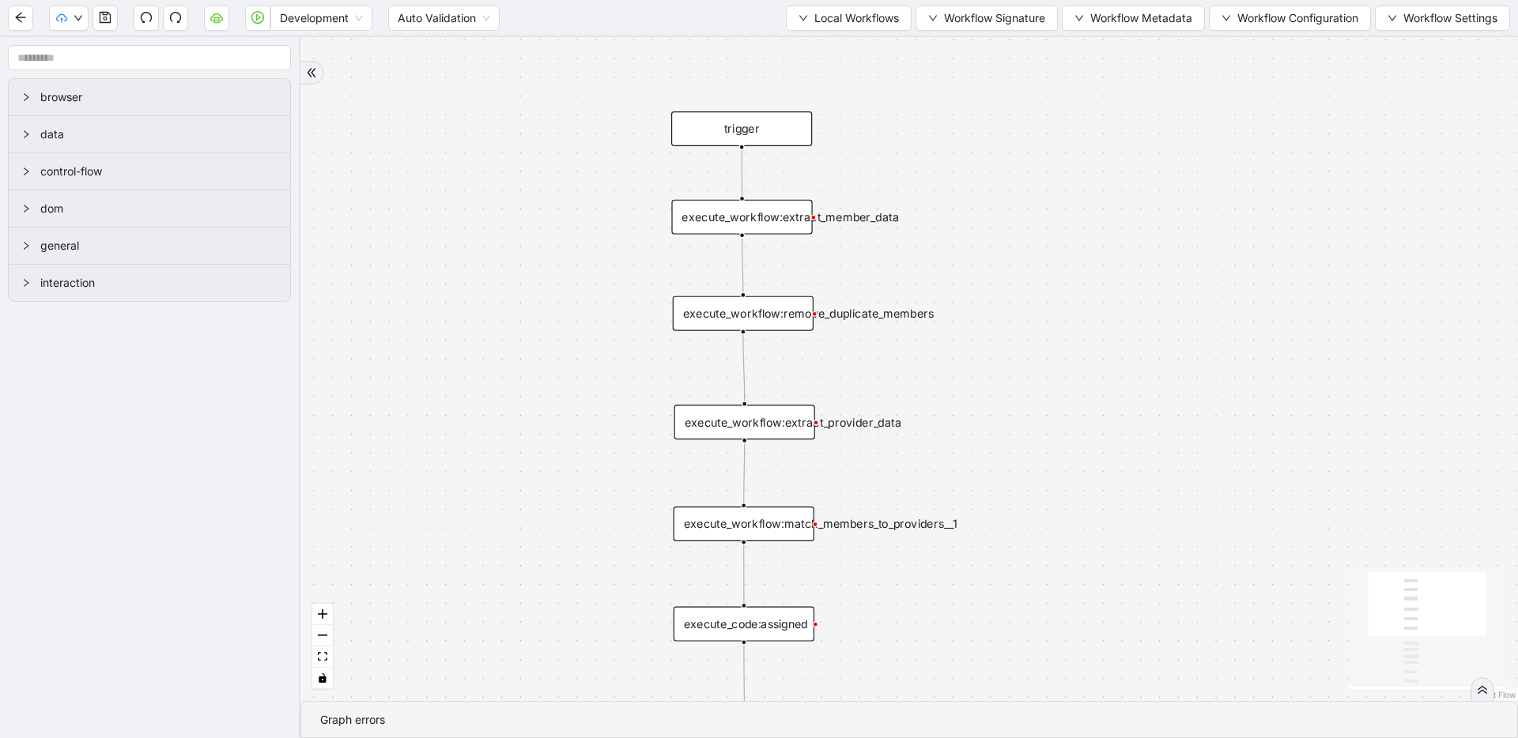
drag, startPoint x: 514, startPoint y: 213, endPoint x: 501, endPoint y: 438, distance: 224.8
click at [501, 438] on div "success trigger execute_workflow:extract_member_data execute_workflow:remove_du…" at bounding box center [908, 369] width 1217 height 664
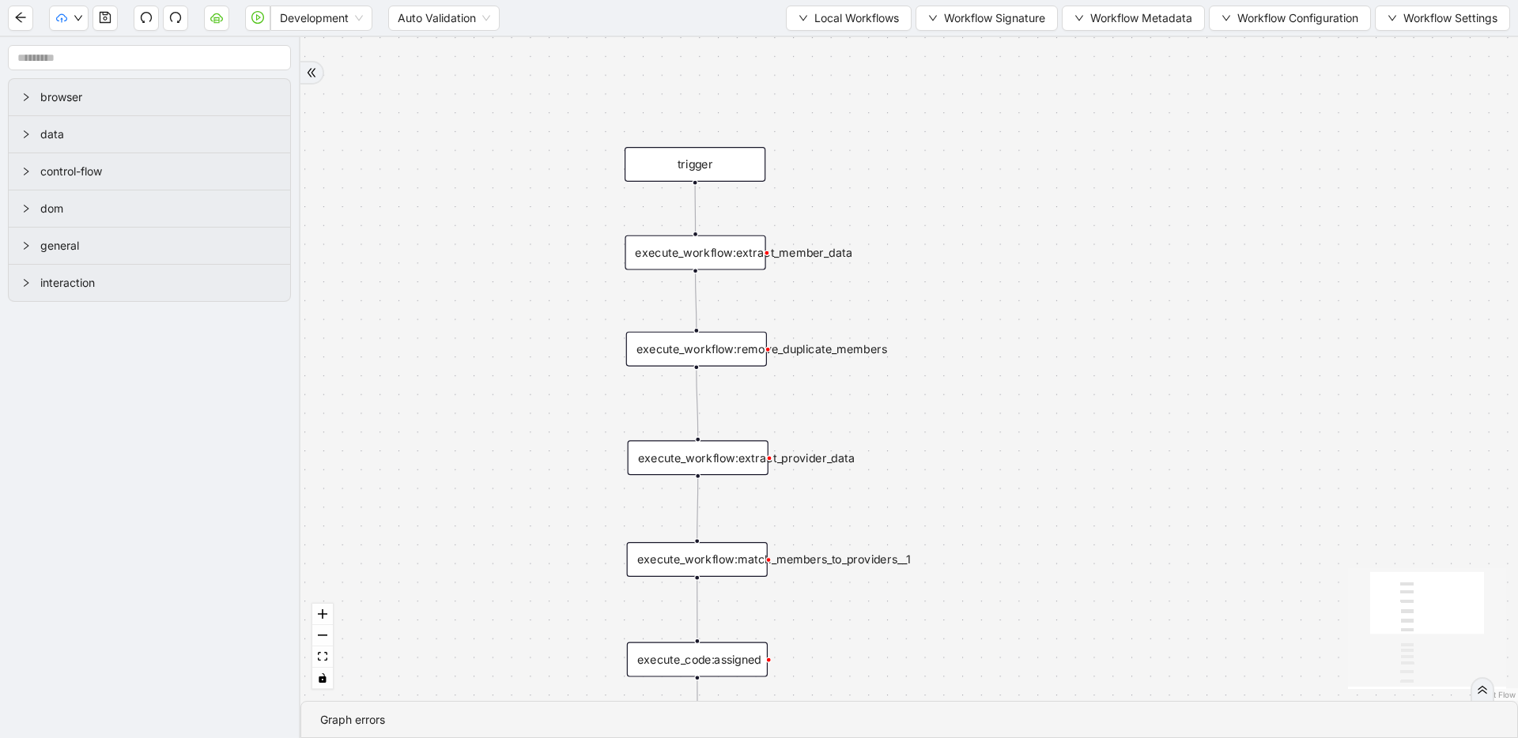
drag, startPoint x: 549, startPoint y: 337, endPoint x: 501, endPoint y: 381, distance: 65.5
click at [501, 381] on div "success trigger execute_workflow:extract_member_data execute_workflow:remove_du…" at bounding box center [908, 369] width 1217 height 664
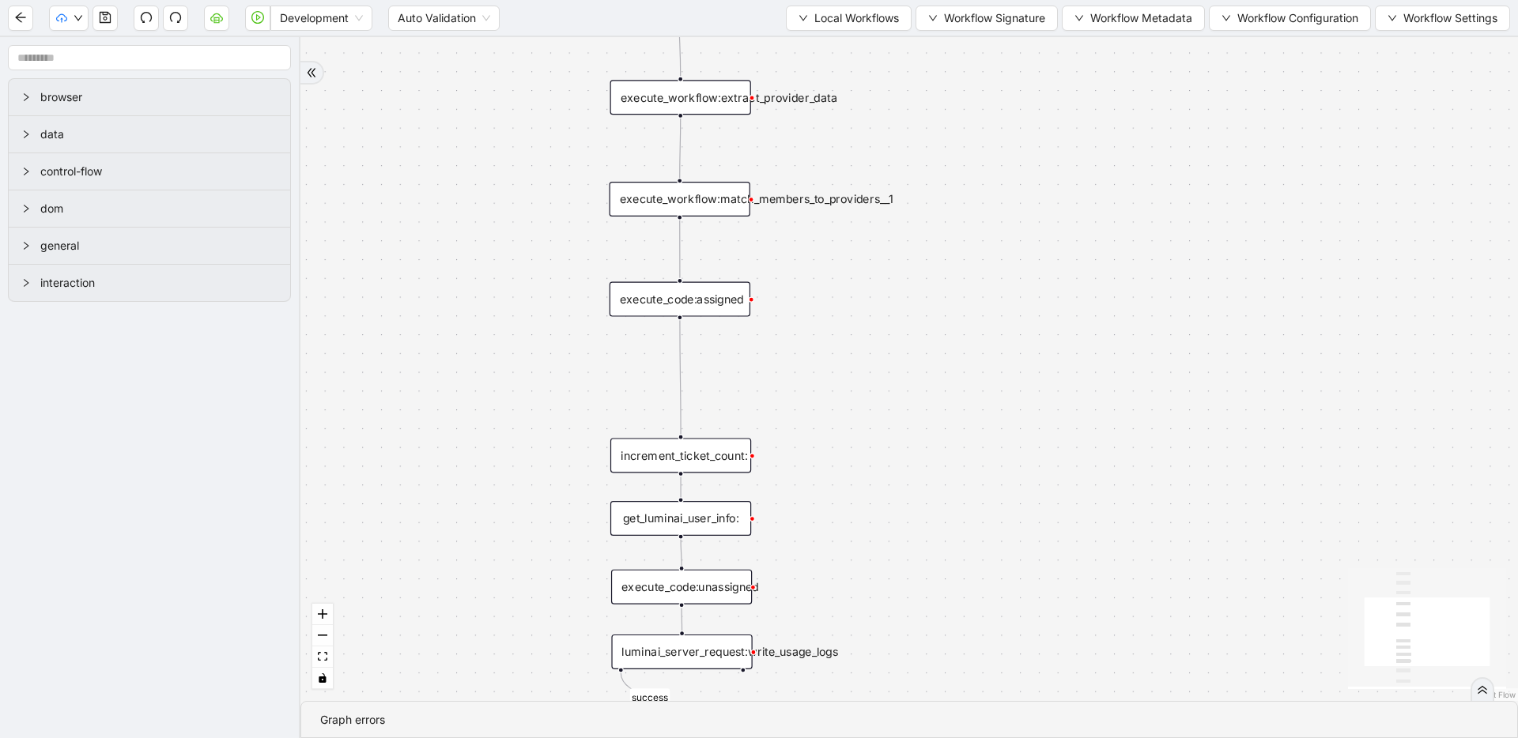
drag, startPoint x: 1103, startPoint y: 460, endPoint x: 1103, endPoint y: 133, distance: 327.2
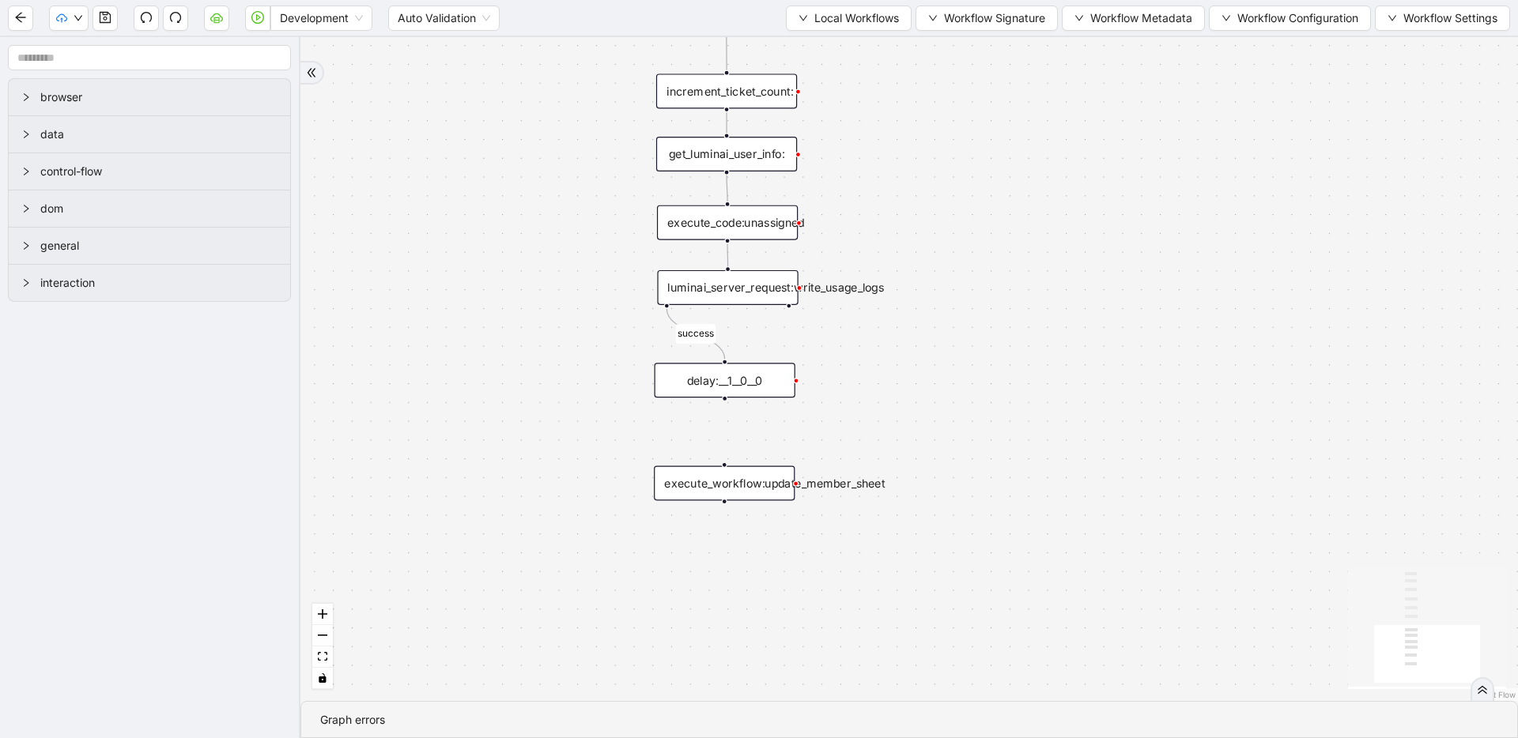
drag, startPoint x: 1106, startPoint y: 415, endPoint x: 1152, endPoint y: 79, distance: 339.2
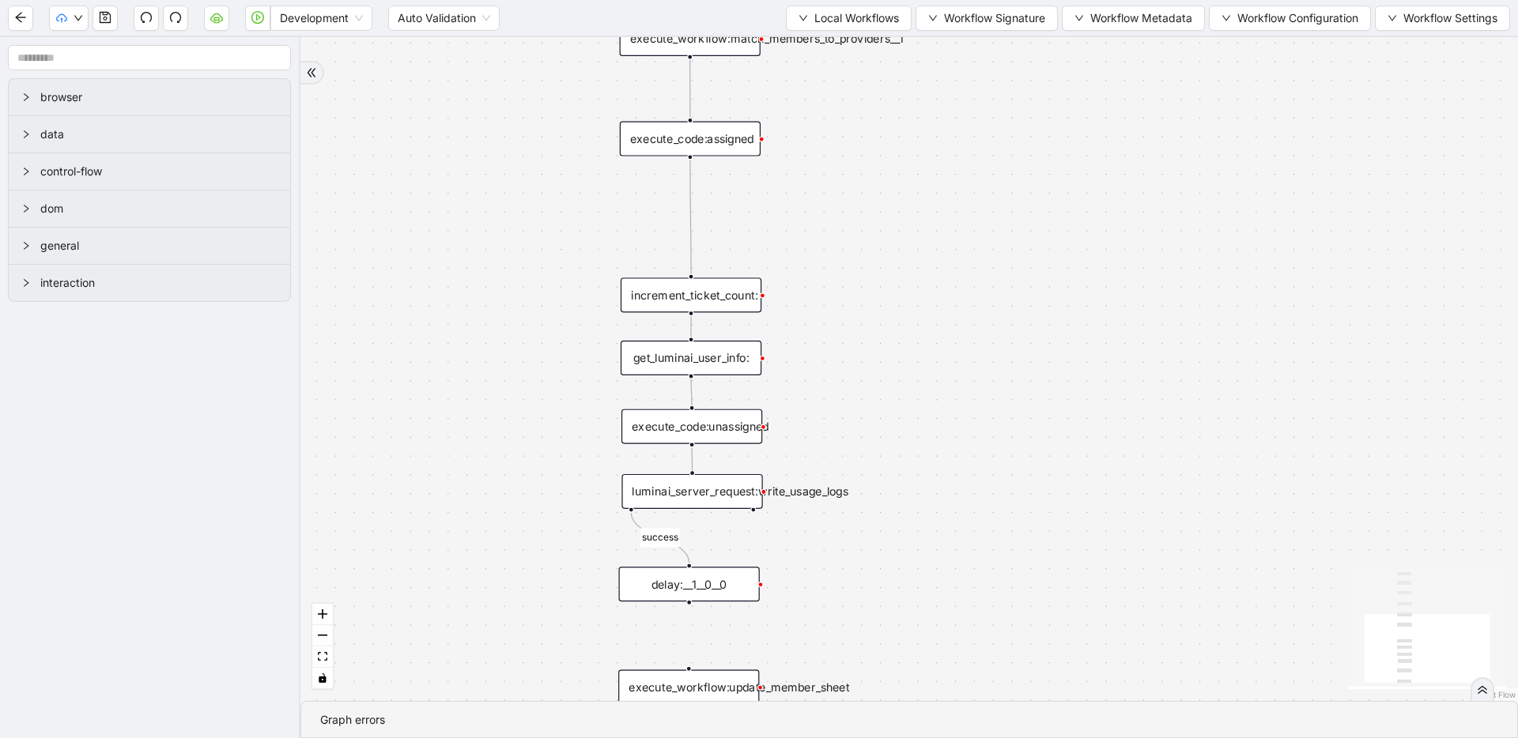
drag, startPoint x: 964, startPoint y: 360, endPoint x: 937, endPoint y: 536, distance: 177.6
click at [749, 563] on div "success trigger execute_workflow:extract_member_data execute_workflow:remove_du…" at bounding box center [908, 369] width 1217 height 664
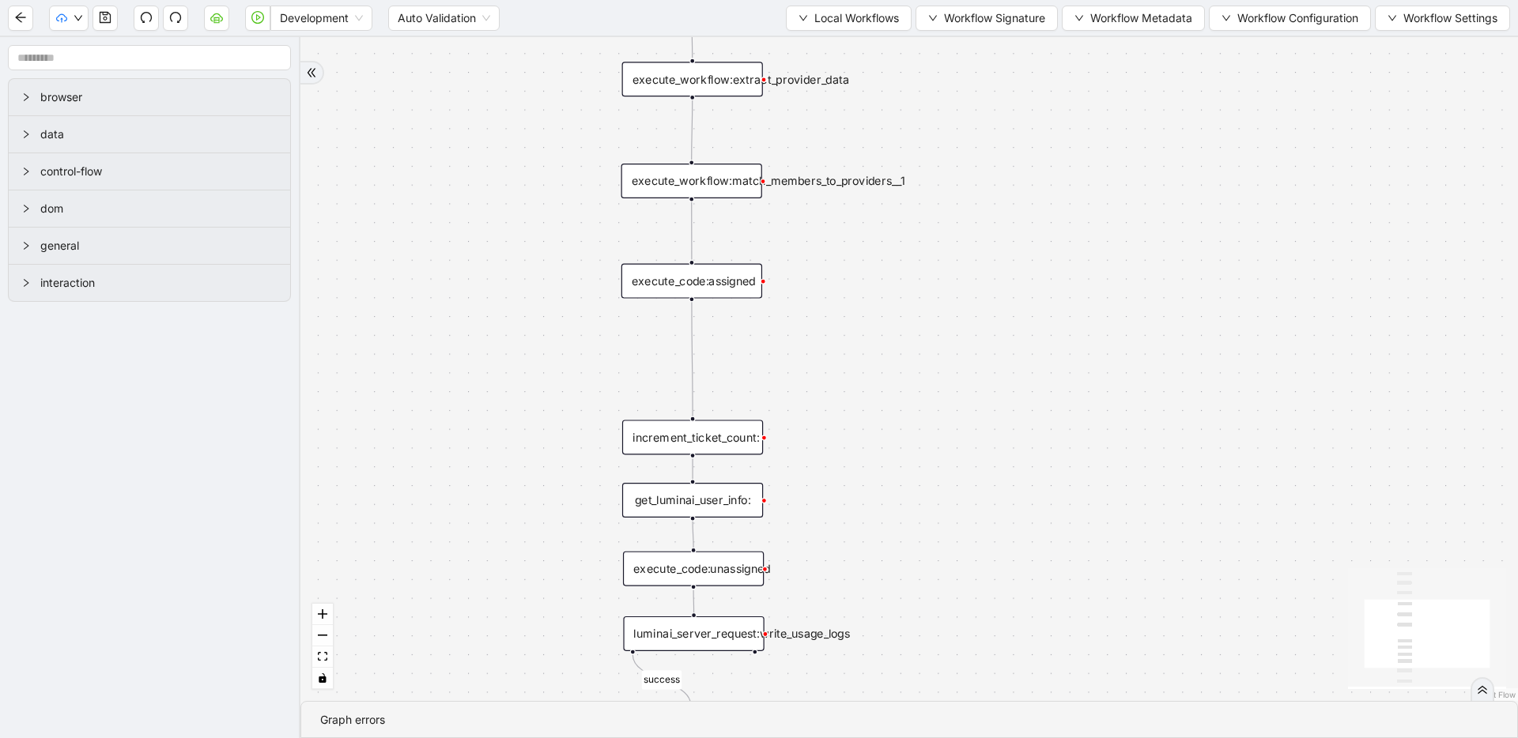
drag, startPoint x: 986, startPoint y: 340, endPoint x: 988, endPoint y: 484, distance: 143.9
click at [749, 484] on div "success trigger execute_workflow:extract_member_data execute_workflow:remove_du…" at bounding box center [908, 369] width 1217 height 664
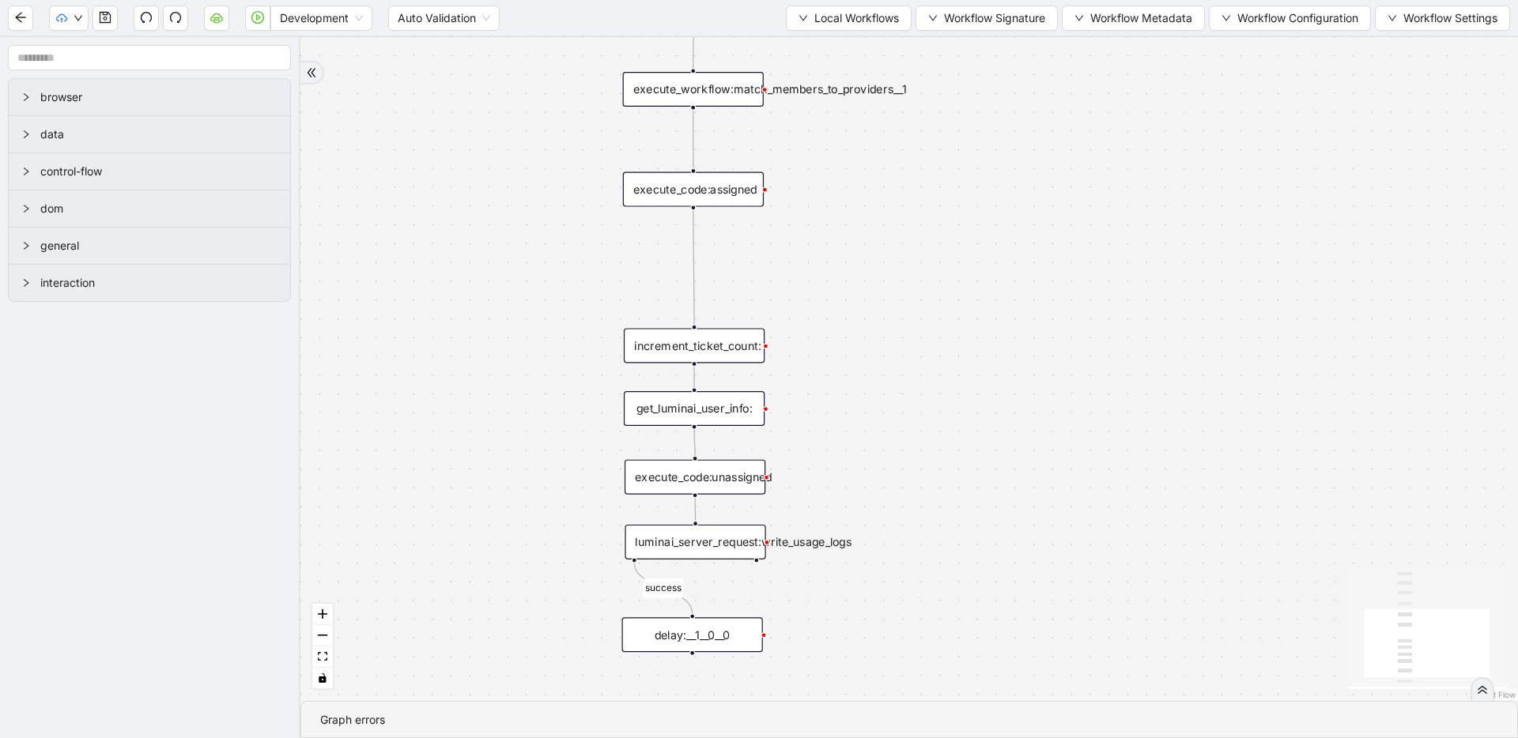
drag, startPoint x: 982, startPoint y: 442, endPoint x: 986, endPoint y: 244, distance: 197.6
click at [749, 244] on div "success trigger execute_workflow:extract_member_data execute_workflow:remove_du…" at bounding box center [908, 369] width 1217 height 664
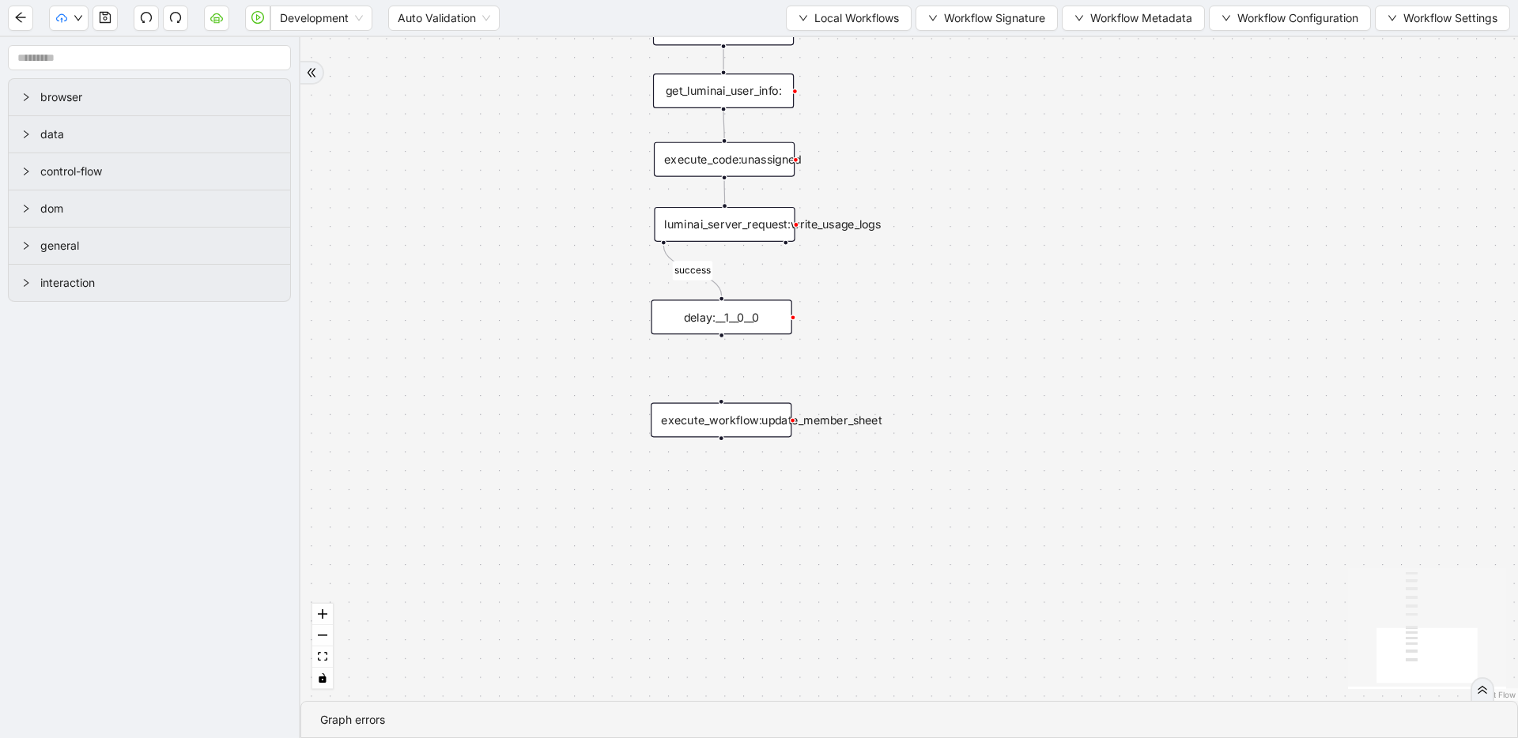
drag, startPoint x: 952, startPoint y: 477, endPoint x: 982, endPoint y: 247, distance: 231.1
click at [749, 247] on div "success trigger execute_workflow:extract_member_data execute_workflow:remove_du…" at bounding box center [908, 369] width 1217 height 664
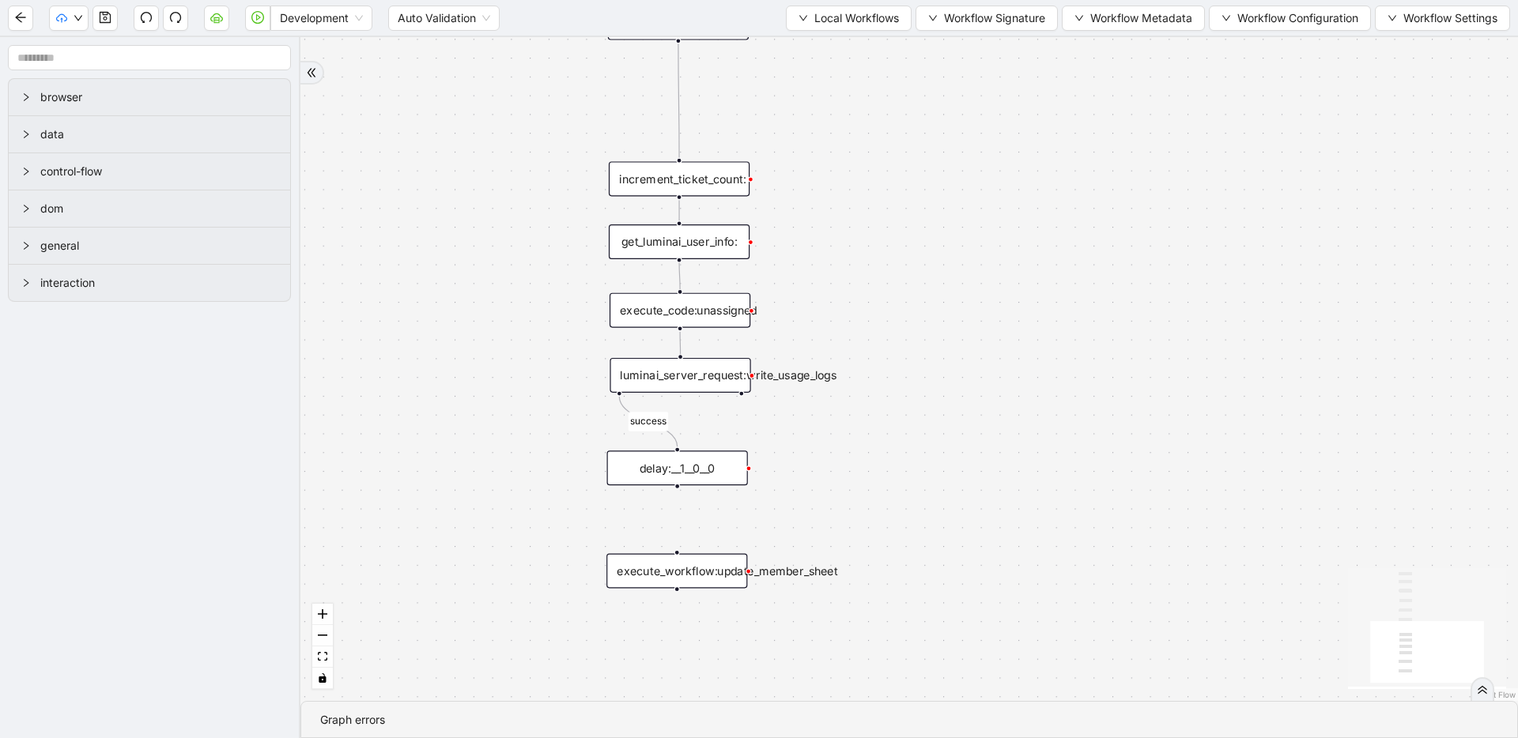
drag, startPoint x: 976, startPoint y: 327, endPoint x: 934, endPoint y: 475, distance: 153.6
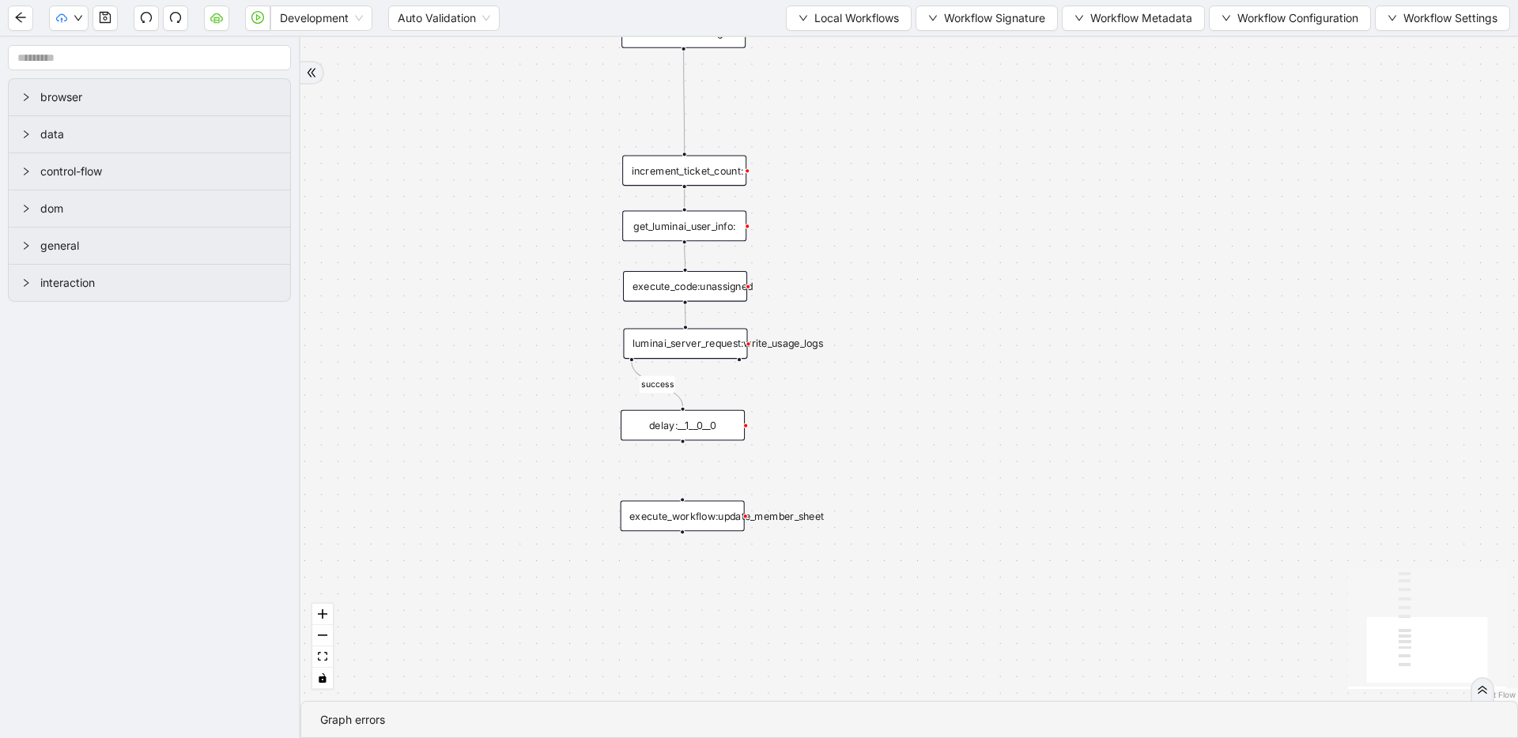
drag, startPoint x: 911, startPoint y: 405, endPoint x: 906, endPoint y: 249, distance: 156.6
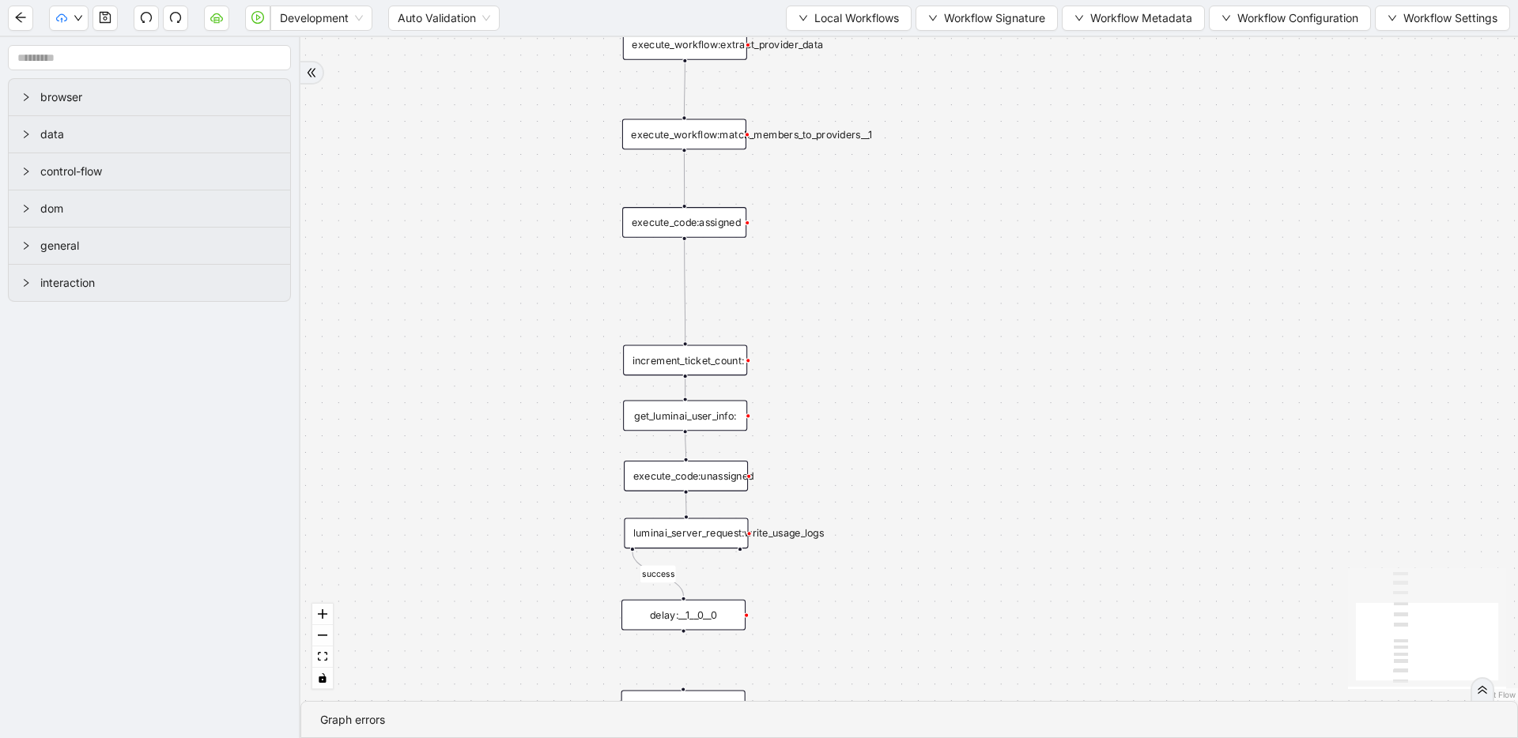
drag, startPoint x: 873, startPoint y: 183, endPoint x: 881, endPoint y: 342, distance: 159.9
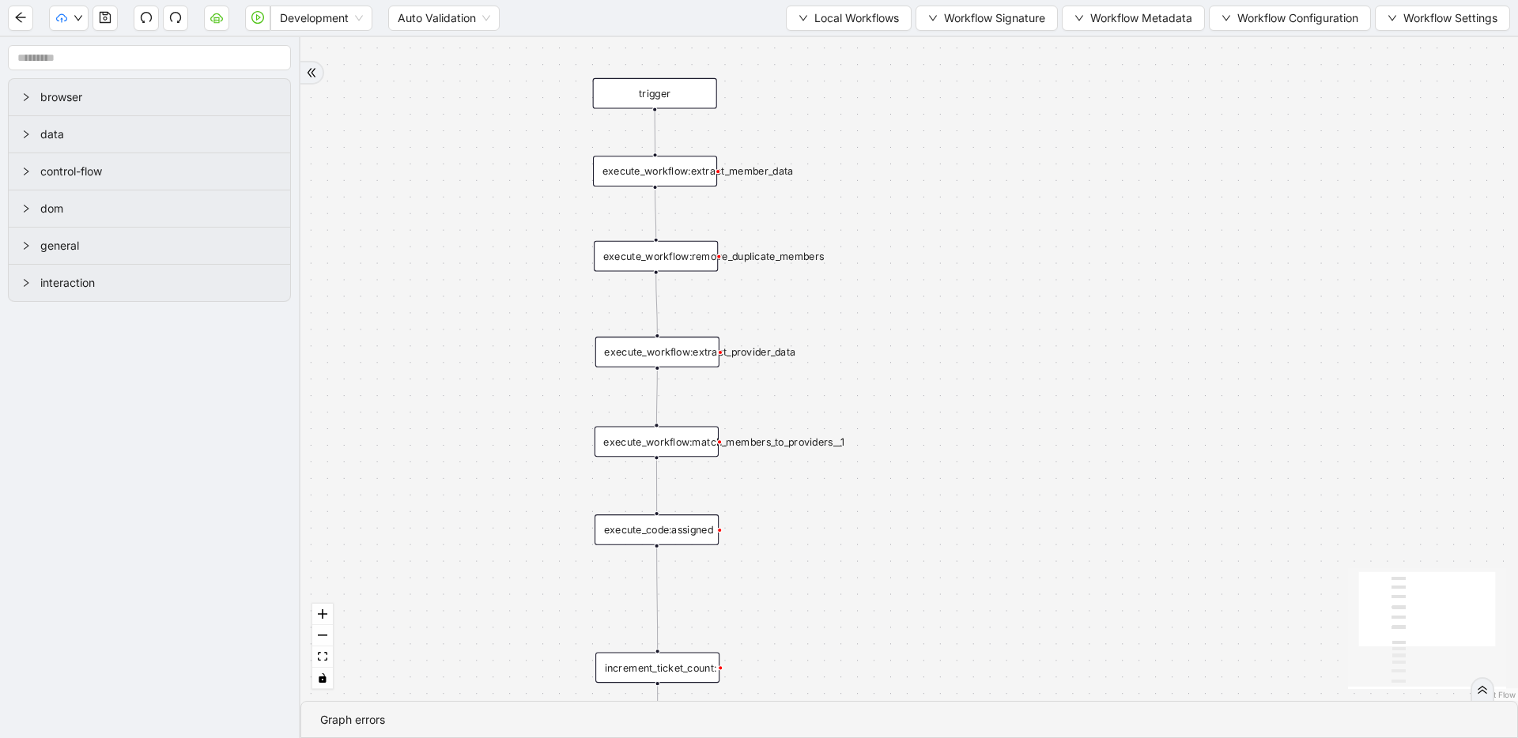
drag, startPoint x: 997, startPoint y: 163, endPoint x: 969, endPoint y: 467, distance: 305.6
click at [749, 467] on div "success trigger execute_workflow:extract_member_data execute_workflow:remove_du…" at bounding box center [908, 369] width 1217 height 664
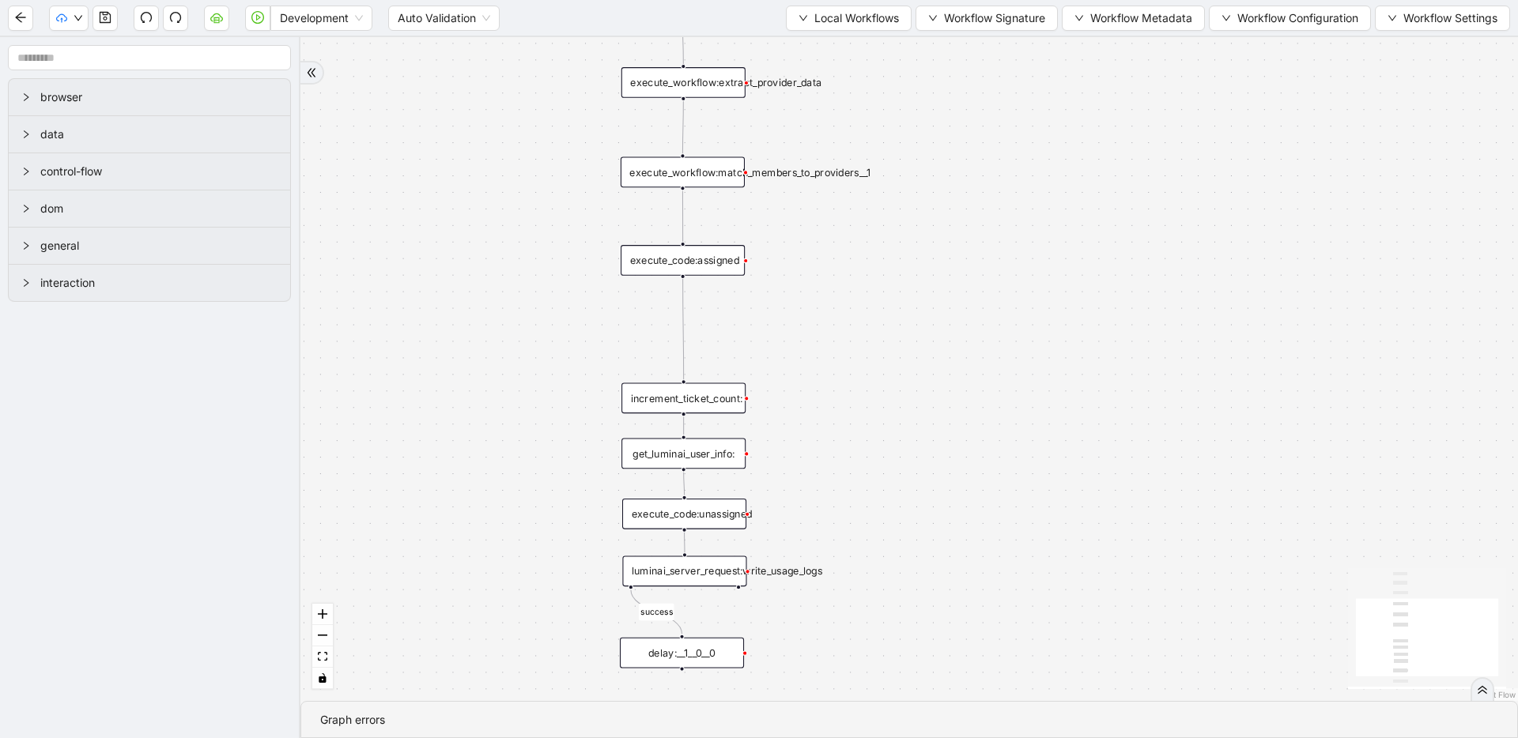
drag, startPoint x: 492, startPoint y: 423, endPoint x: 515, endPoint y: 229, distance: 194.9
click at [519, 151] on div "success trigger execute_workflow:extract_member_data execute_workflow:remove_du…" at bounding box center [908, 369] width 1217 height 664
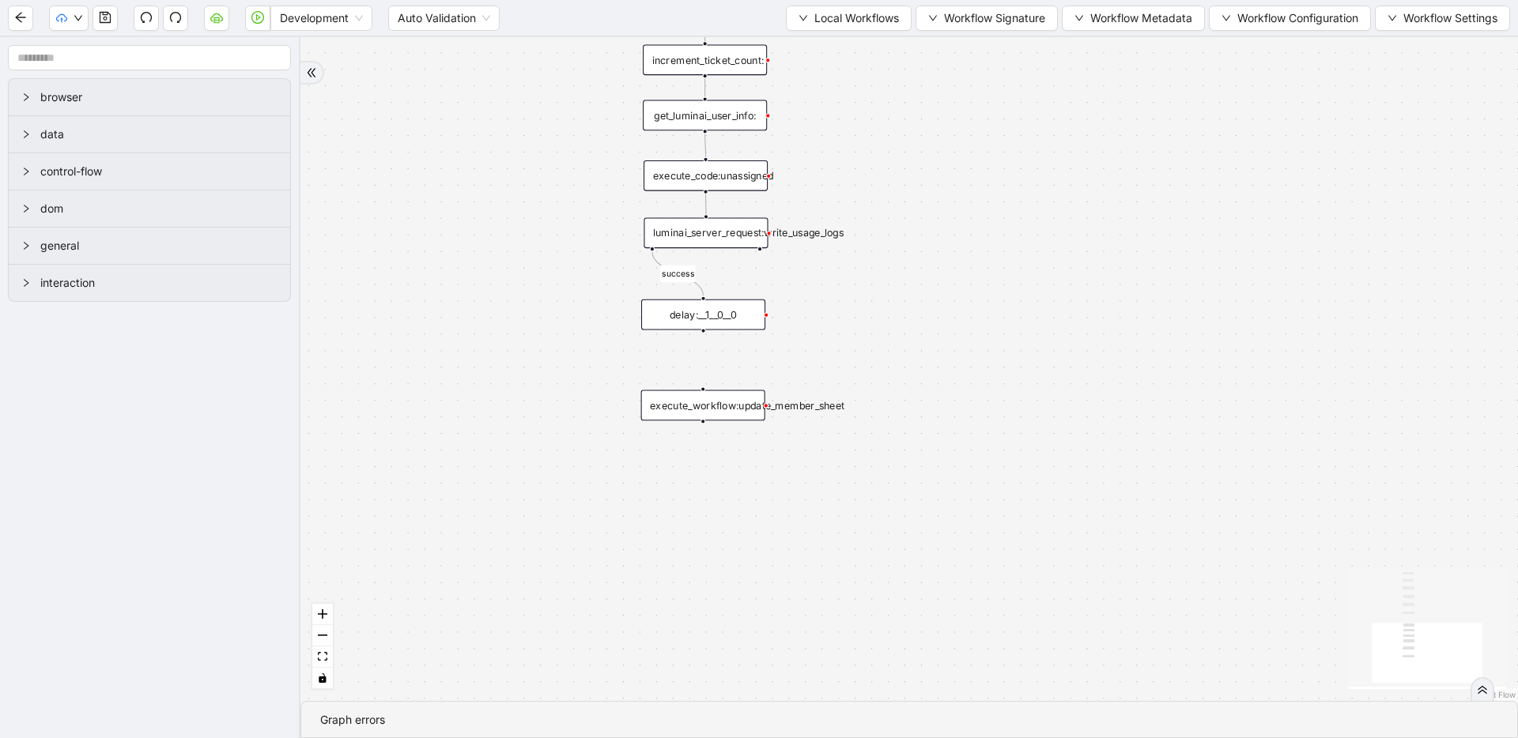
drag, startPoint x: 483, startPoint y: 454, endPoint x: 500, endPoint y: 149, distance: 306.3
click at [500, 149] on div "success trigger execute_workflow:extract_member_data execute_workflow:remove_du…" at bounding box center [908, 369] width 1217 height 664
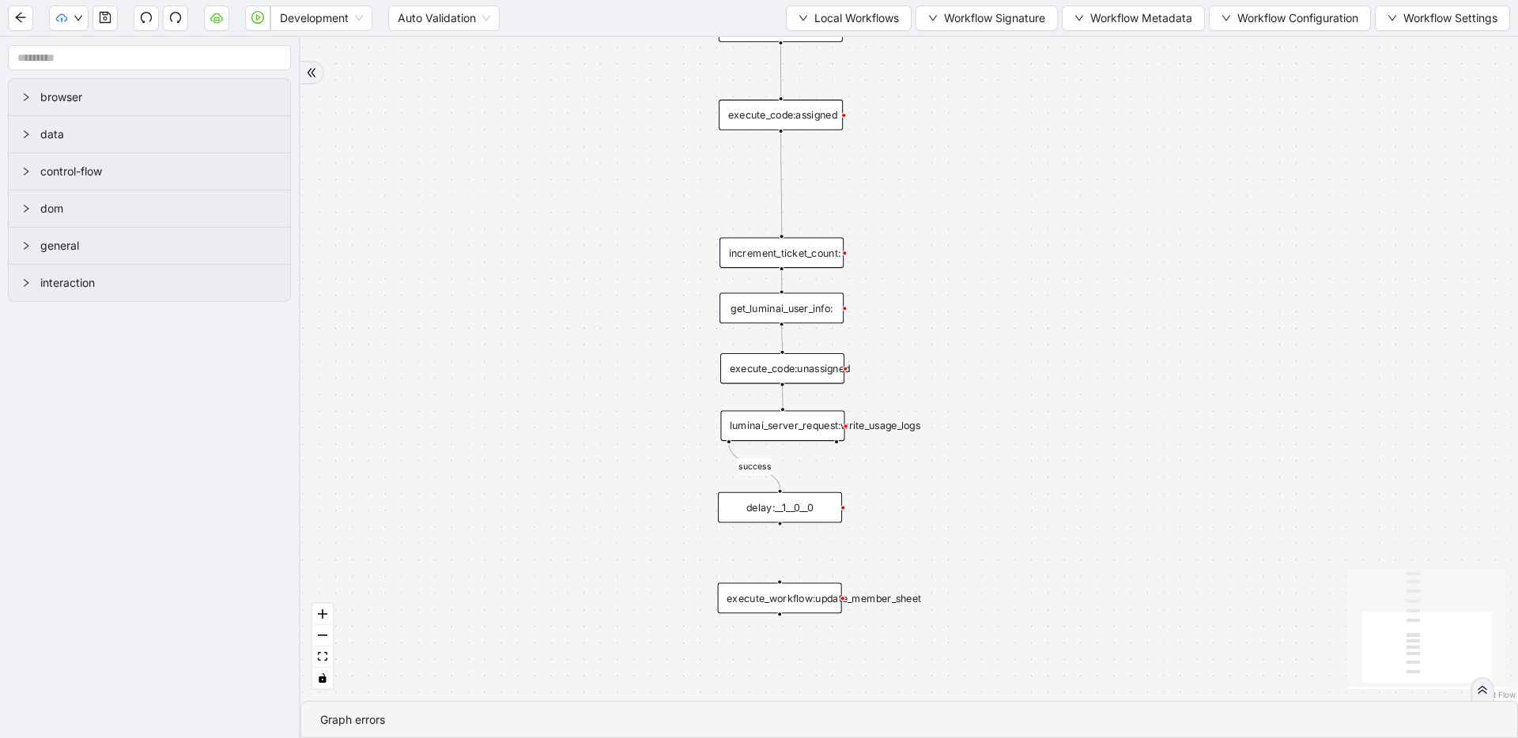
drag, startPoint x: 511, startPoint y: 271, endPoint x: 586, endPoint y: 466, distance: 208.4
click at [586, 466] on div "success trigger execute_workflow:extract_member_data execute_workflow:remove_du…" at bounding box center [908, 369] width 1217 height 664
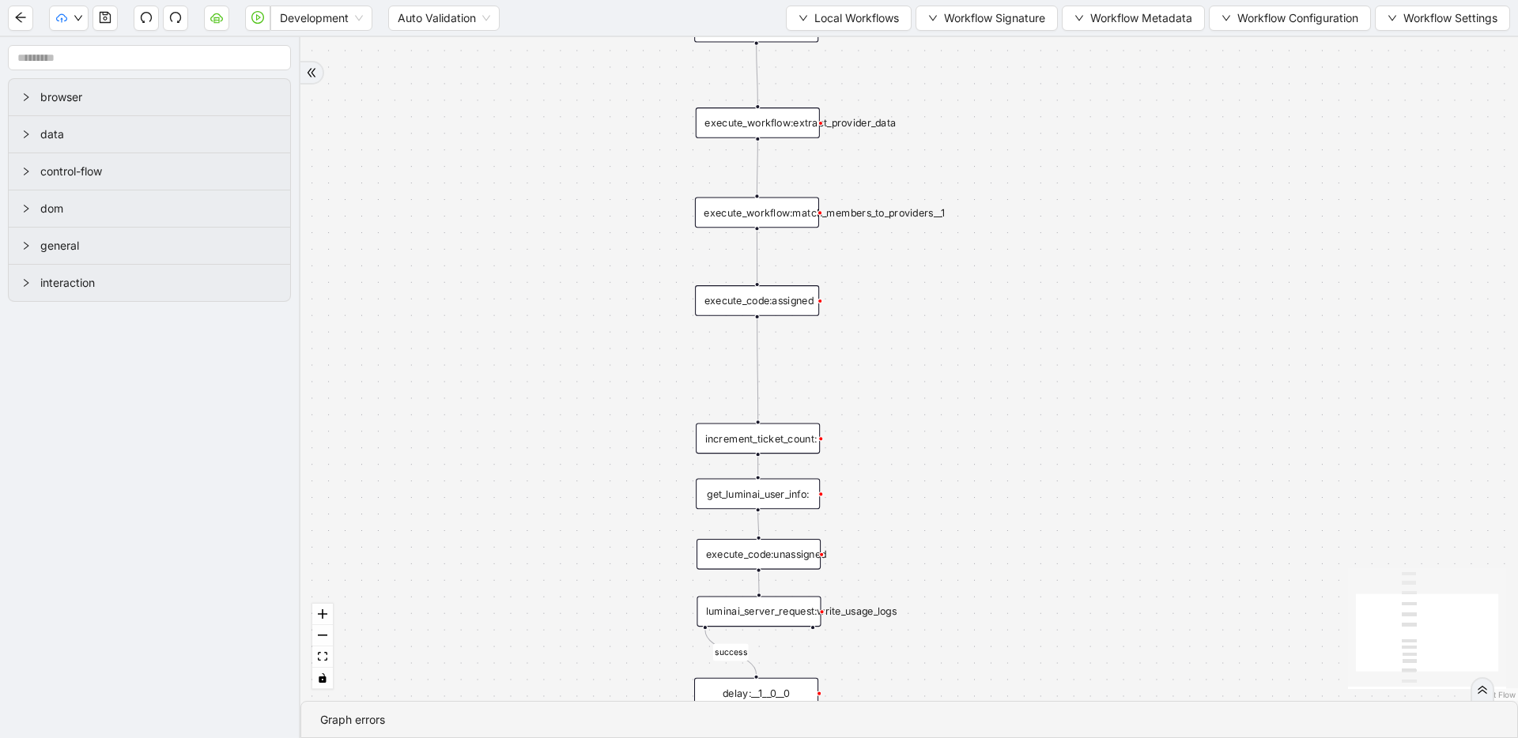
drag, startPoint x: 608, startPoint y: 277, endPoint x: 608, endPoint y: 330, distance: 52.2
click at [584, 458] on div "success trigger execute_workflow:extract_member_data execute_workflow:remove_du…" at bounding box center [908, 369] width 1217 height 664
drag, startPoint x: 615, startPoint y: 247, endPoint x: 586, endPoint y: 432, distance: 186.4
click at [586, 432] on div "success trigger execute_workflow:extract_member_data execute_workflow:remove_du…" at bounding box center [908, 369] width 1217 height 664
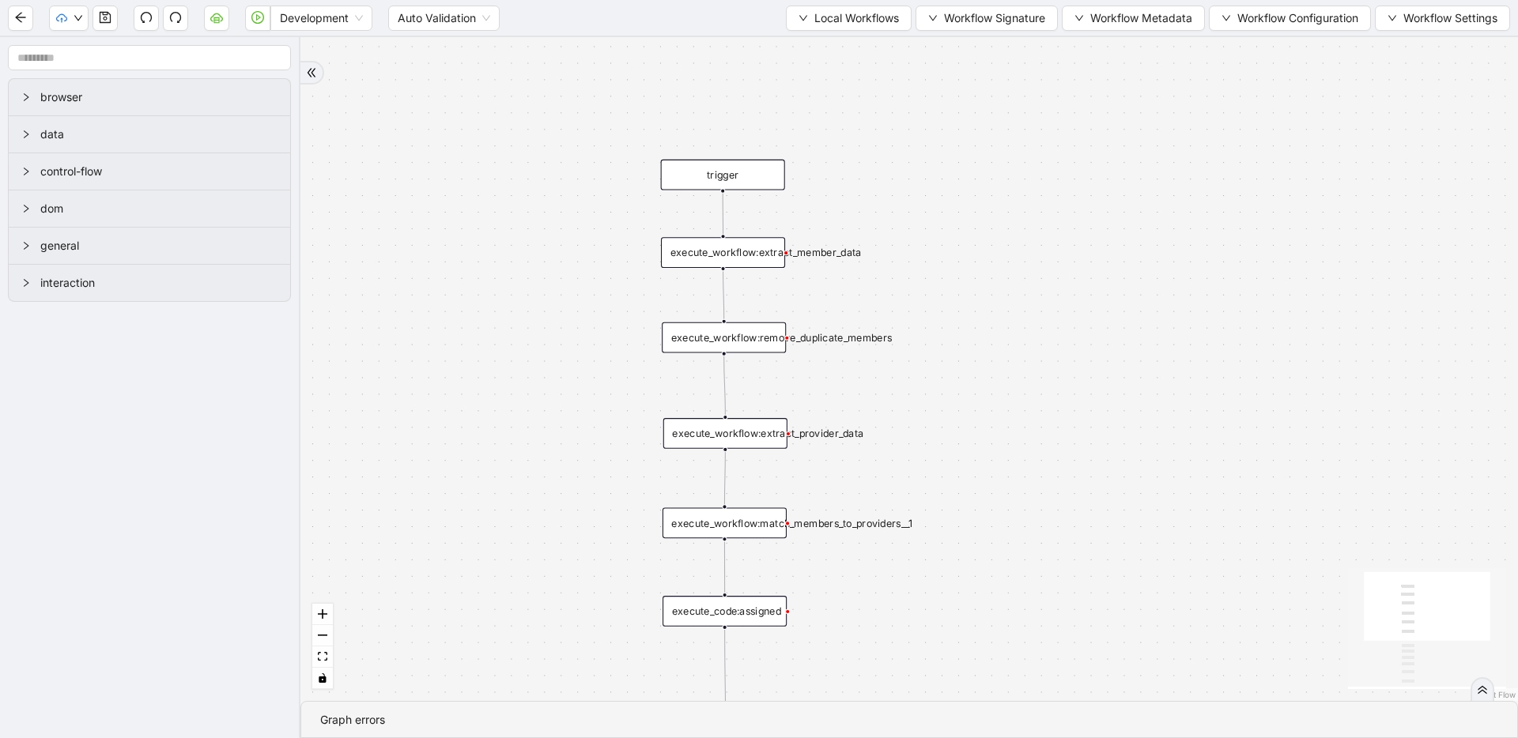
drag, startPoint x: 590, startPoint y: 307, endPoint x: 590, endPoint y: 389, distance: 81.4
click at [590, 389] on div "success trigger execute_workflow:extract_member_data execute_workflow:remove_du…" at bounding box center [908, 369] width 1217 height 664
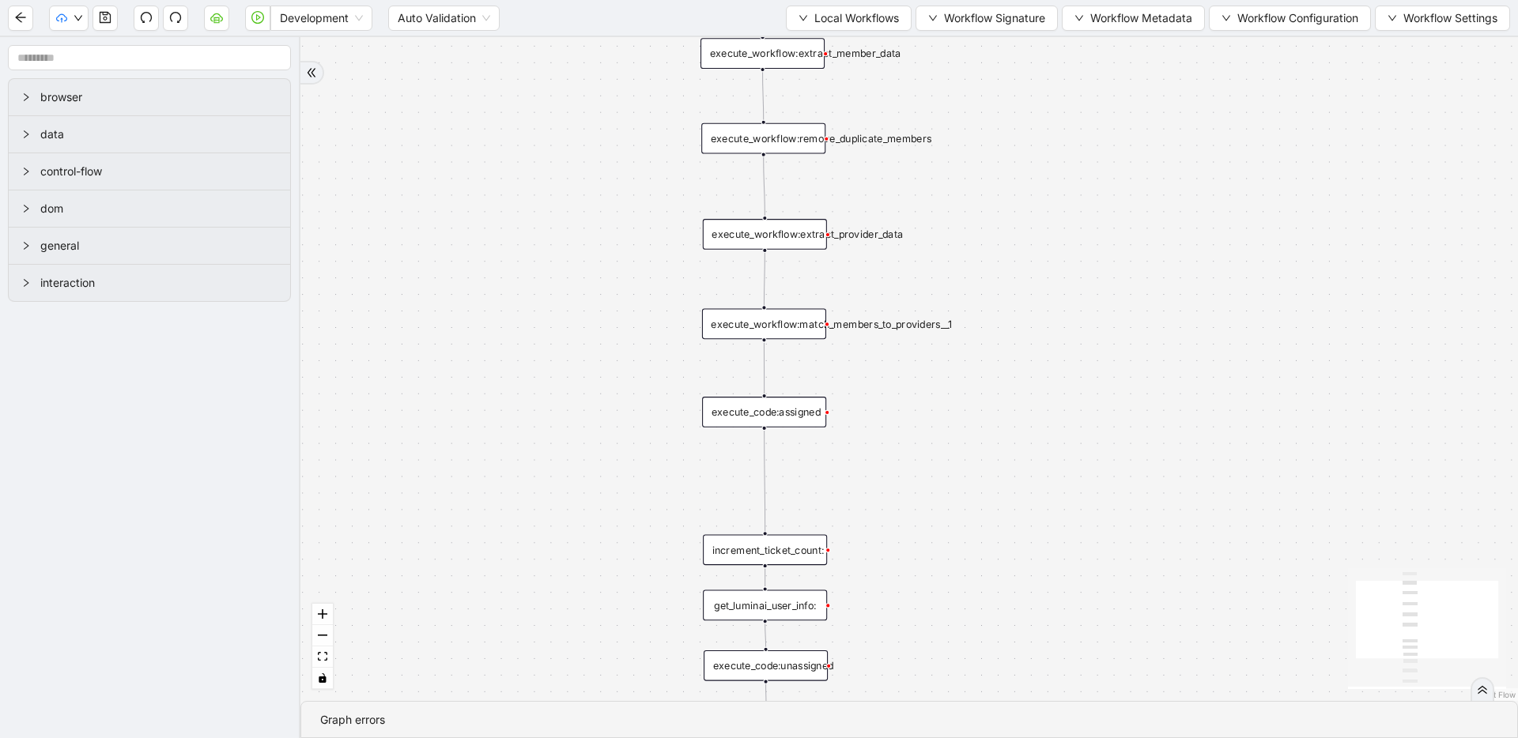
drag, startPoint x: 580, startPoint y: 216, endPoint x: 607, endPoint y: 160, distance: 61.5
click at [612, 91] on div "success trigger execute_workflow:extract_member_data execute_workflow:remove_du…" at bounding box center [908, 369] width 1217 height 664
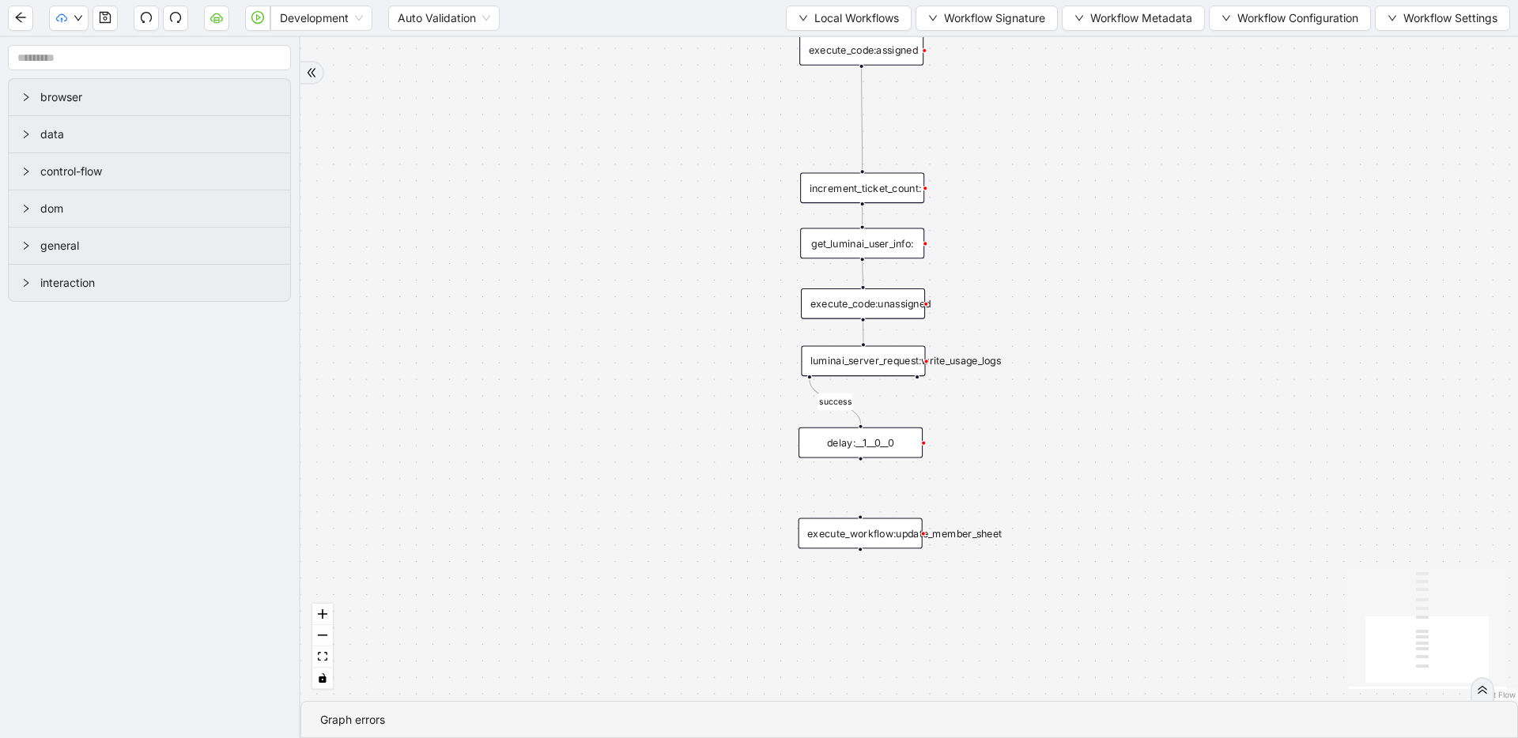
drag, startPoint x: 584, startPoint y: 449, endPoint x: 639, endPoint y: 258, distance: 198.1
click at [639, 258] on div "success trigger execute_workflow:extract_member_data execute_workflow:remove_du…" at bounding box center [908, 369] width 1217 height 664
click at [254, 12] on icon "play-circle" at bounding box center [257, 17] width 13 height 13
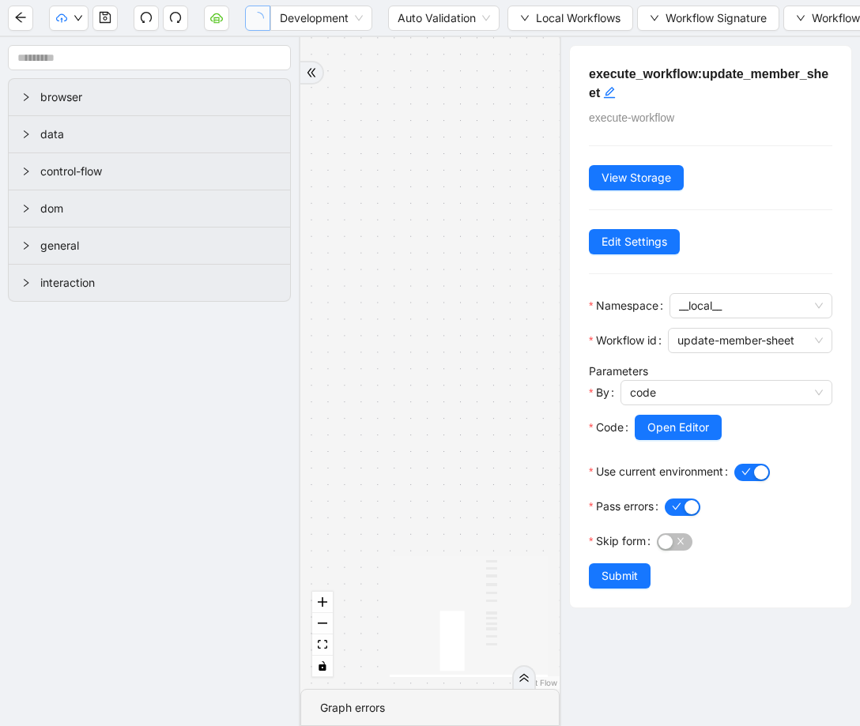
drag, startPoint x: 457, startPoint y: 274, endPoint x: 470, endPoint y: 158, distance: 116.9
click at [470, 158] on div "success trigger execute_workflow:extract_member_data execute_workflow:remove_du…" at bounding box center [429, 363] width 259 height 652
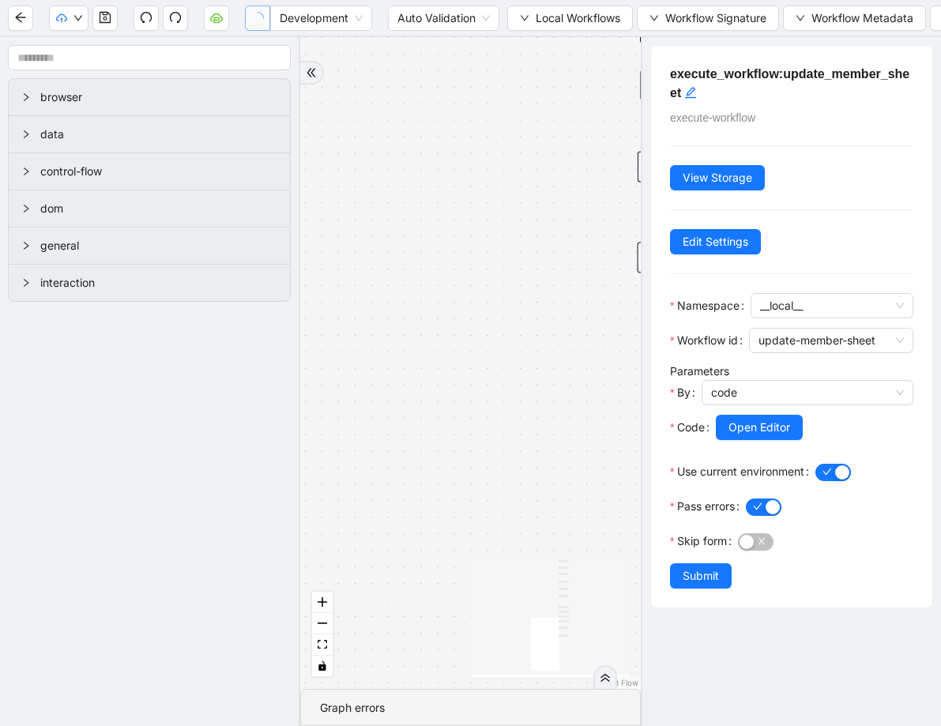
drag, startPoint x: 488, startPoint y: 428, endPoint x: 318, endPoint y: 279, distance: 226.9
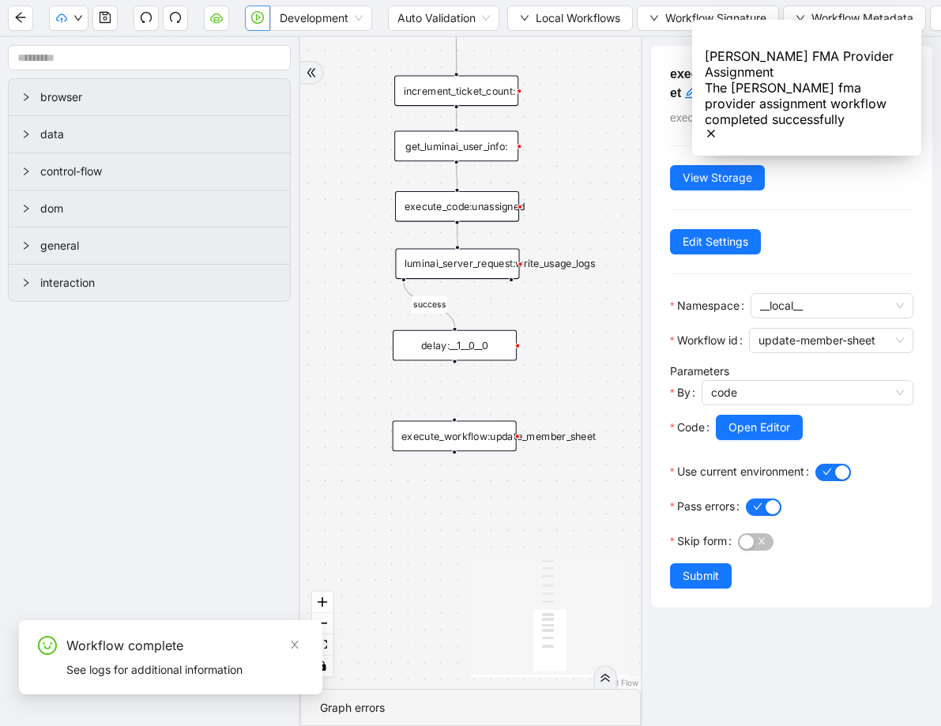
drag, startPoint x: 557, startPoint y: 331, endPoint x: 313, endPoint y: 510, distance: 302.6
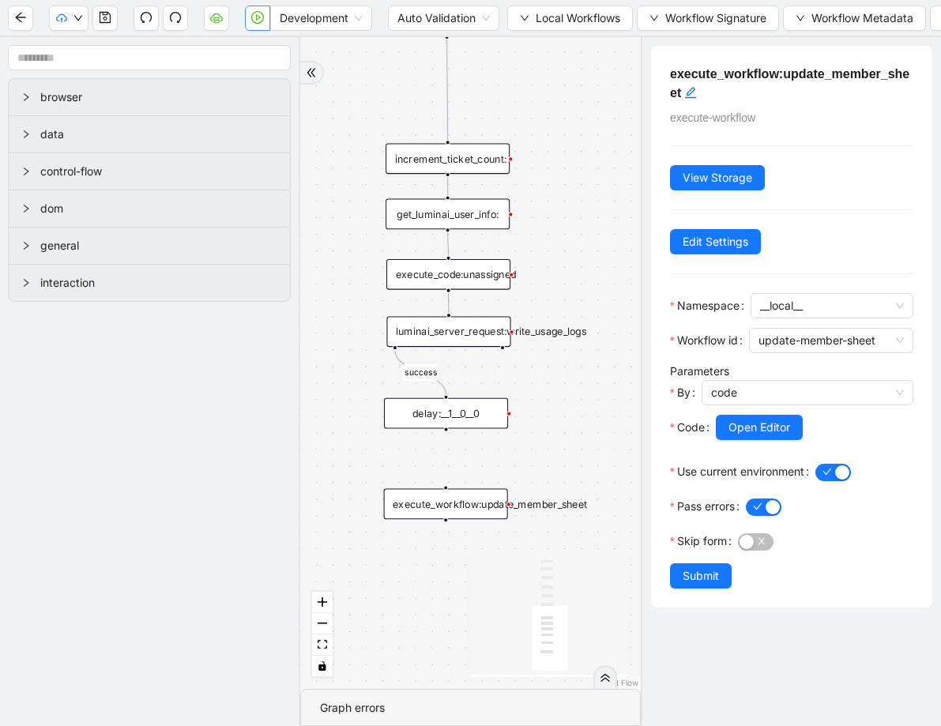
drag, startPoint x: 550, startPoint y: 356, endPoint x: 550, endPoint y: 382, distance: 25.3
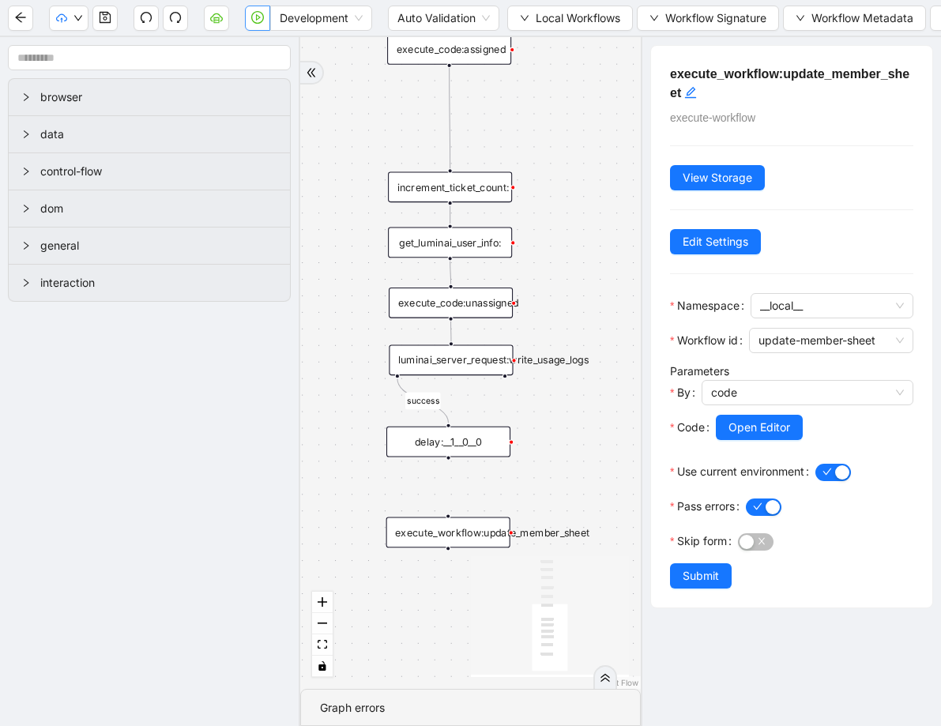
drag, startPoint x: 550, startPoint y: 382, endPoint x: 553, endPoint y: 417, distance: 34.9
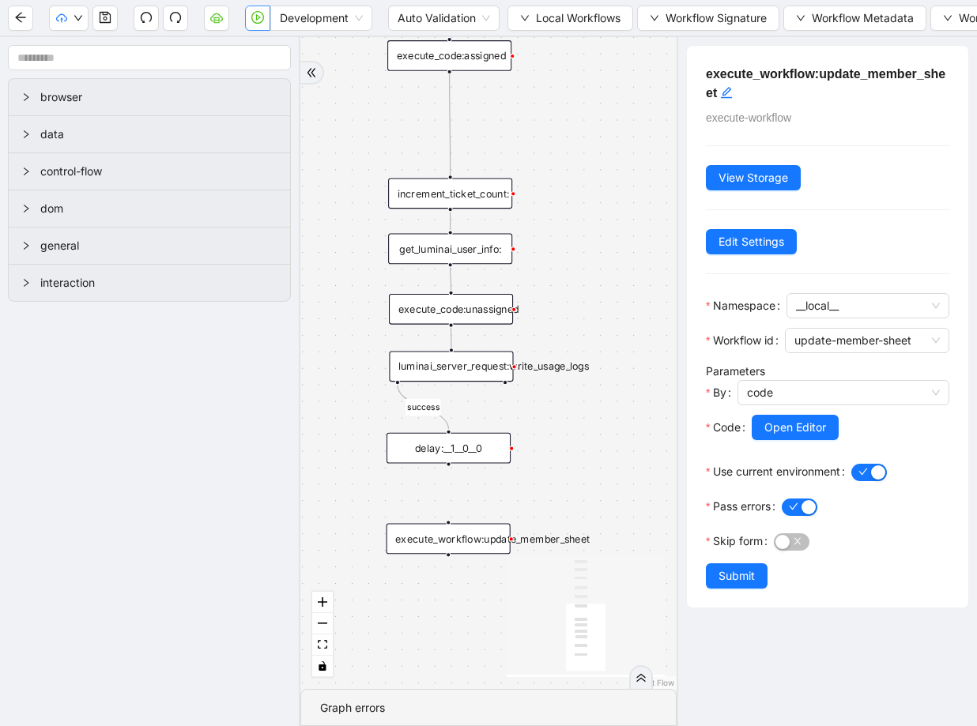
click at [478, 544] on div "execute_workflow:update_member_sheet" at bounding box center [449, 539] width 124 height 31
click at [477, 541] on div "execute_workflow:update_member_sheet" at bounding box center [449, 539] width 124 height 31
click at [749, 434] on span "Open Editor" at bounding box center [795, 427] width 62 height 17
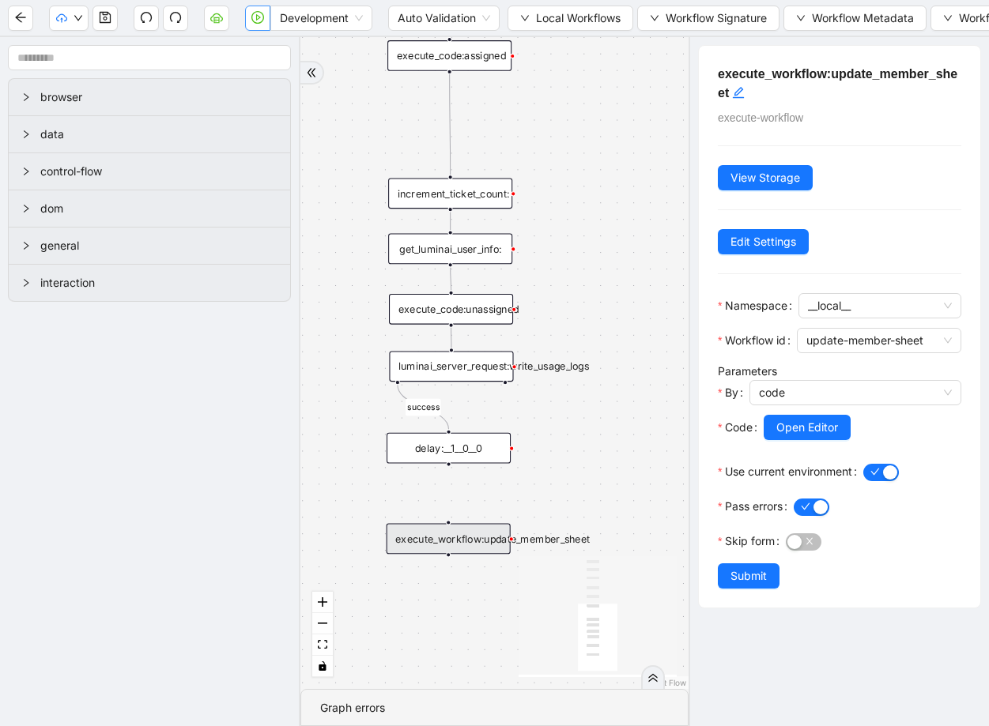
scroll to position [142, 0]
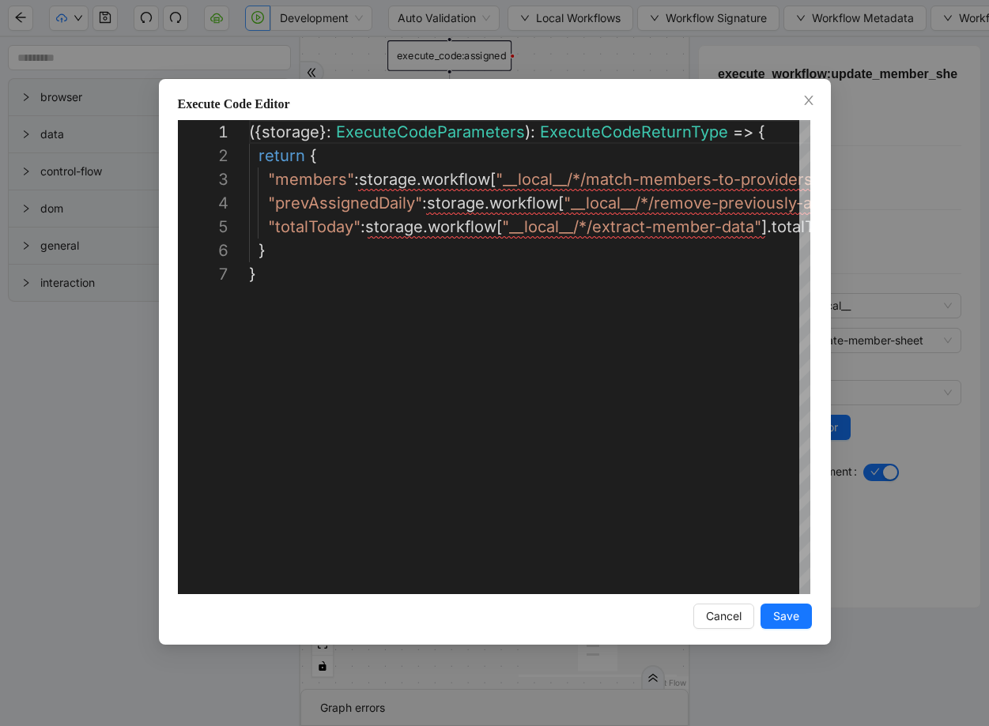
click at [749, 231] on div "**********" at bounding box center [494, 363] width 989 height 726
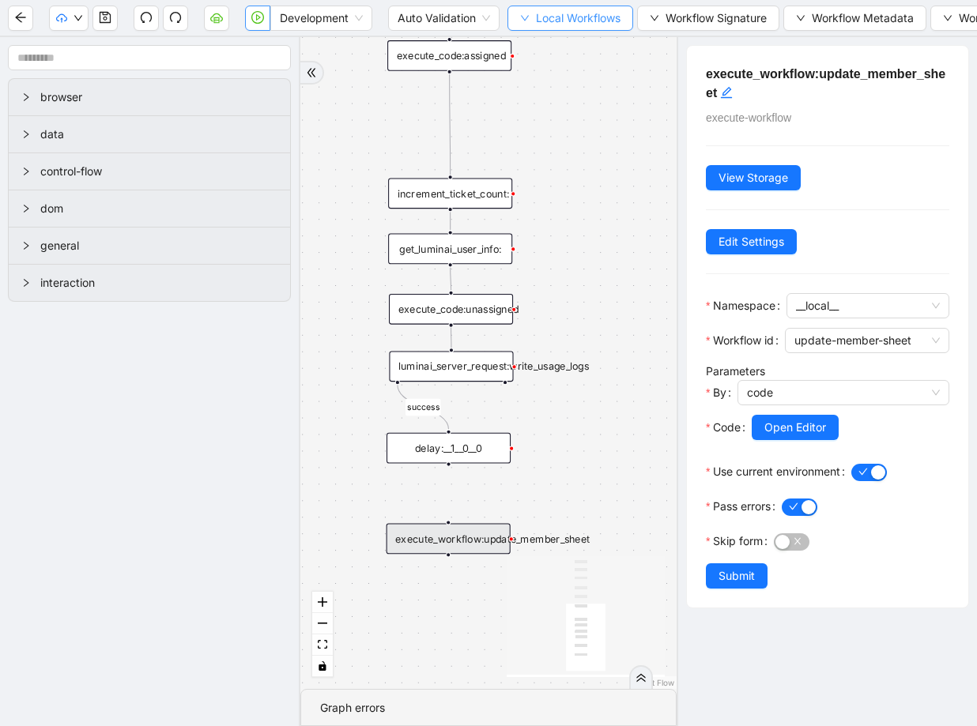
click at [567, 12] on span "Local Workflows" at bounding box center [578, 17] width 85 height 17
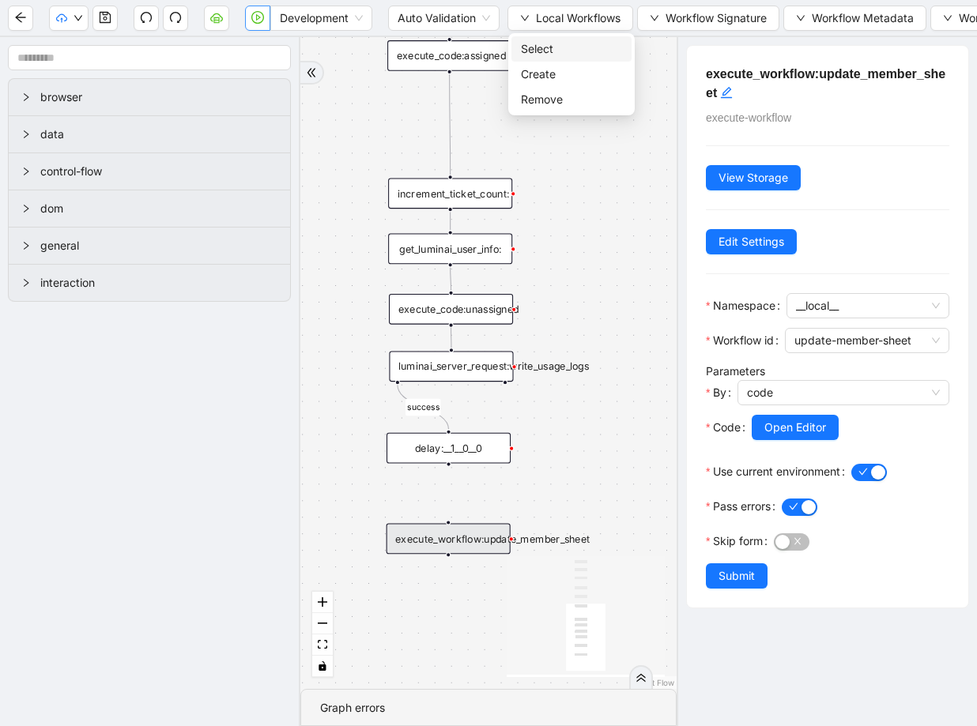
click at [521, 47] on span "Select" at bounding box center [571, 48] width 101 height 17
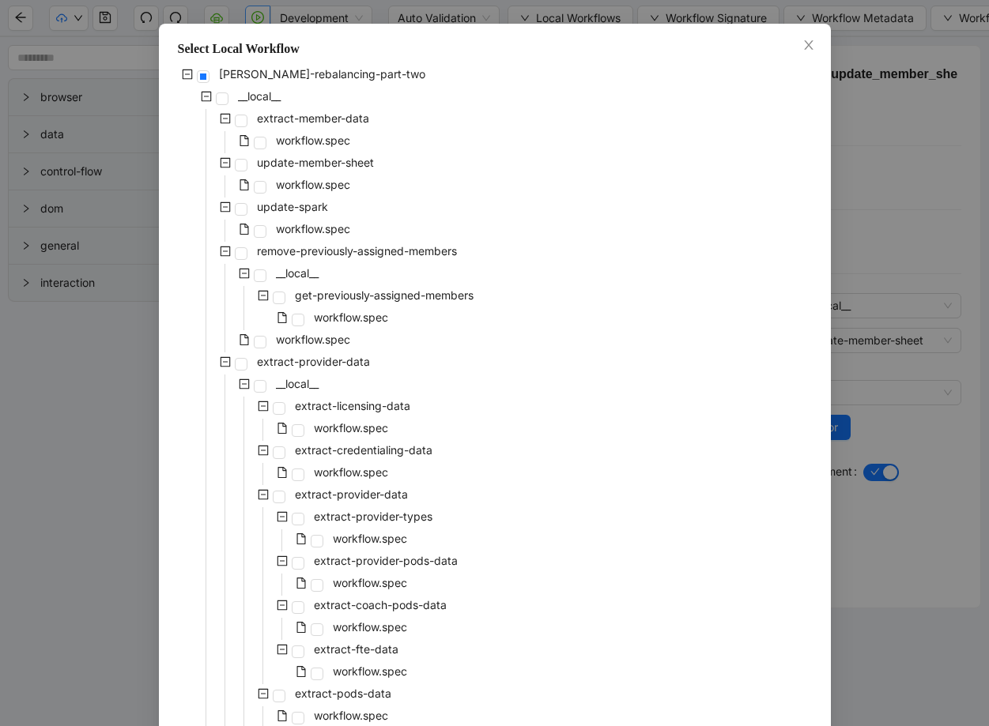
scroll to position [53, 0]
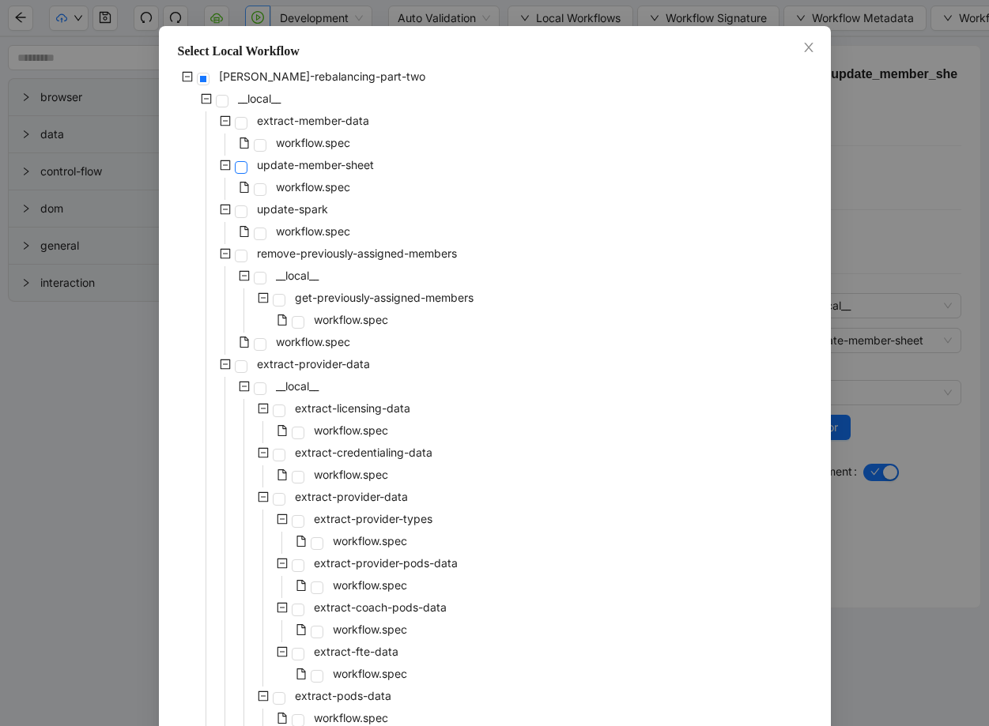
click at [237, 169] on span at bounding box center [241, 167] width 13 height 13
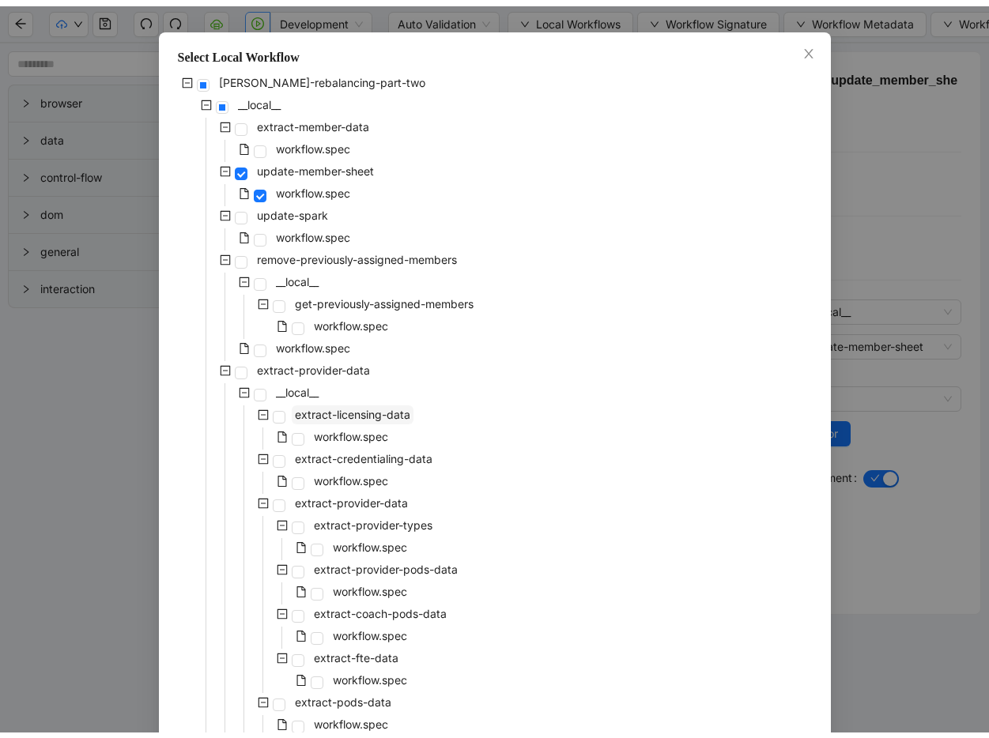
scroll to position [260, 0]
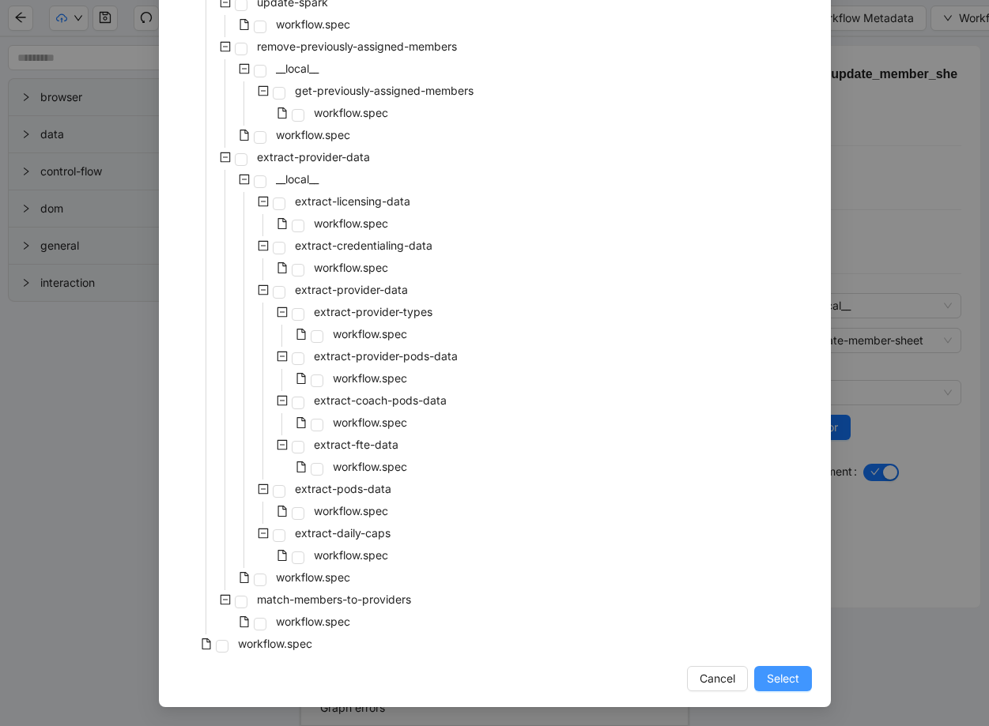
click at [749, 686] on span "Select" at bounding box center [783, 678] width 32 height 17
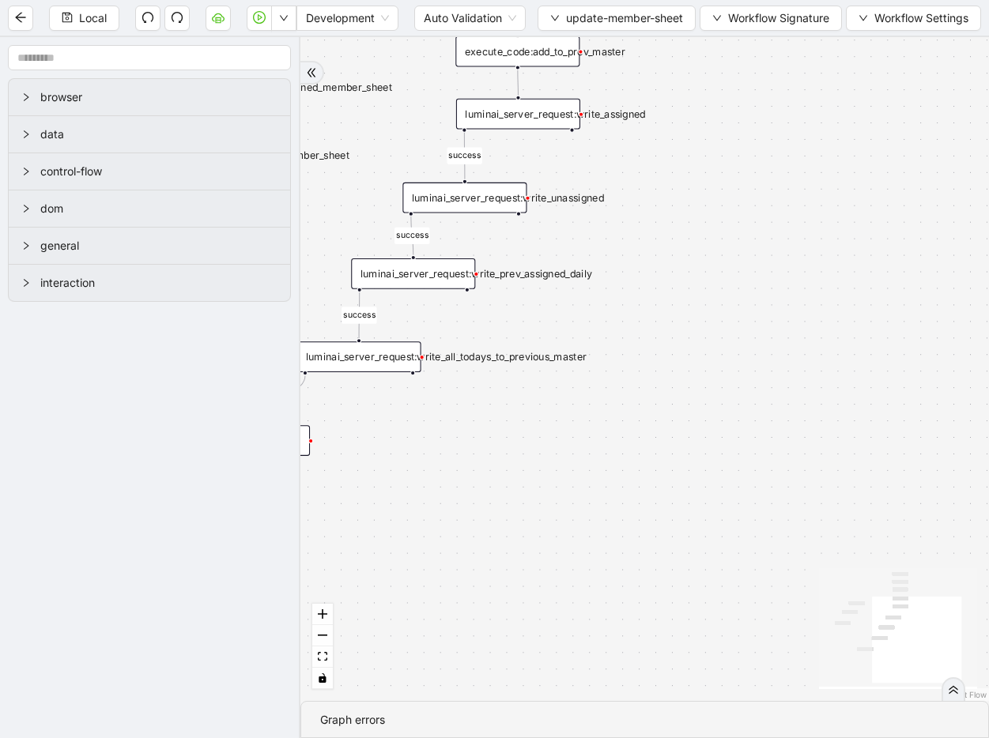
drag, startPoint x: 790, startPoint y: 273, endPoint x: 781, endPoint y: 575, distance: 301.3
click at [749, 575] on div "success success success success success success trigger luminai_server_request:…" at bounding box center [644, 369] width 688 height 664
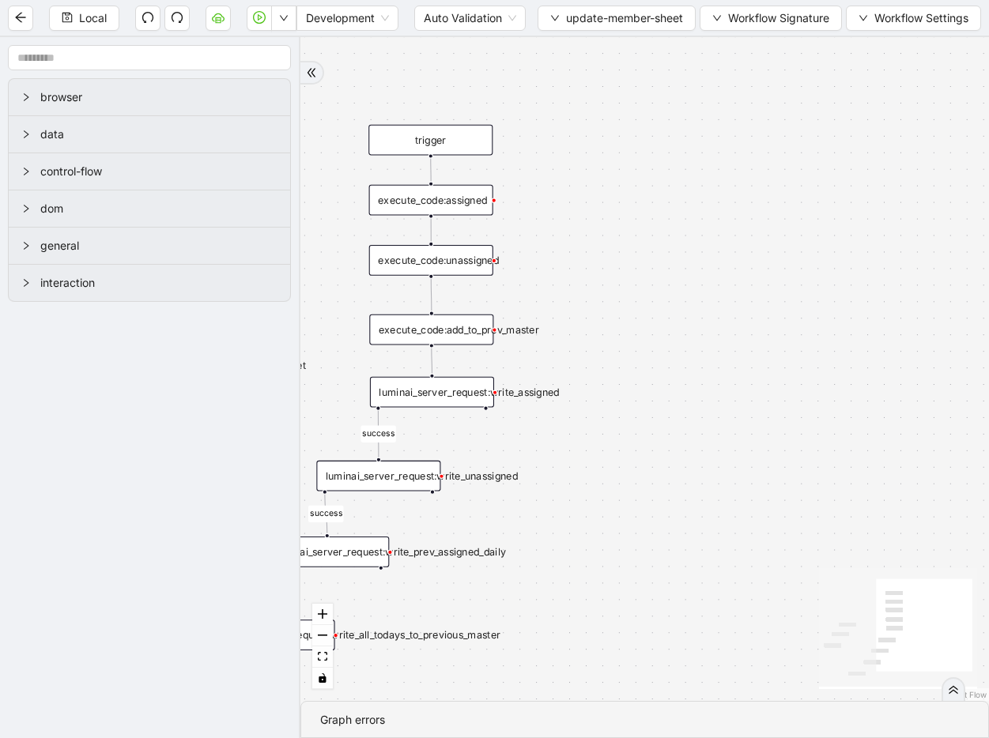
drag, startPoint x: 754, startPoint y: 281, endPoint x: 668, endPoint y: 405, distance: 151.1
click at [668, 405] on div "success success success success success success trigger luminai_server_request:…" at bounding box center [644, 369] width 688 height 664
click at [387, 205] on div "execute_code:assigned" at bounding box center [431, 200] width 124 height 31
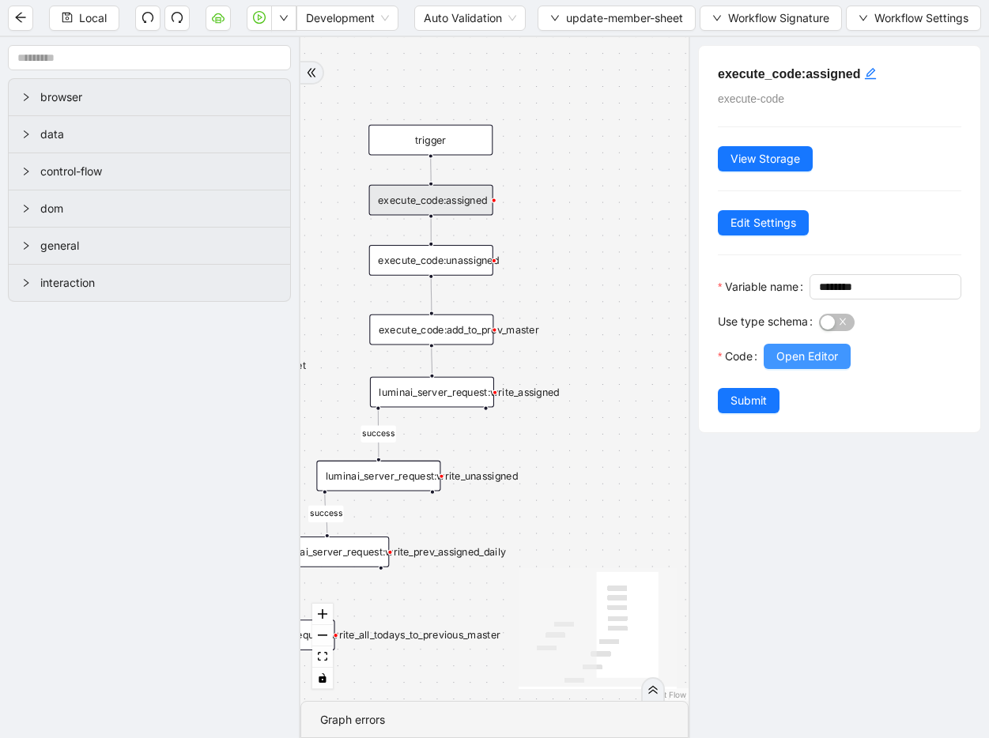
click at [749, 365] on span "Open Editor" at bounding box center [807, 356] width 62 height 17
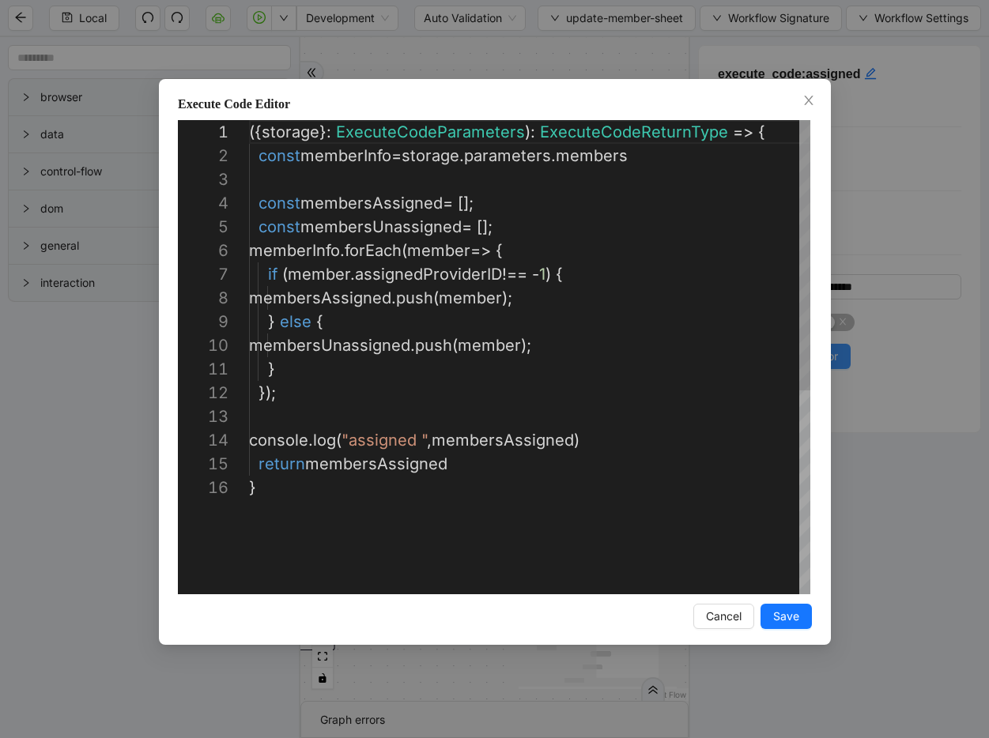
scroll to position [237, 0]
click at [749, 357] on div "**********" at bounding box center [494, 369] width 989 height 738
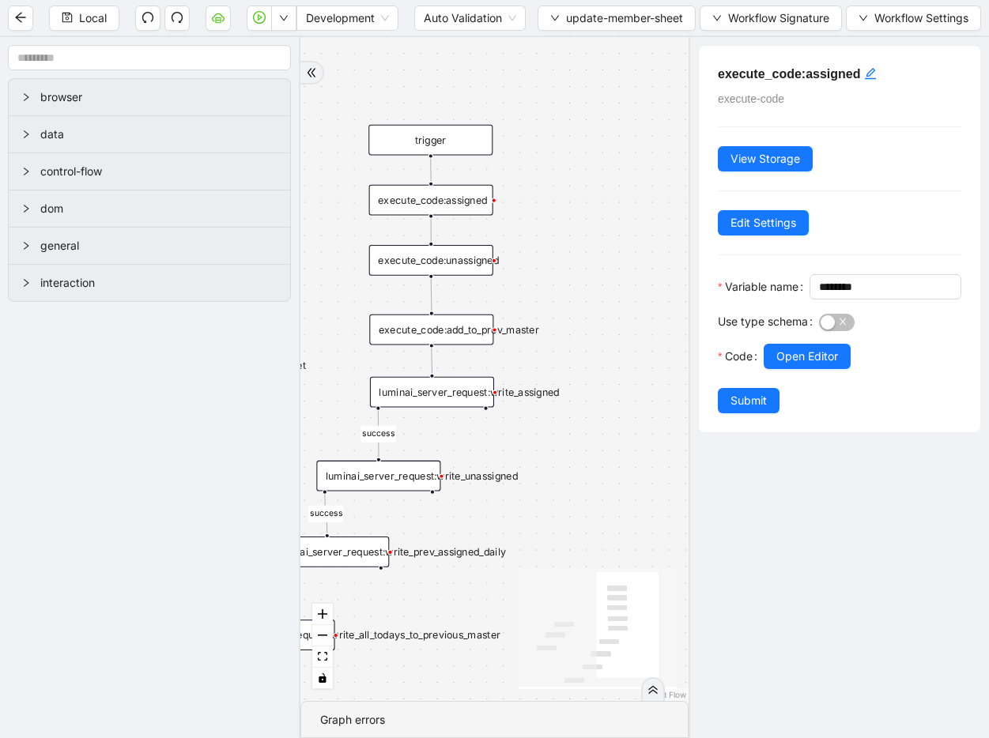
click at [451, 271] on div "execute_code:unassigned" at bounding box center [431, 260] width 124 height 31
click at [749, 365] on span "Open Editor" at bounding box center [807, 356] width 62 height 17
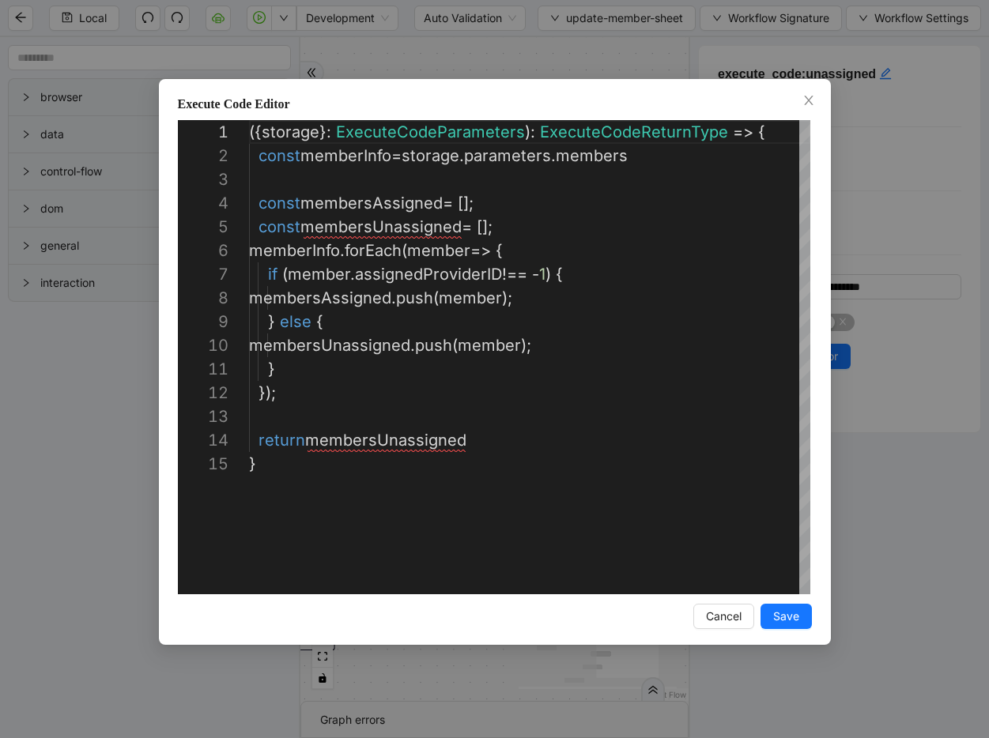
click at [749, 371] on div "**********" at bounding box center [494, 369] width 989 height 738
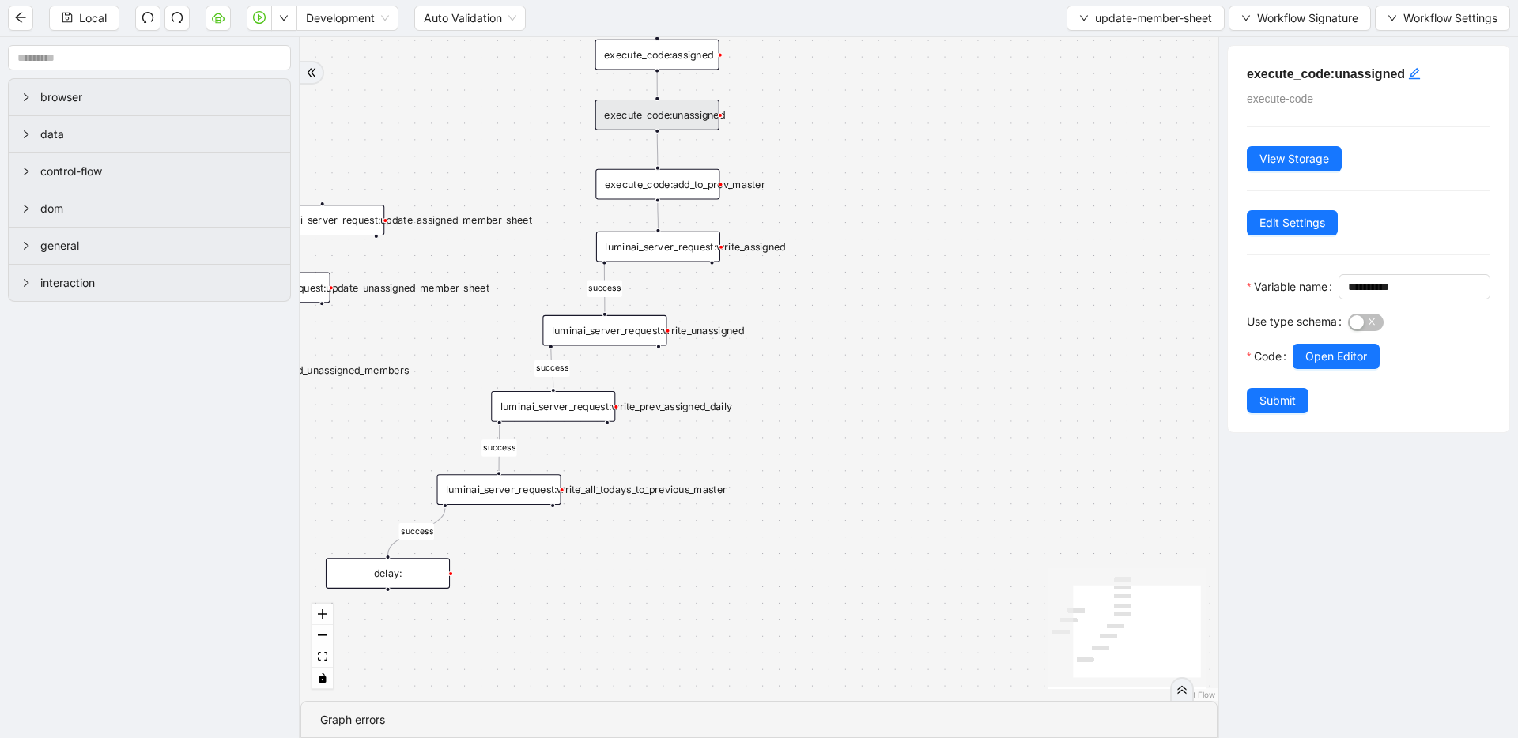
drag, startPoint x: 966, startPoint y: 333, endPoint x: 1193, endPoint y: 187, distance: 269.5
click at [749, 22] on icon "down" at bounding box center [1083, 17] width 9 height 9
click at [749, 47] on span "Select" at bounding box center [1142, 48] width 134 height 17
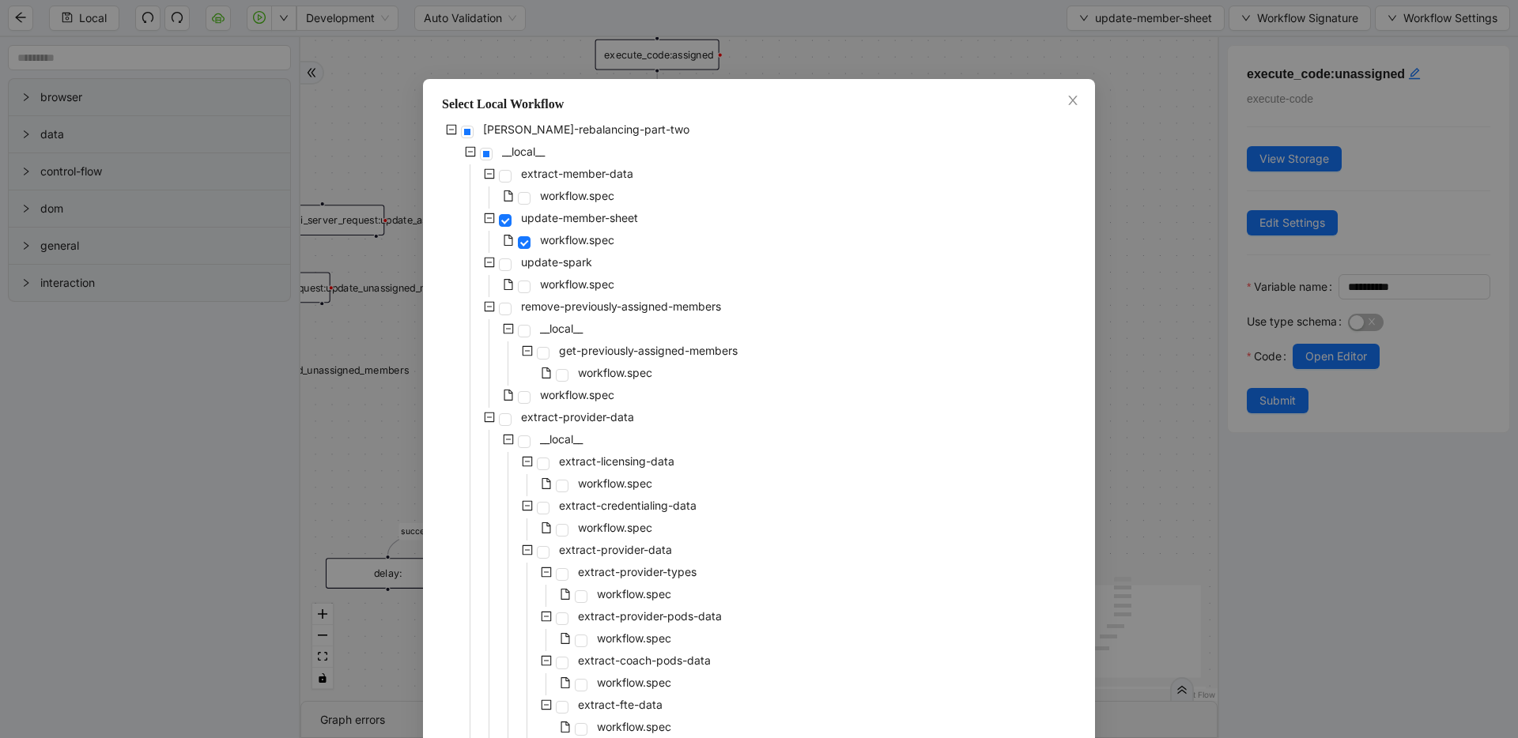
scroll to position [248, 0]
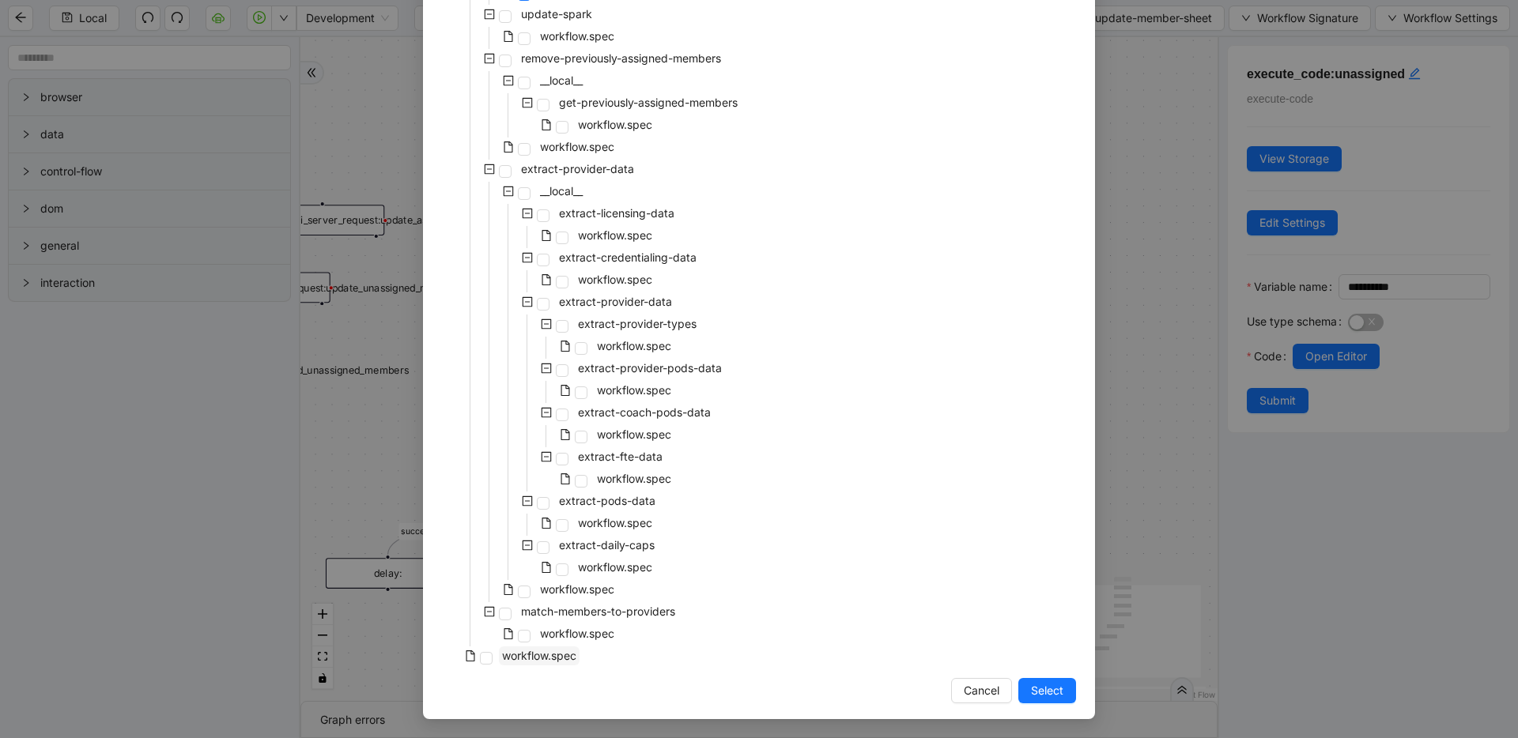
click at [549, 658] on span "workflow.spec" at bounding box center [539, 655] width 74 height 13
drag, startPoint x: 1018, startPoint y: 687, endPoint x: 992, endPoint y: 594, distance: 96.1
click at [749, 686] on button "Select" at bounding box center [1047, 690] width 58 height 25
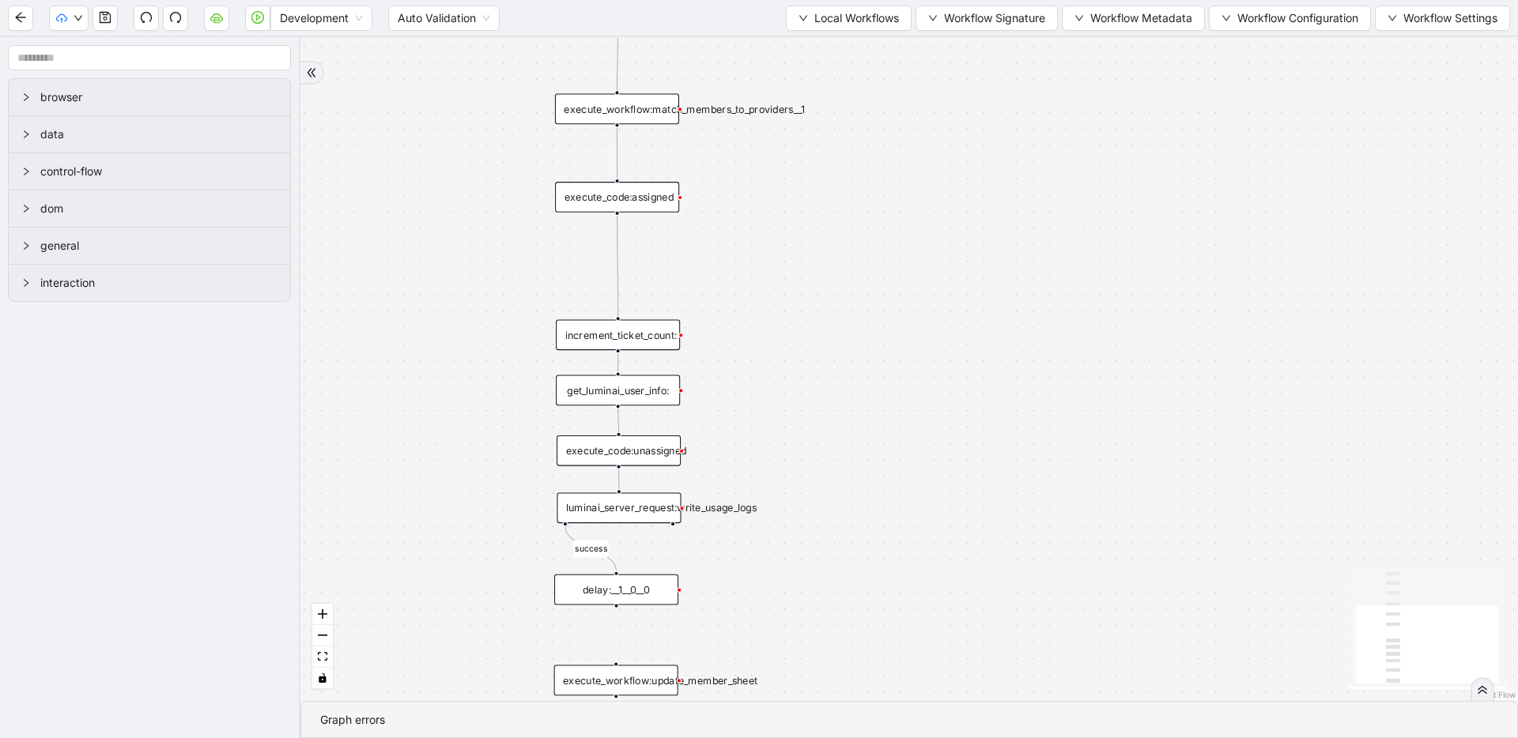
drag, startPoint x: 876, startPoint y: 546, endPoint x: 950, endPoint y: 217, distance: 337.1
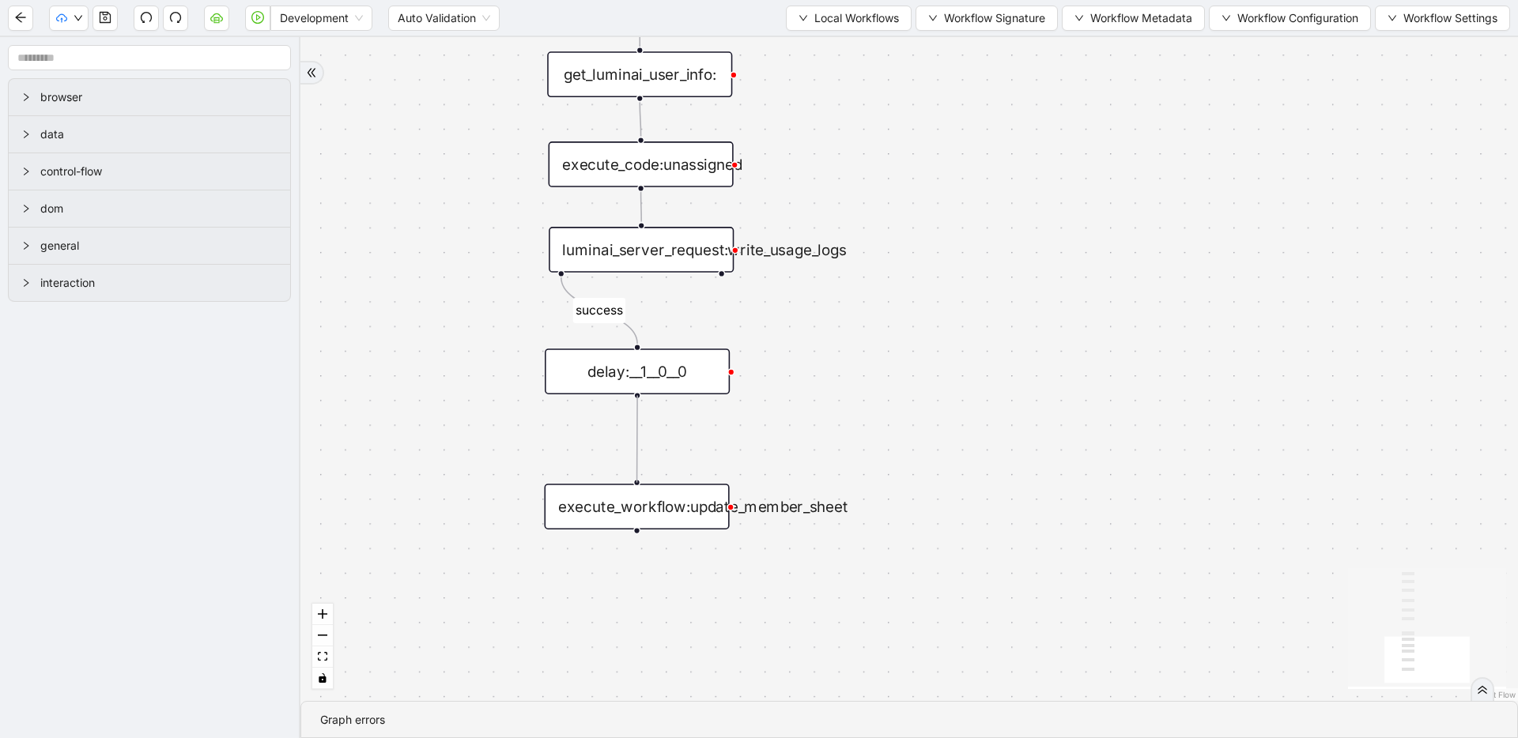
drag, startPoint x: 639, startPoint y: 463, endPoint x: 637, endPoint y: 477, distance: 13.5
click at [637, 477] on div "success trigger execute_workflow:extract_member_data execute_workflow:remove_du…" at bounding box center [908, 369] width 1217 height 664
click at [101, 13] on icon "save" at bounding box center [105, 17] width 13 height 13
click at [93, 43] on span "Dev: Update Needed" at bounding box center [119, 48] width 115 height 17
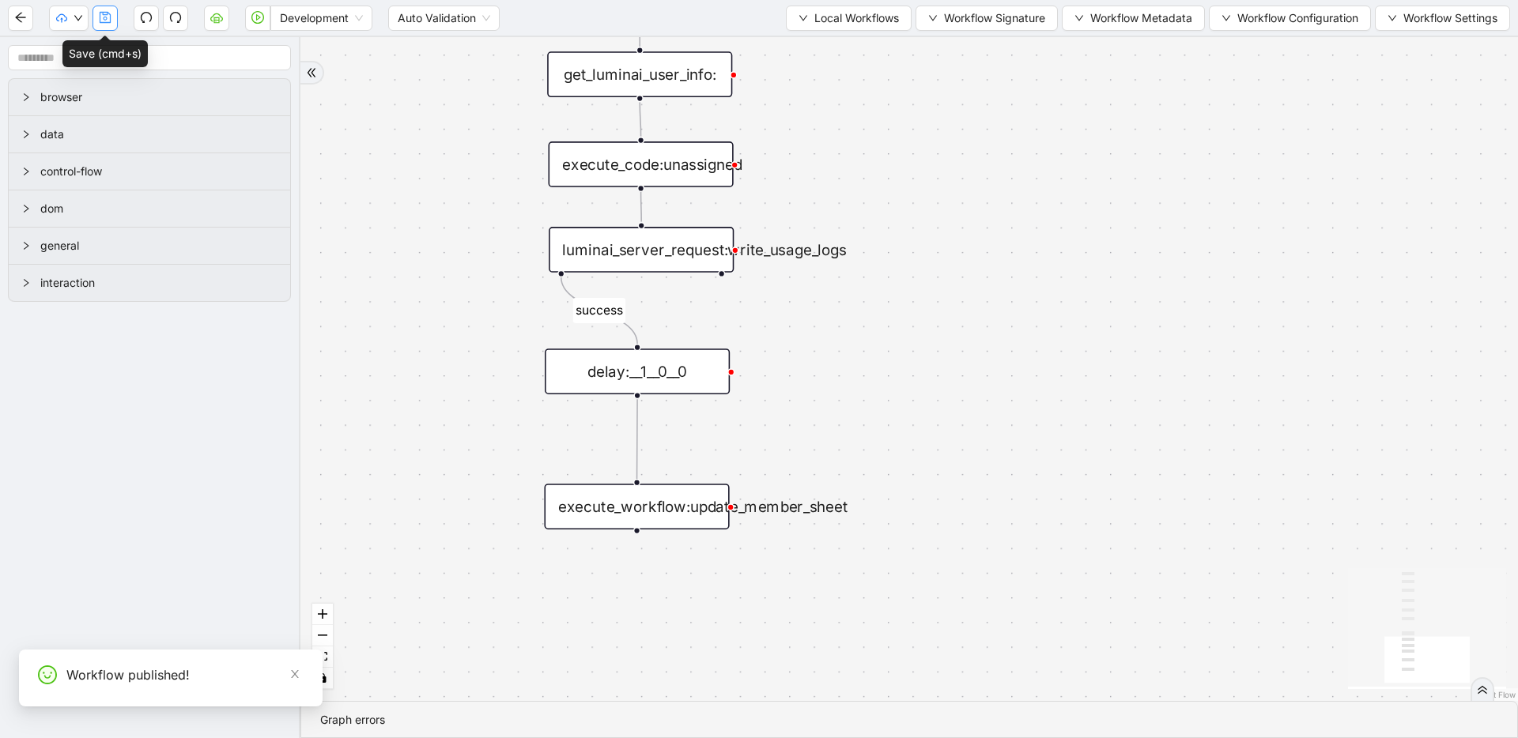
click at [112, 19] on button "button" at bounding box center [104, 18] width 25 height 25
click at [74, 41] on span "Dev: Update Needed" at bounding box center [119, 48] width 115 height 17
